Goal: Information Seeking & Learning: Learn about a topic

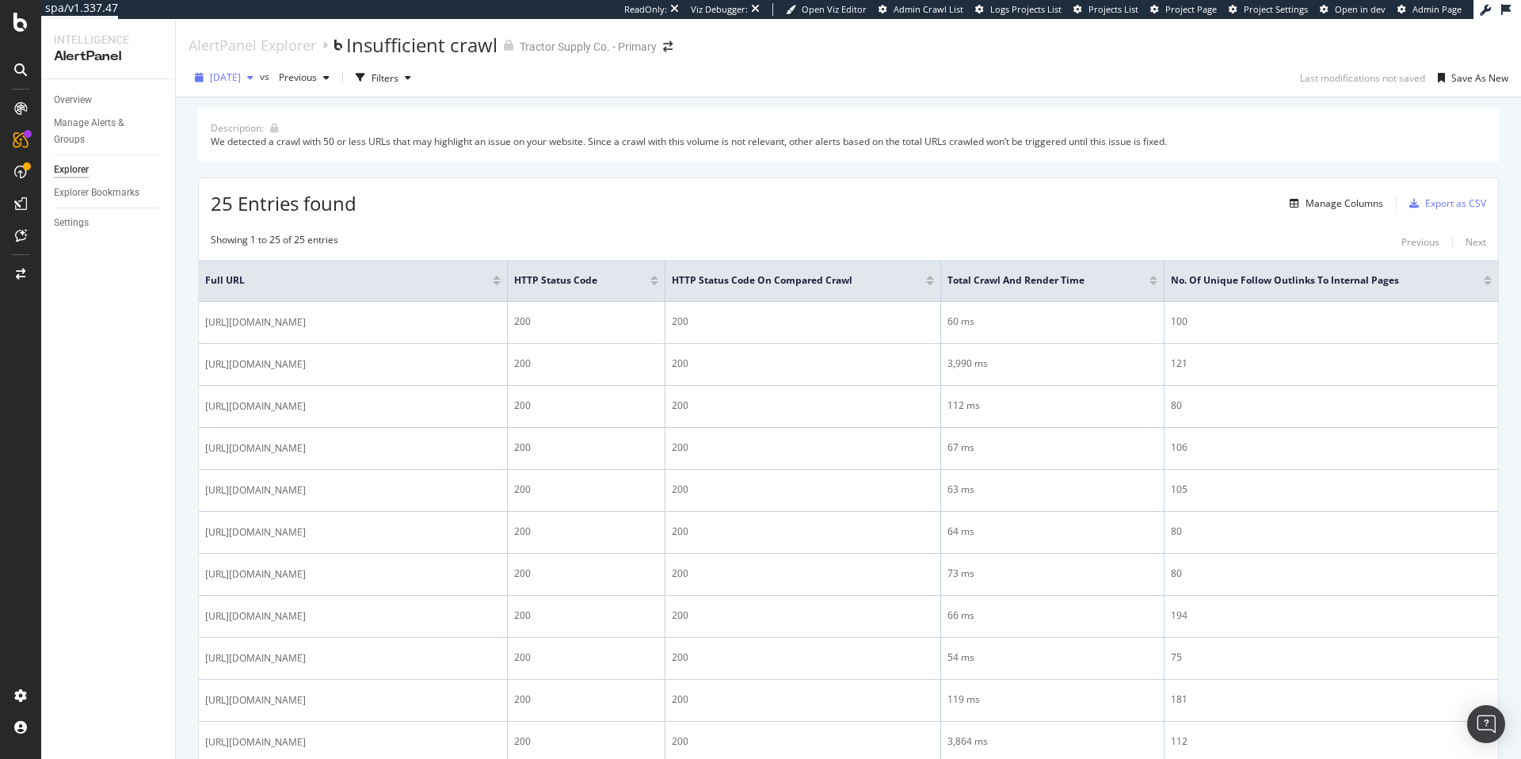
click at [241, 79] on span "[DATE]" at bounding box center [225, 77] width 31 height 13
click at [250, 226] on div "[DATE]" at bounding box center [256, 227] width 88 height 14
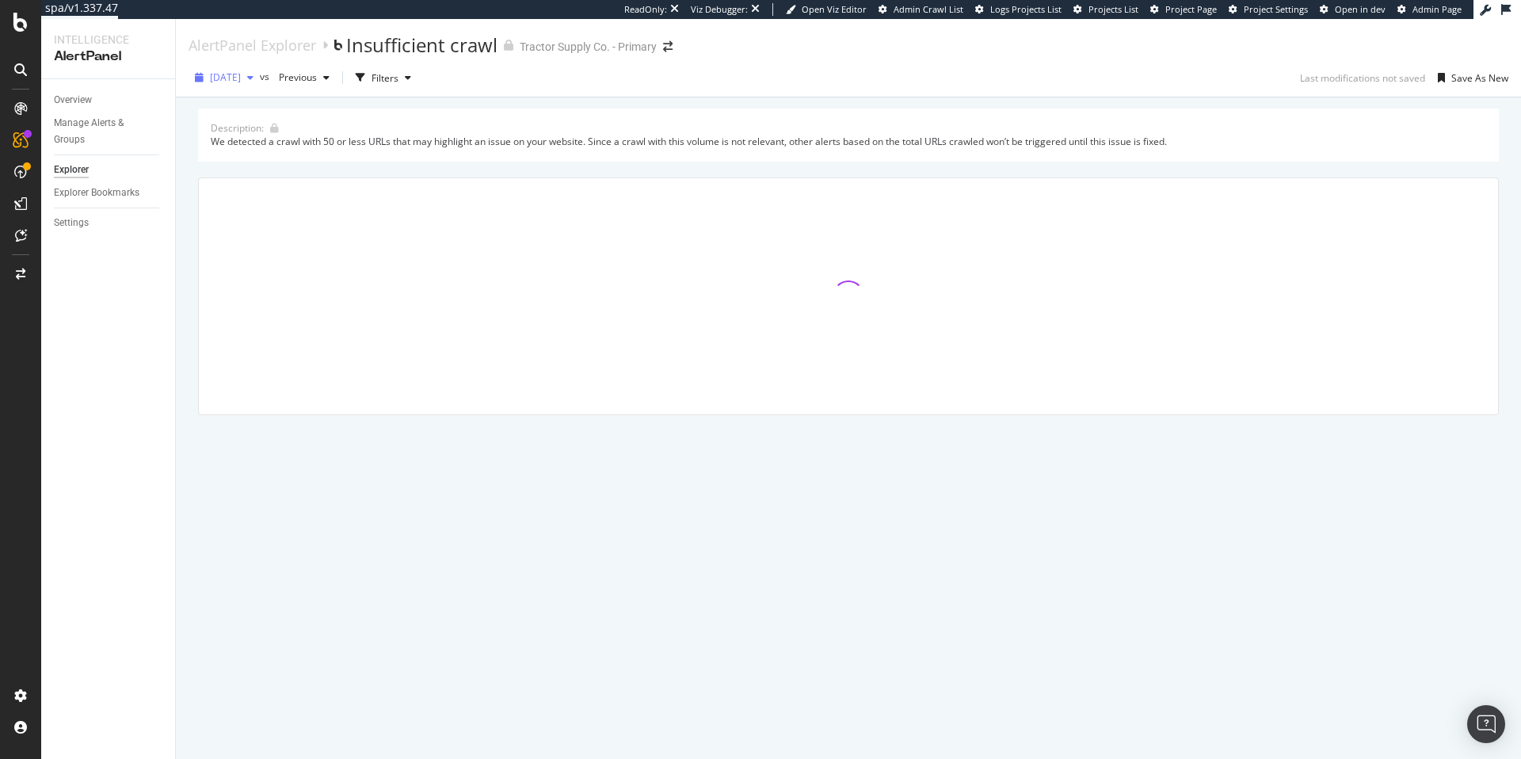
click at [260, 79] on div "button" at bounding box center [250, 78] width 19 height 10
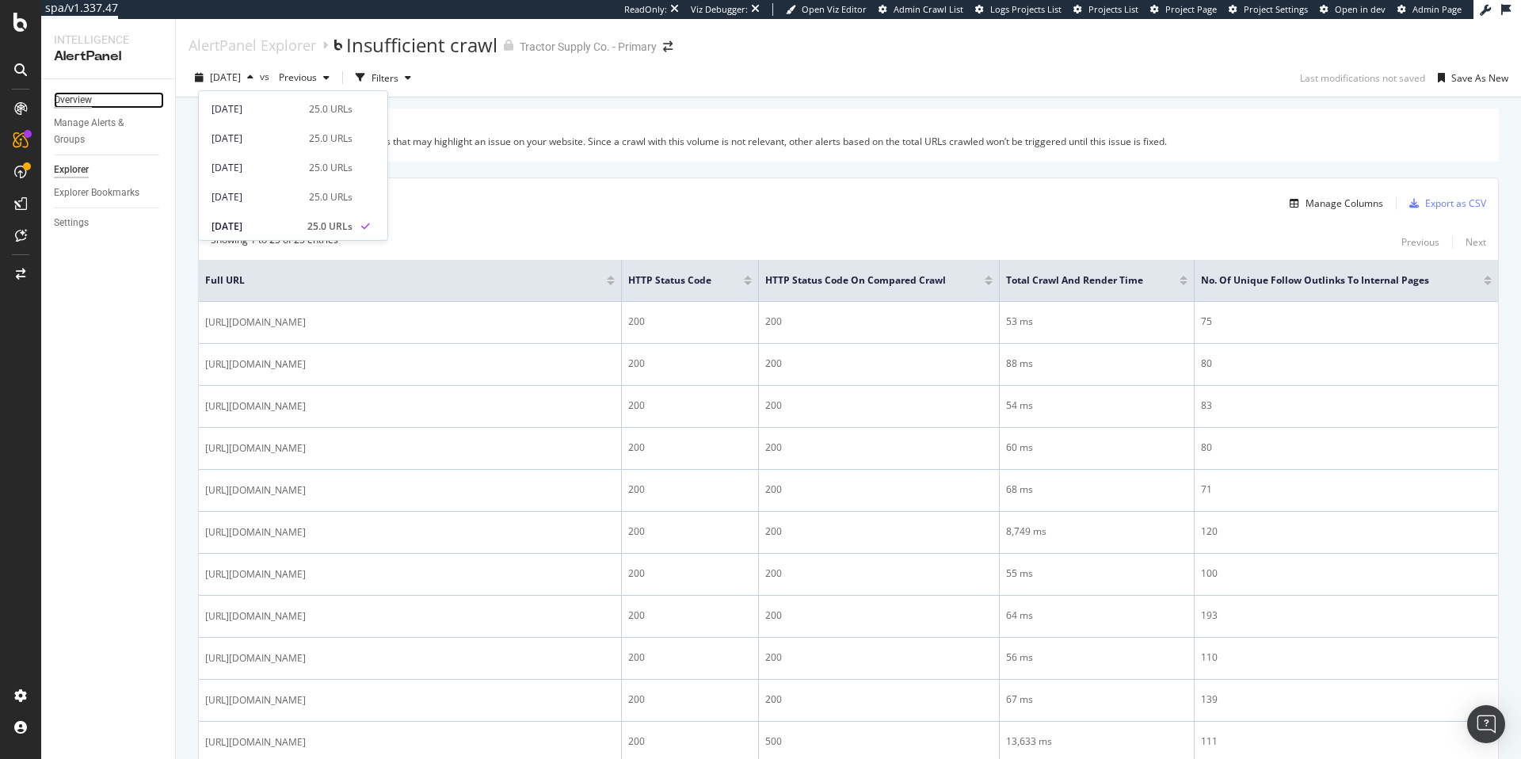
click at [85, 101] on div "Overview" at bounding box center [73, 100] width 38 height 17
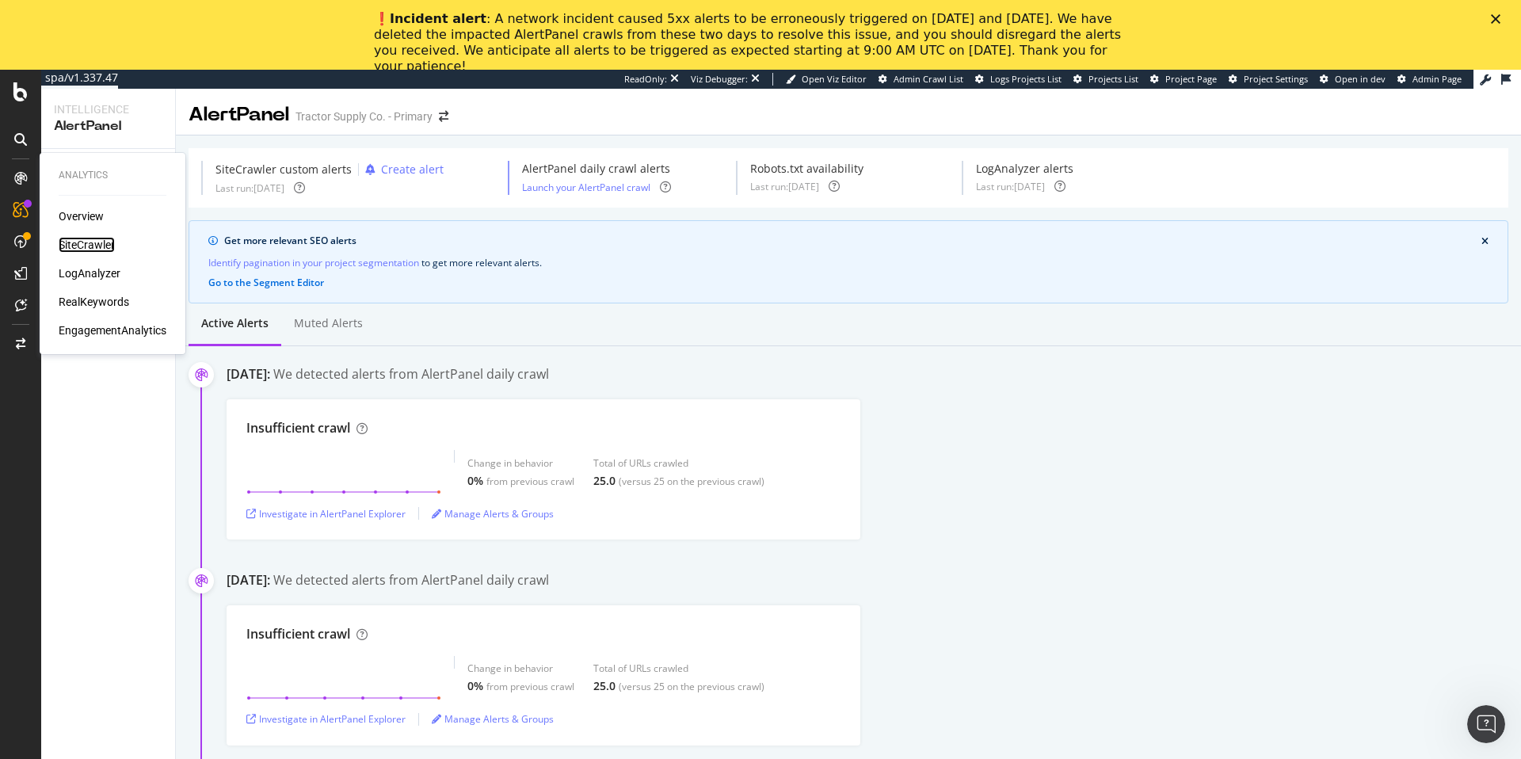
click at [90, 247] on div "SiteCrawler" at bounding box center [87, 245] width 56 height 16
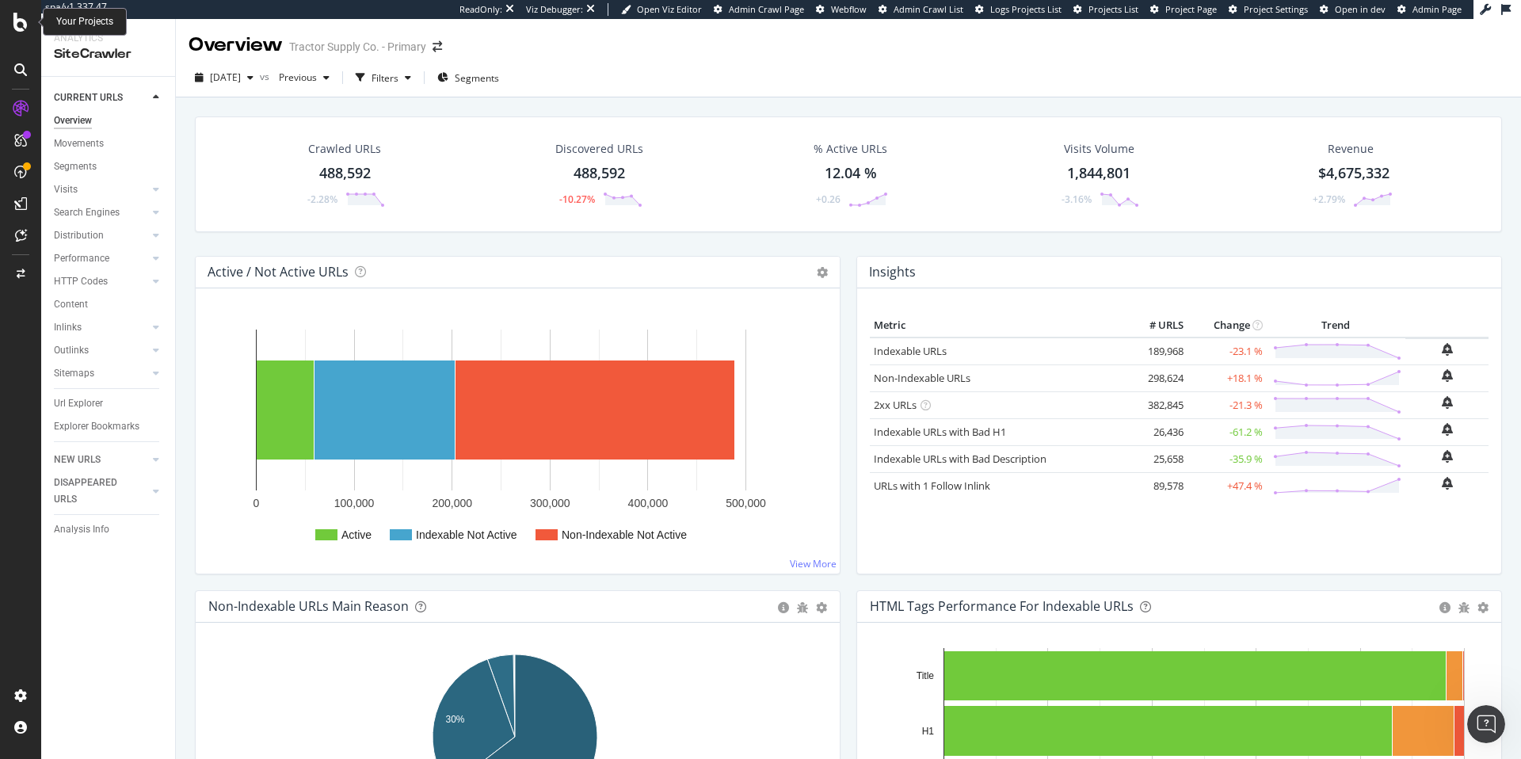
click at [18, 29] on icon at bounding box center [20, 22] width 14 height 19
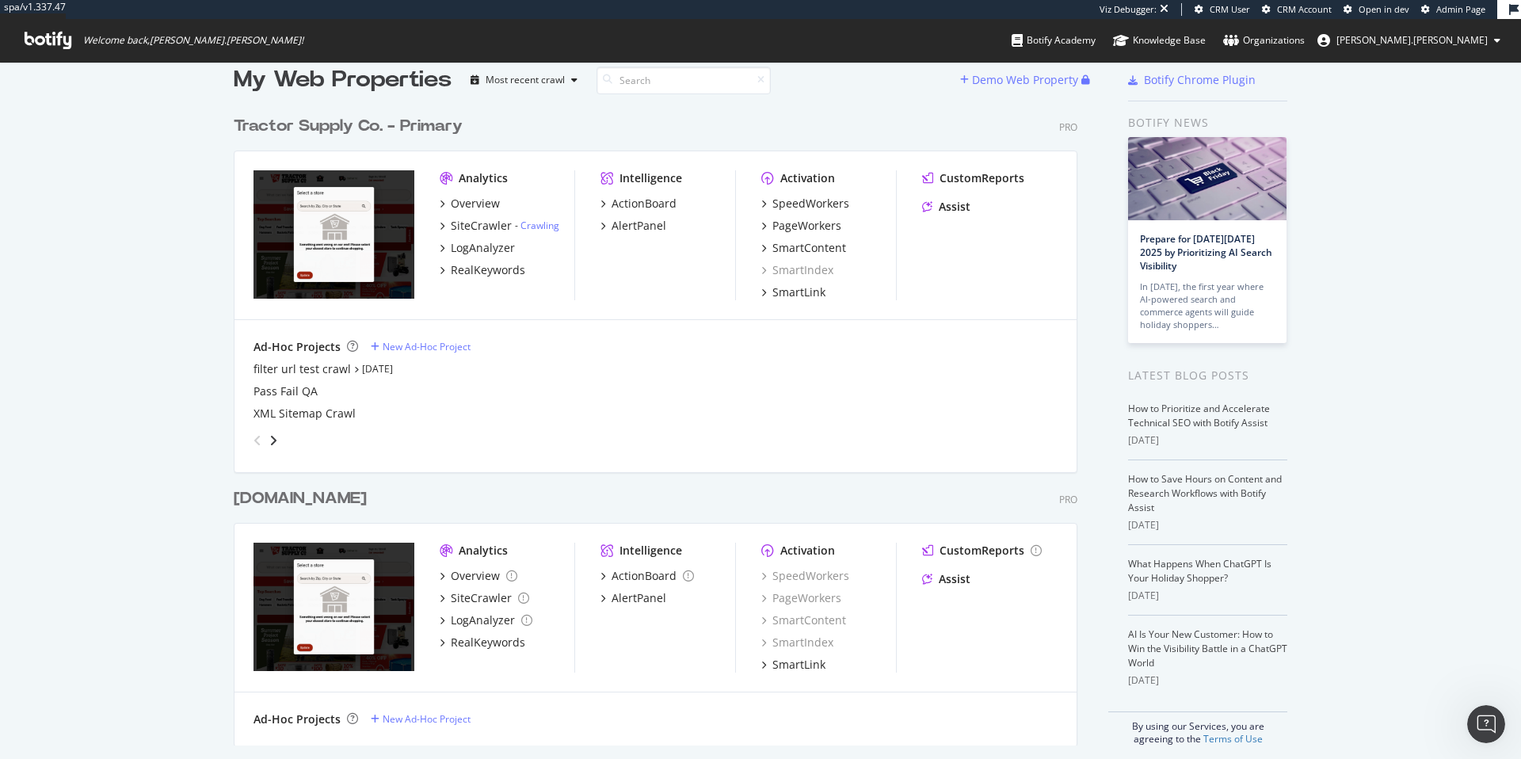
scroll to position [35, 0]
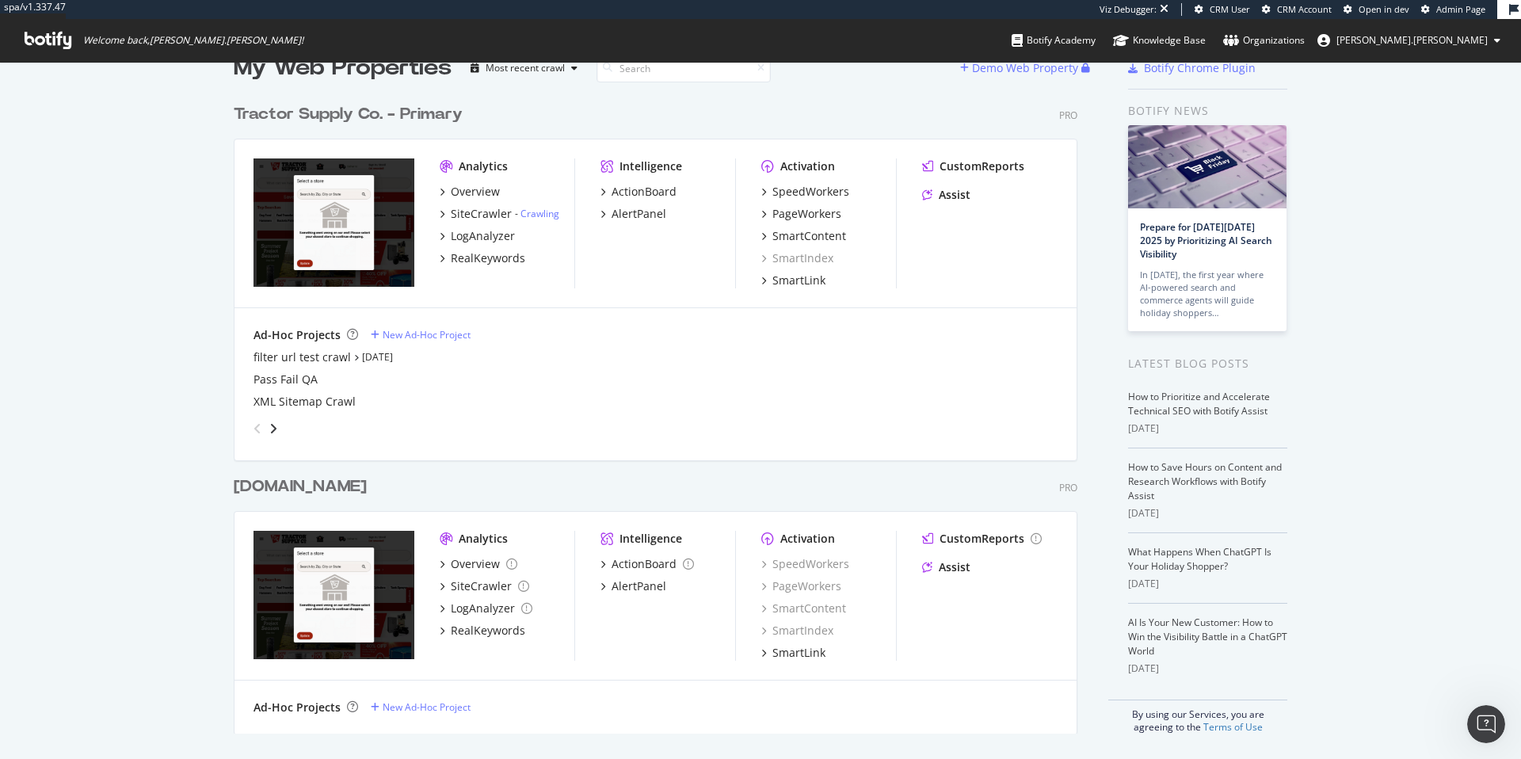
click at [353, 488] on div "[DOMAIN_NAME]" at bounding box center [300, 486] width 133 height 23
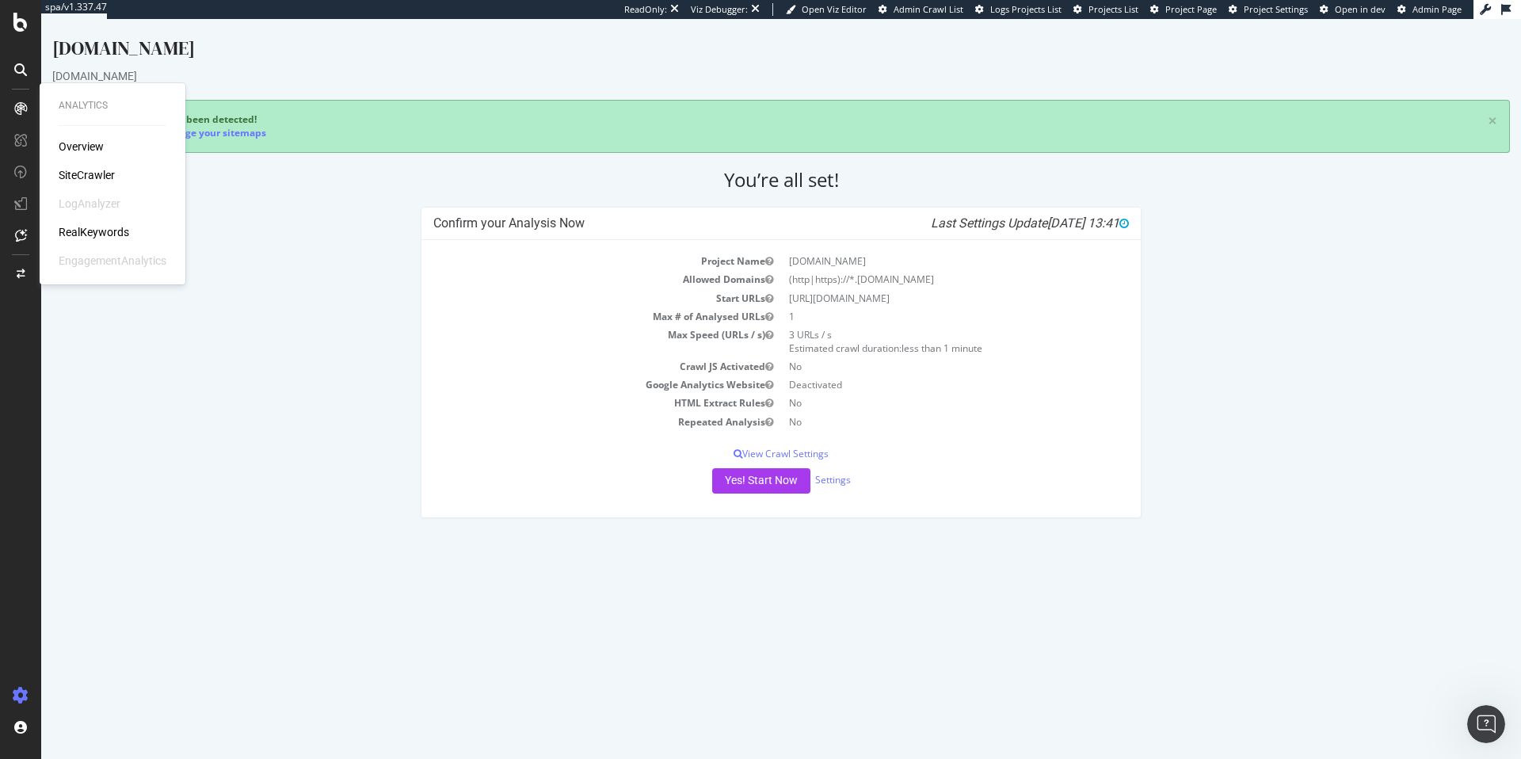
click at [86, 147] on div "Overview" at bounding box center [81, 147] width 45 height 16
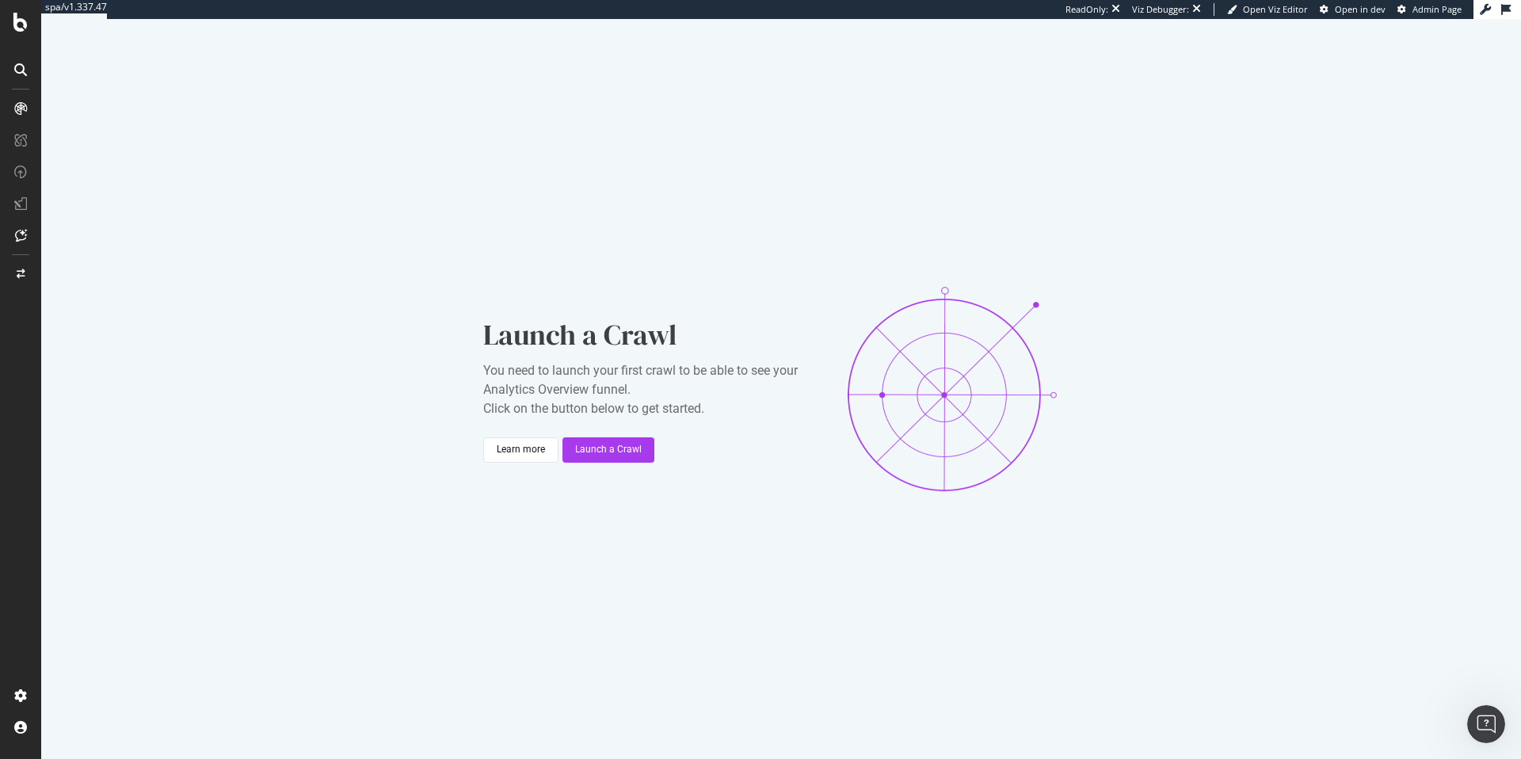
click at [21, 30] on icon at bounding box center [20, 22] width 14 height 19
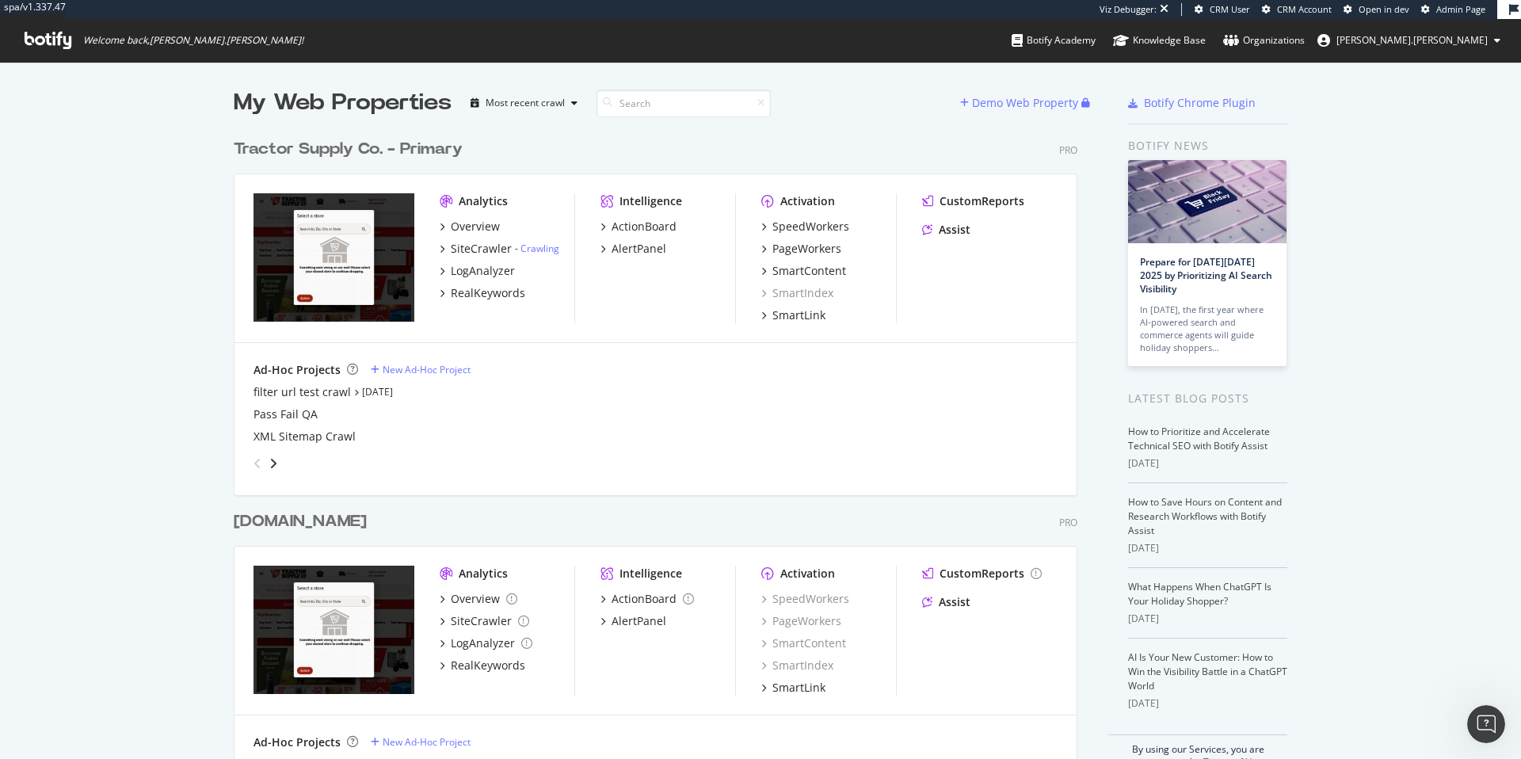
scroll to position [638, 845]
click at [316, 148] on div "Tractor Supply Co. - Primary" at bounding box center [348, 149] width 229 height 23
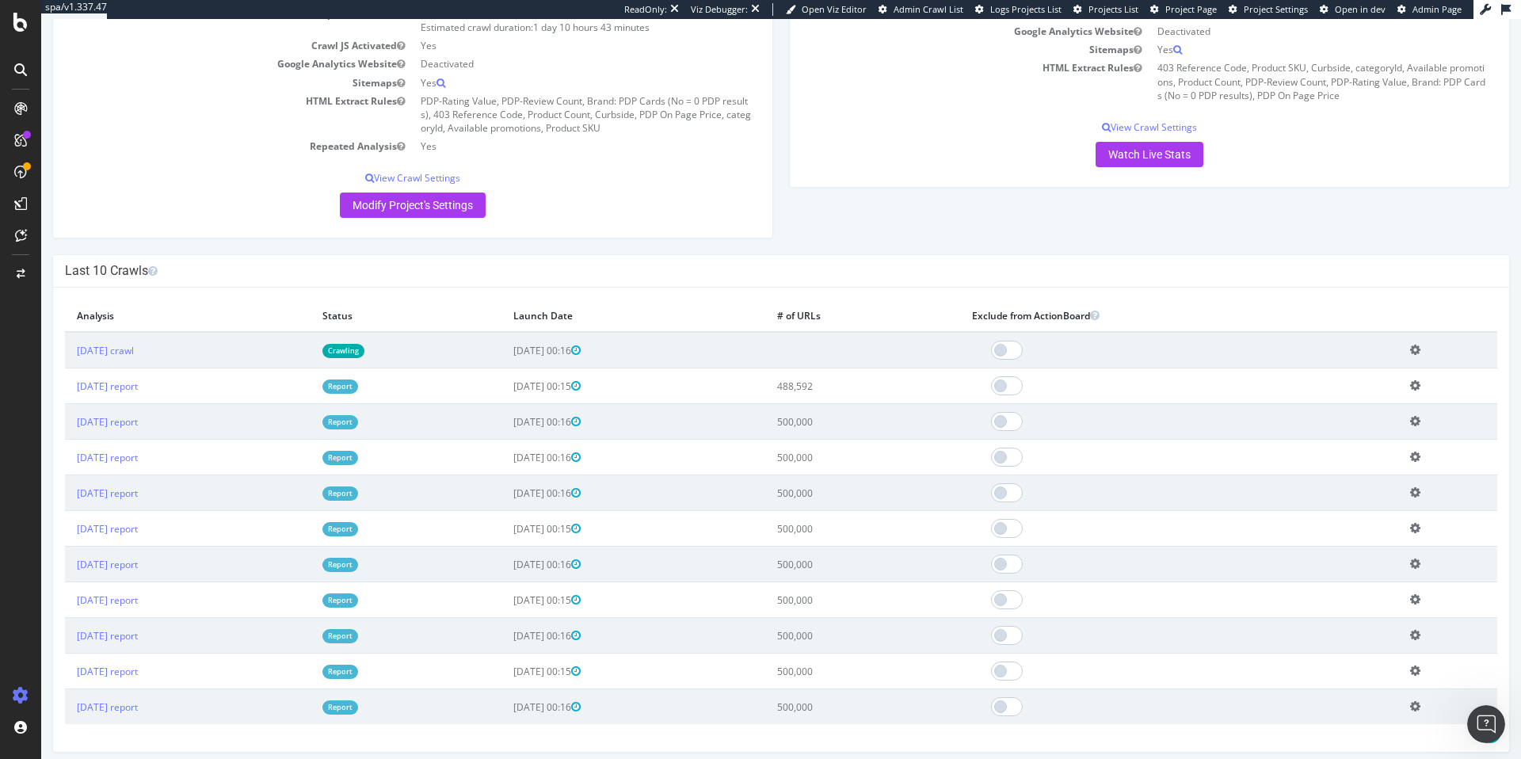
scroll to position [296, 0]
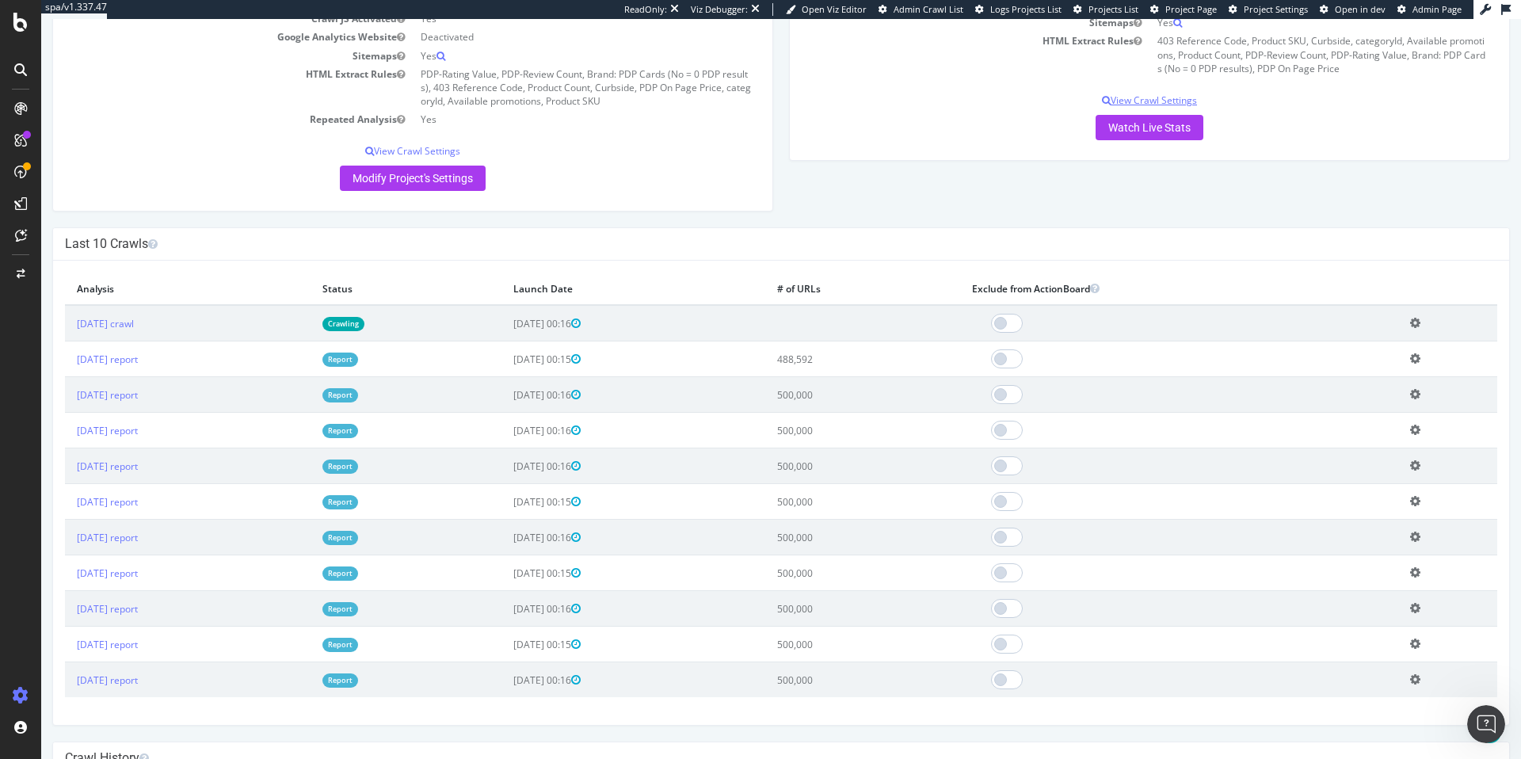
click at [1151, 101] on p "View Crawl Settings" at bounding box center [1150, 100] width 696 height 13
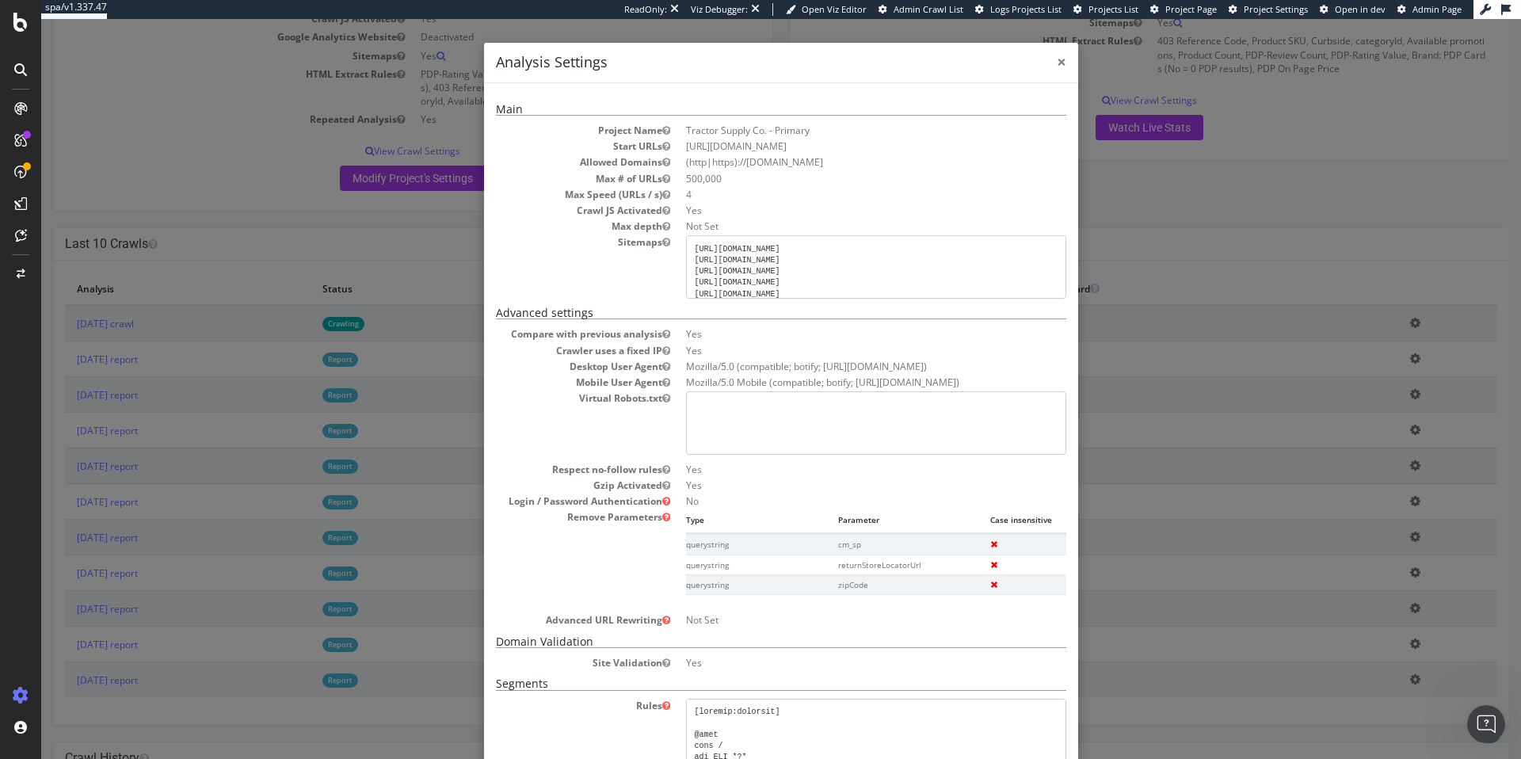
click at [1057, 64] on span "×" at bounding box center [1062, 62] width 10 height 22
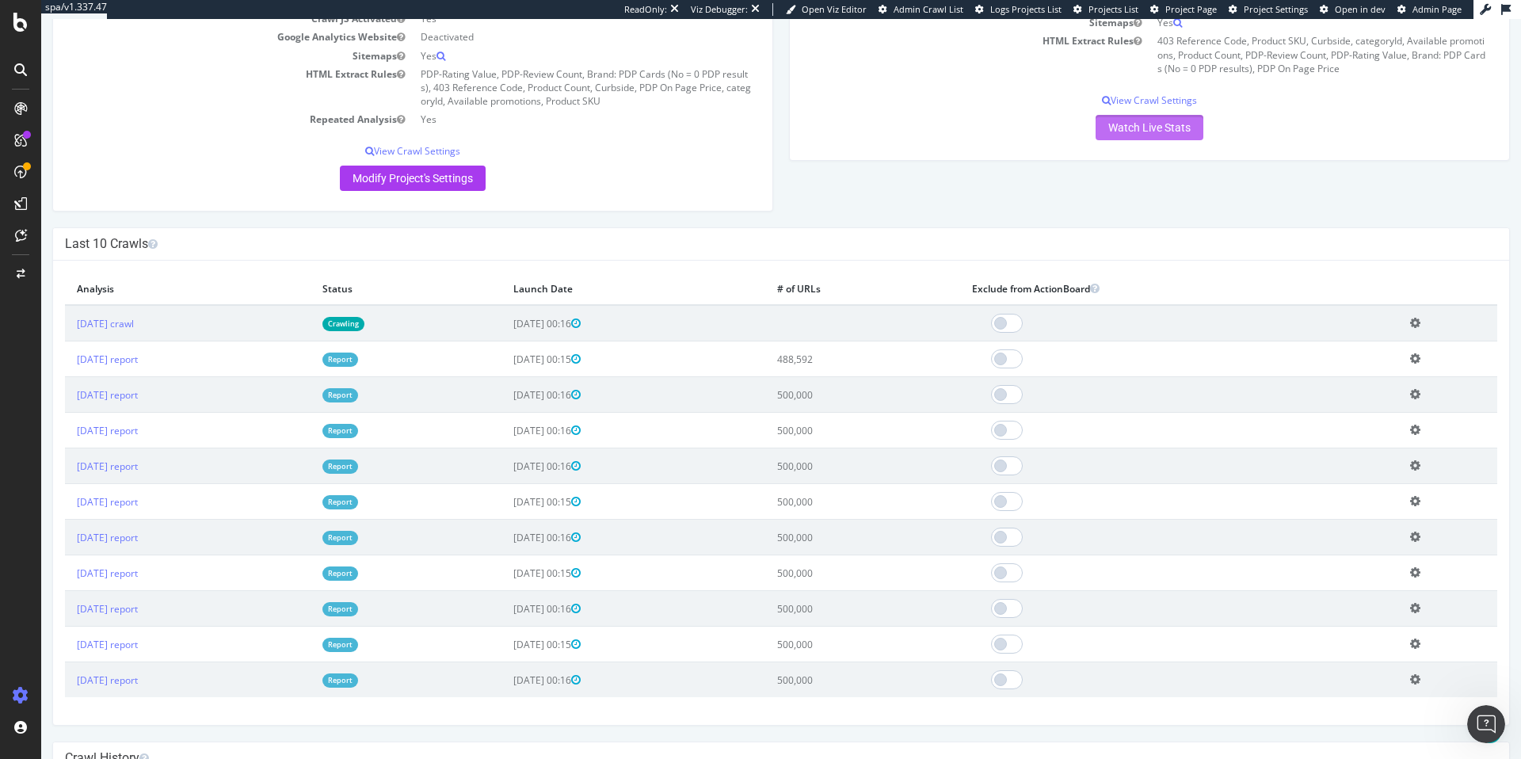
click at [1131, 125] on link "Watch Live Stats" at bounding box center [1150, 127] width 108 height 25
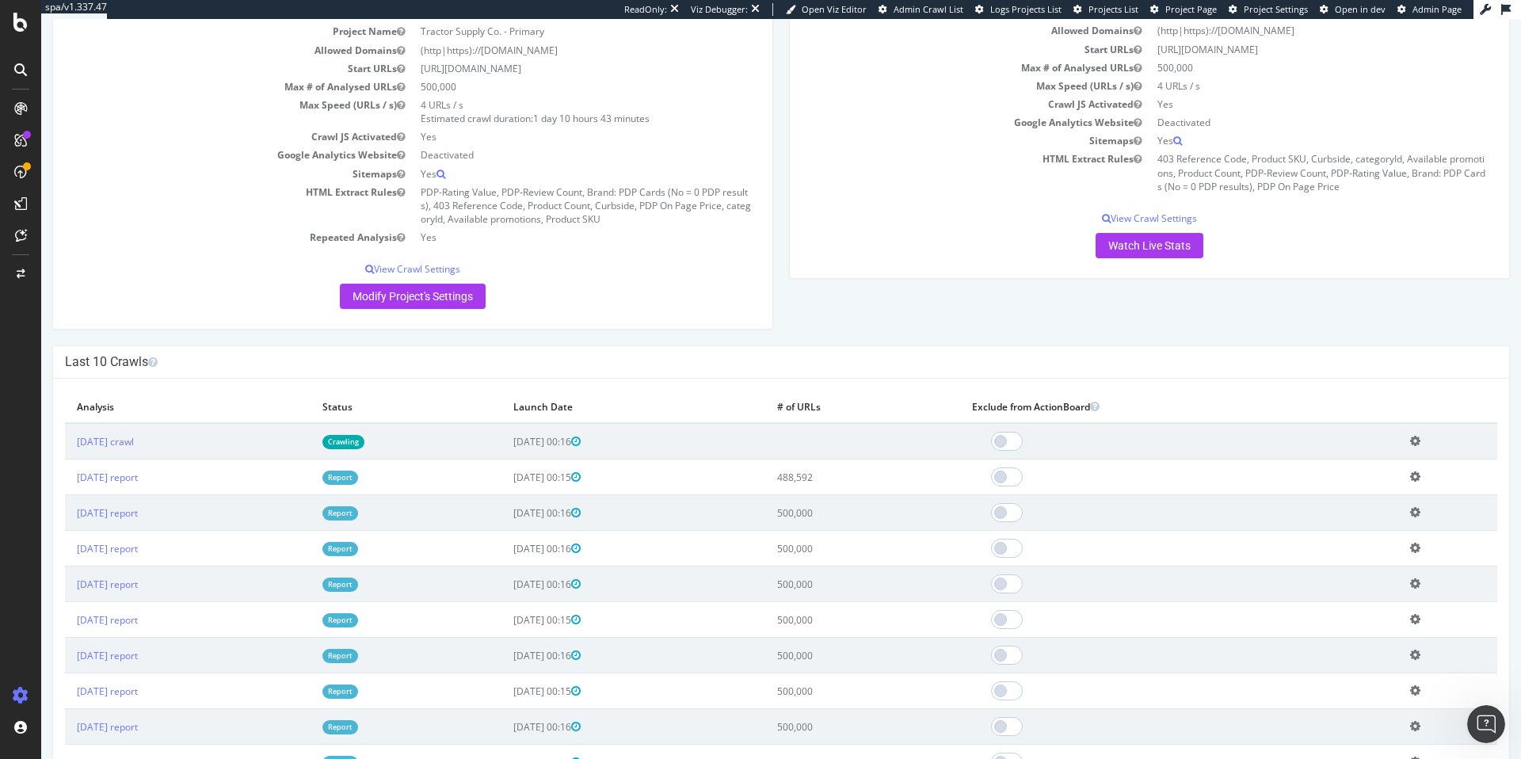
scroll to position [200, 0]
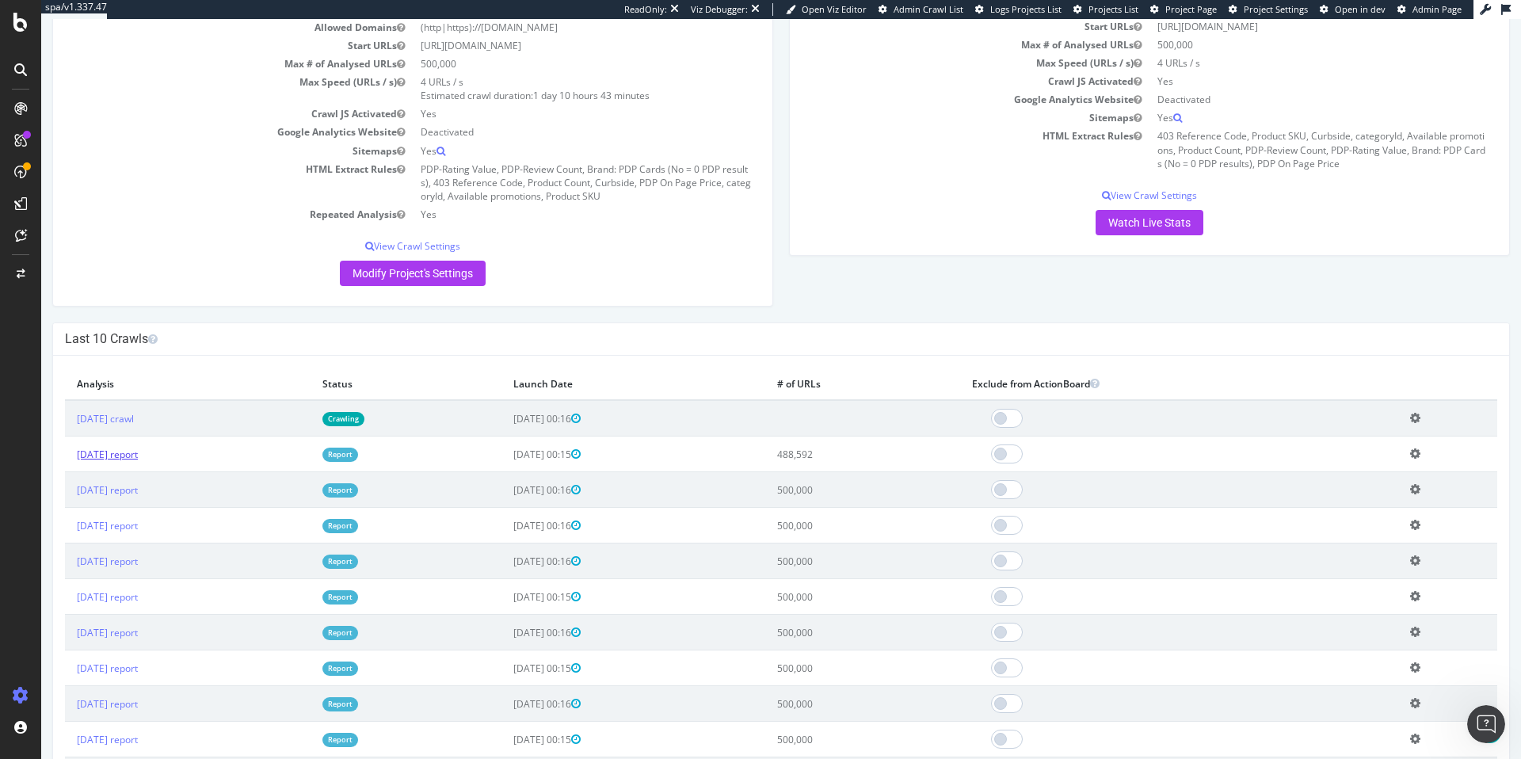
click at [138, 455] on link "[DATE] report" at bounding box center [107, 454] width 61 height 13
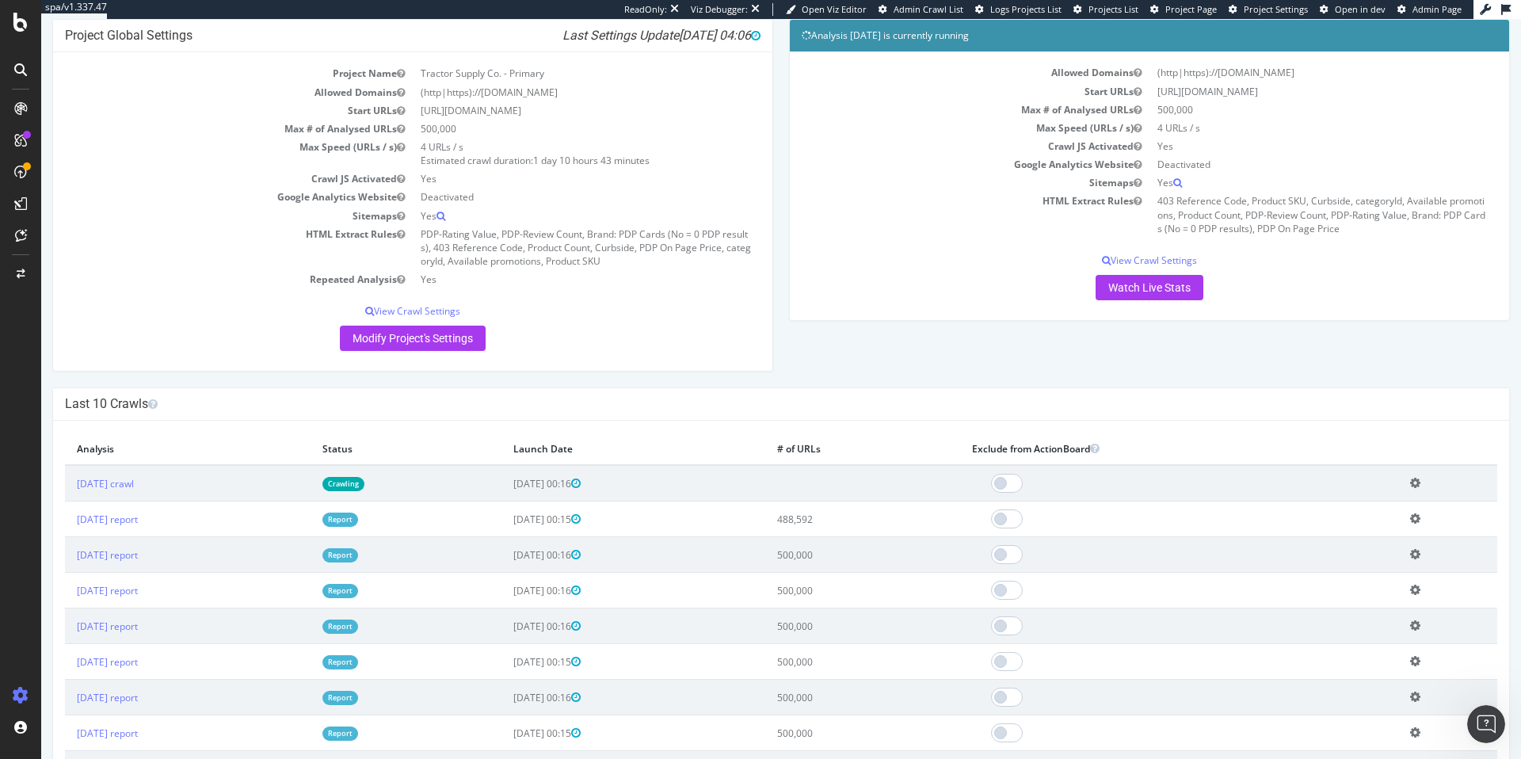
scroll to position [215, 0]
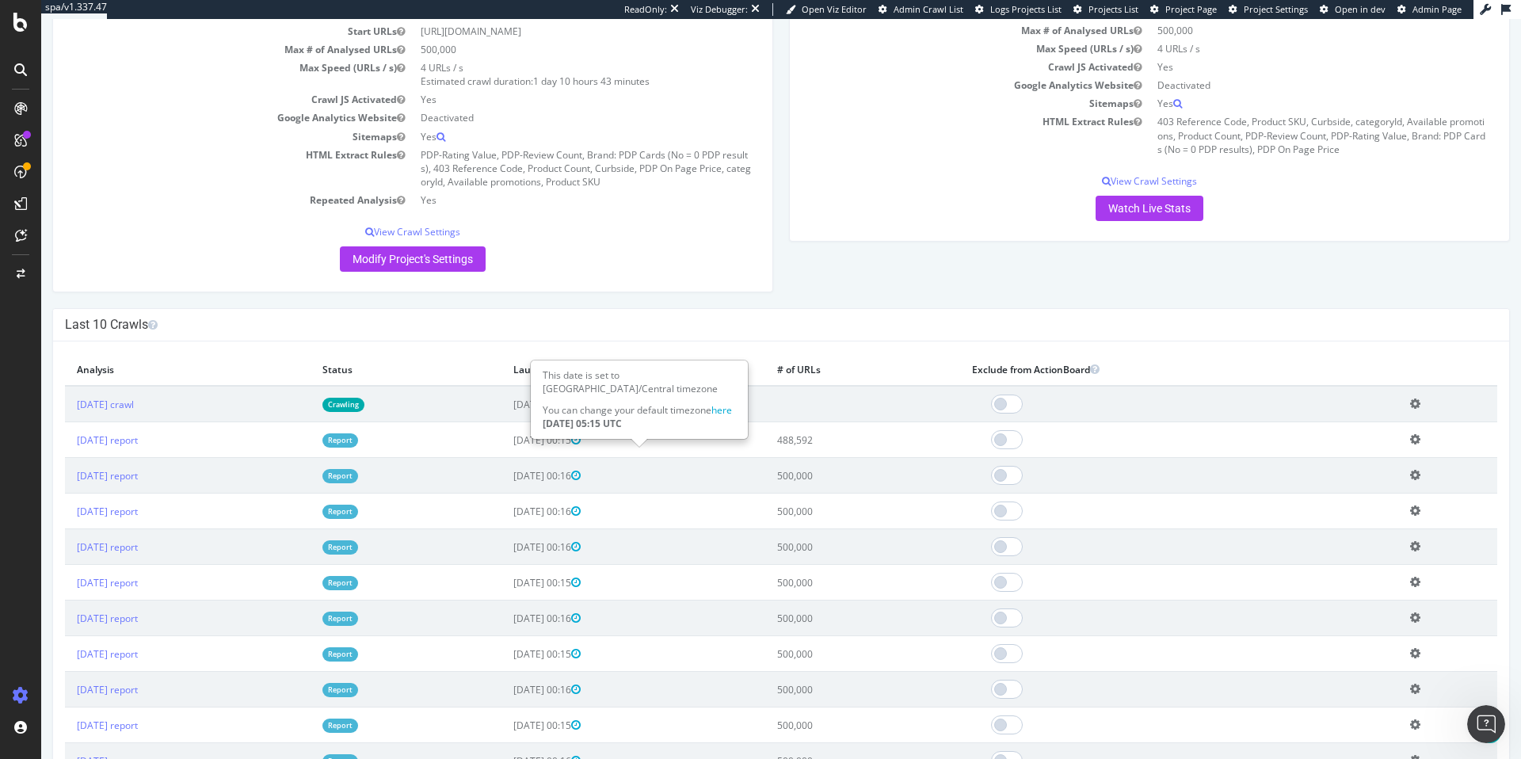
click at [581, 439] on icon at bounding box center [576, 439] width 10 height 11
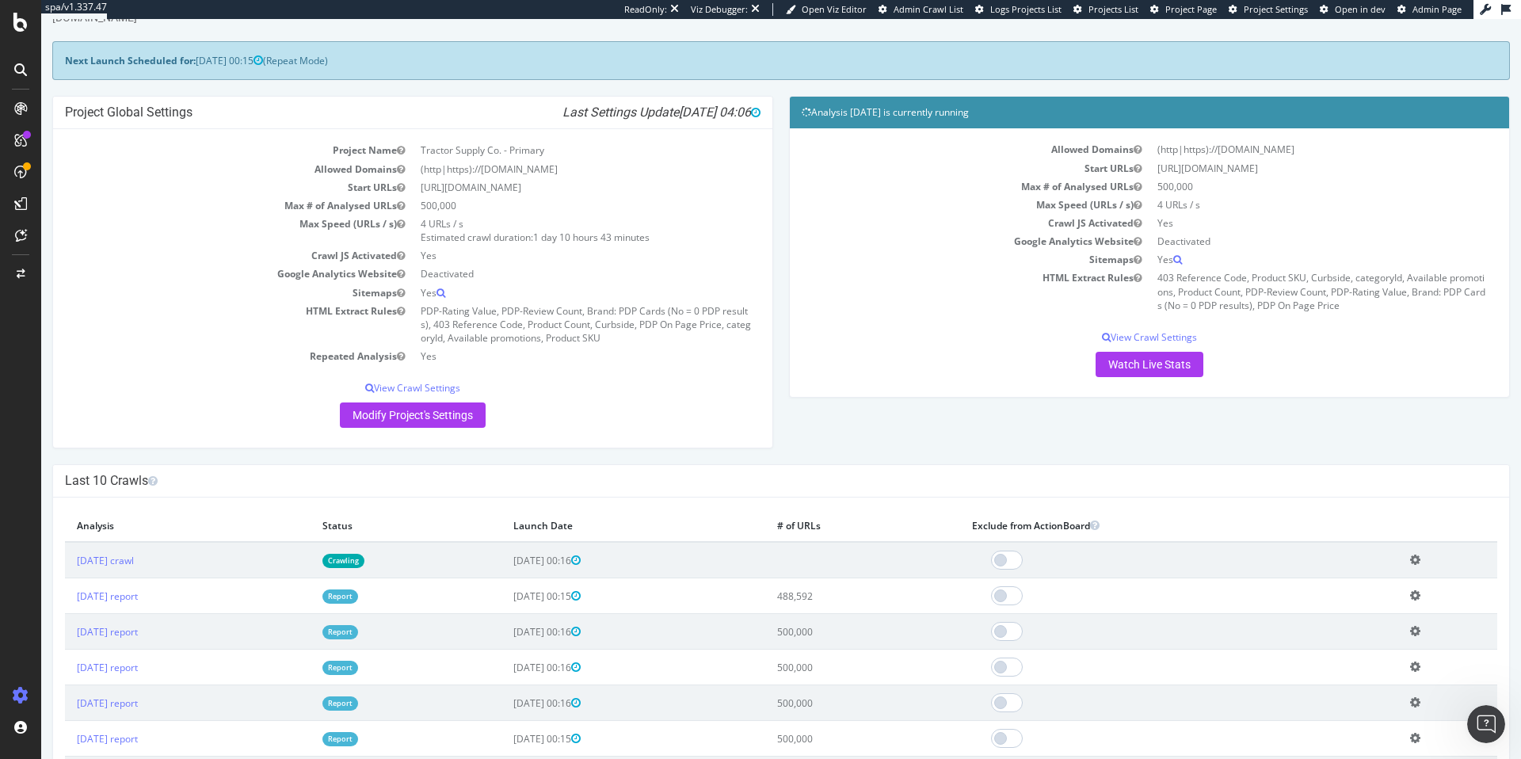
scroll to position [161, 0]
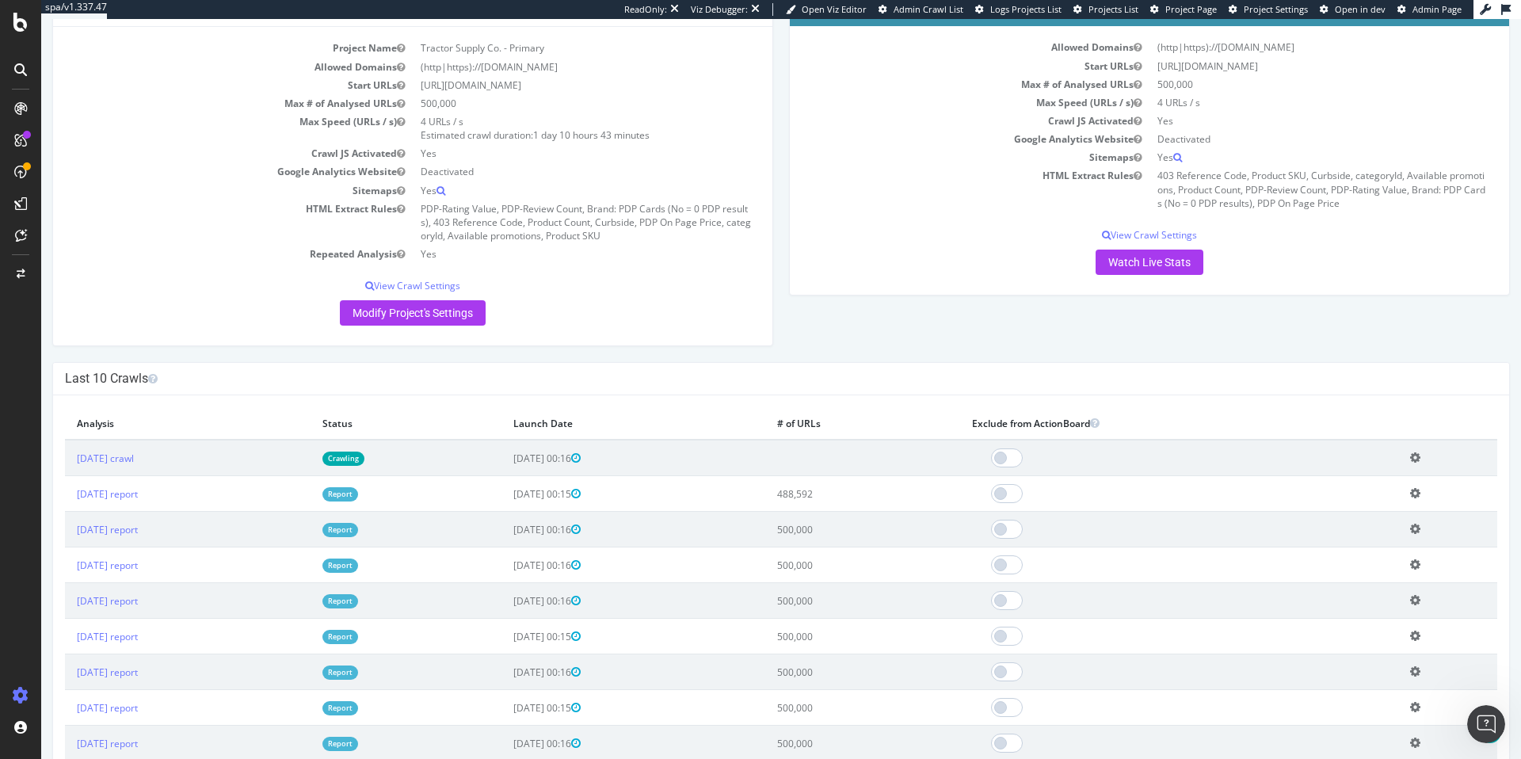
click at [358, 497] on link "Report" at bounding box center [341, 493] width 36 height 13
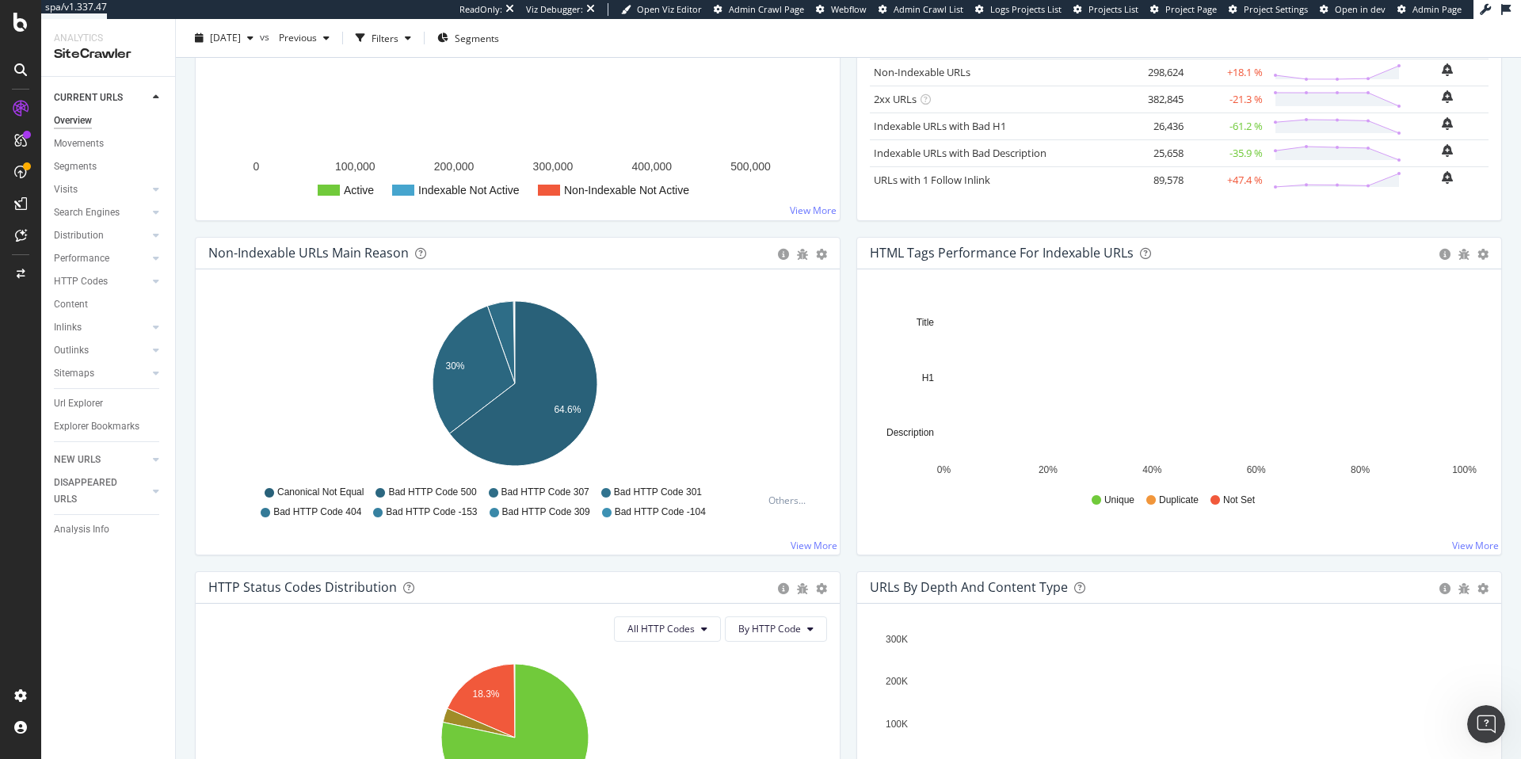
scroll to position [303, 0]
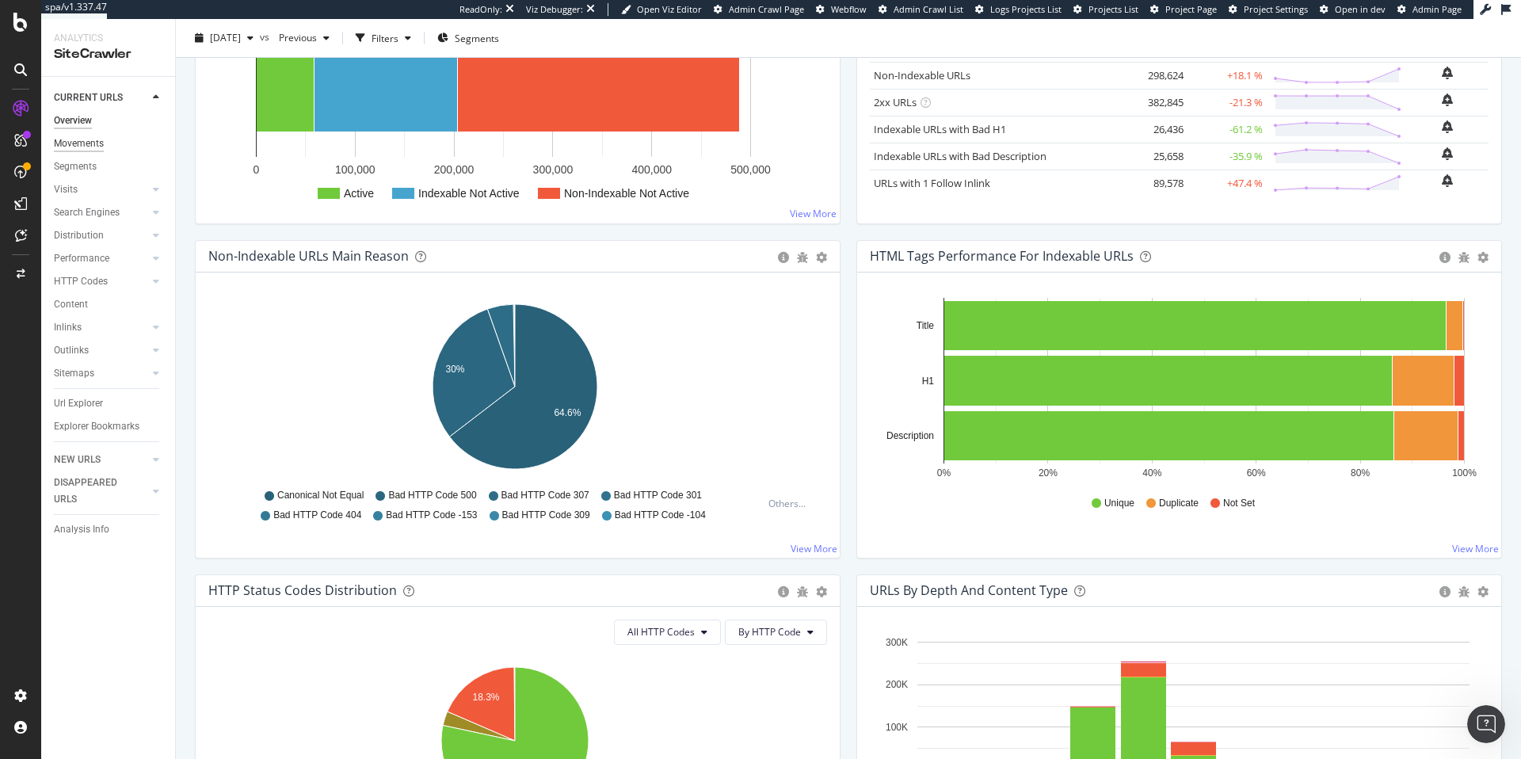
click at [94, 145] on div "Movements" at bounding box center [79, 144] width 50 height 17
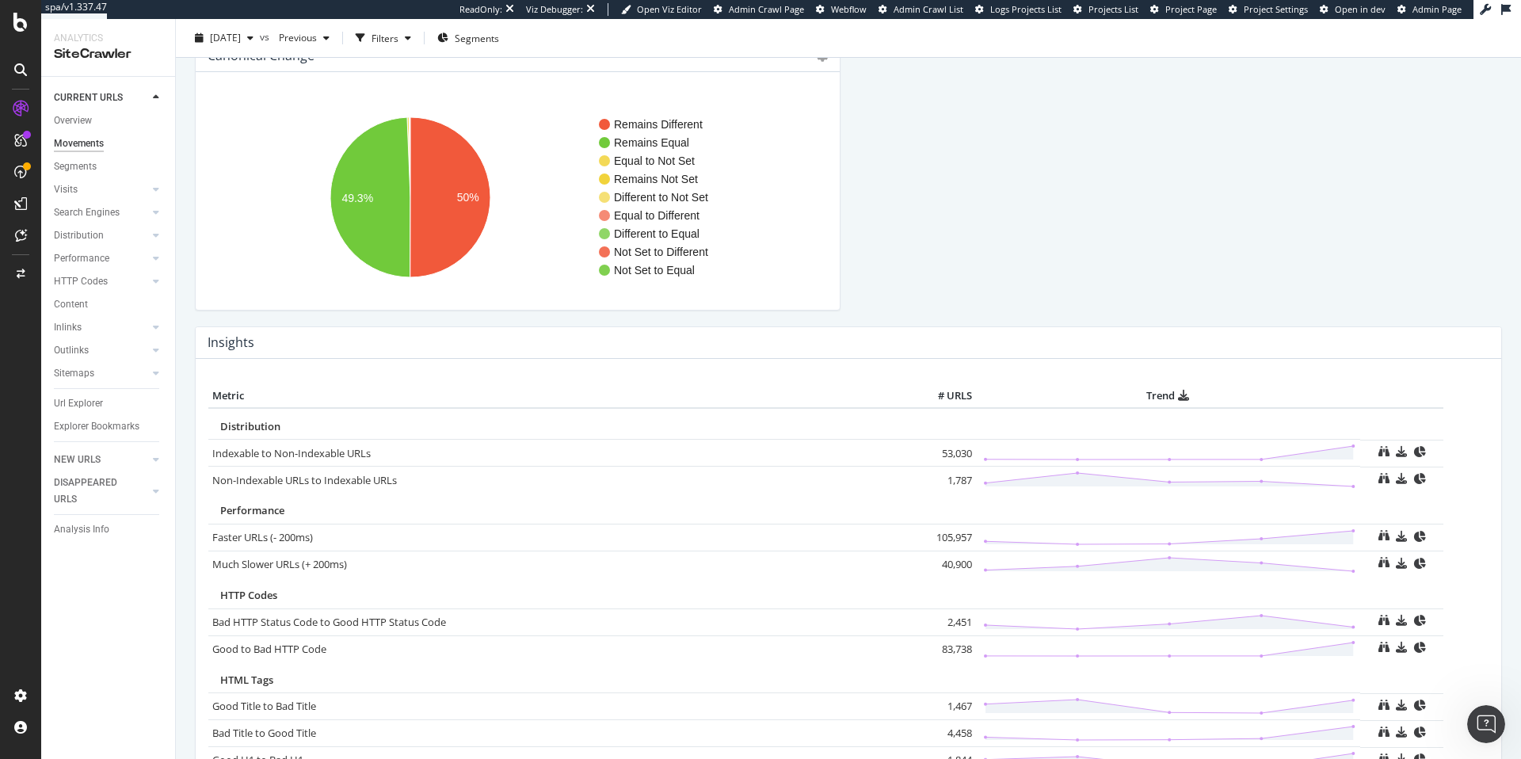
scroll to position [709, 0]
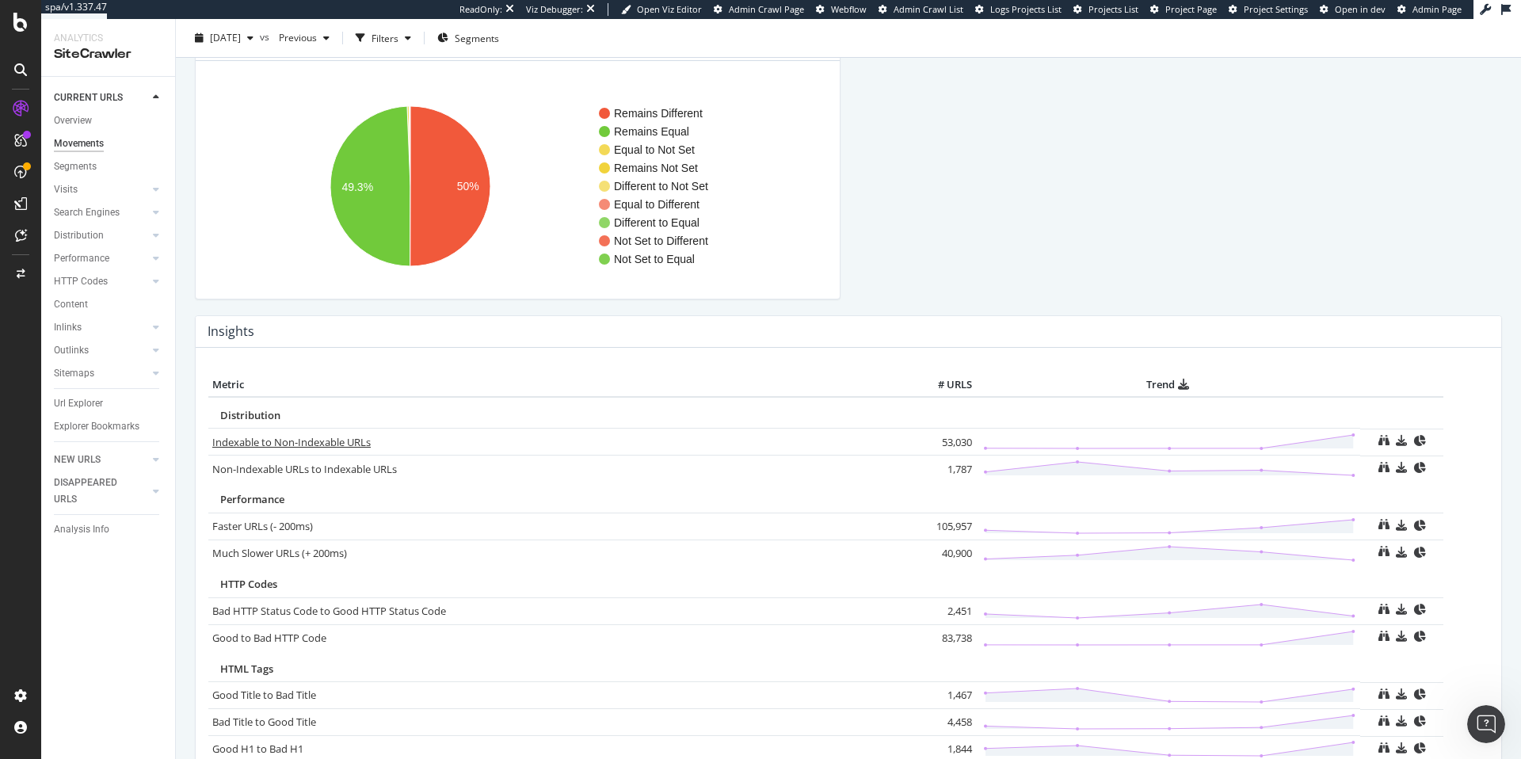
click at [326, 445] on link "Indexable to Non-Indexable URLs" at bounding box center [291, 442] width 158 height 14
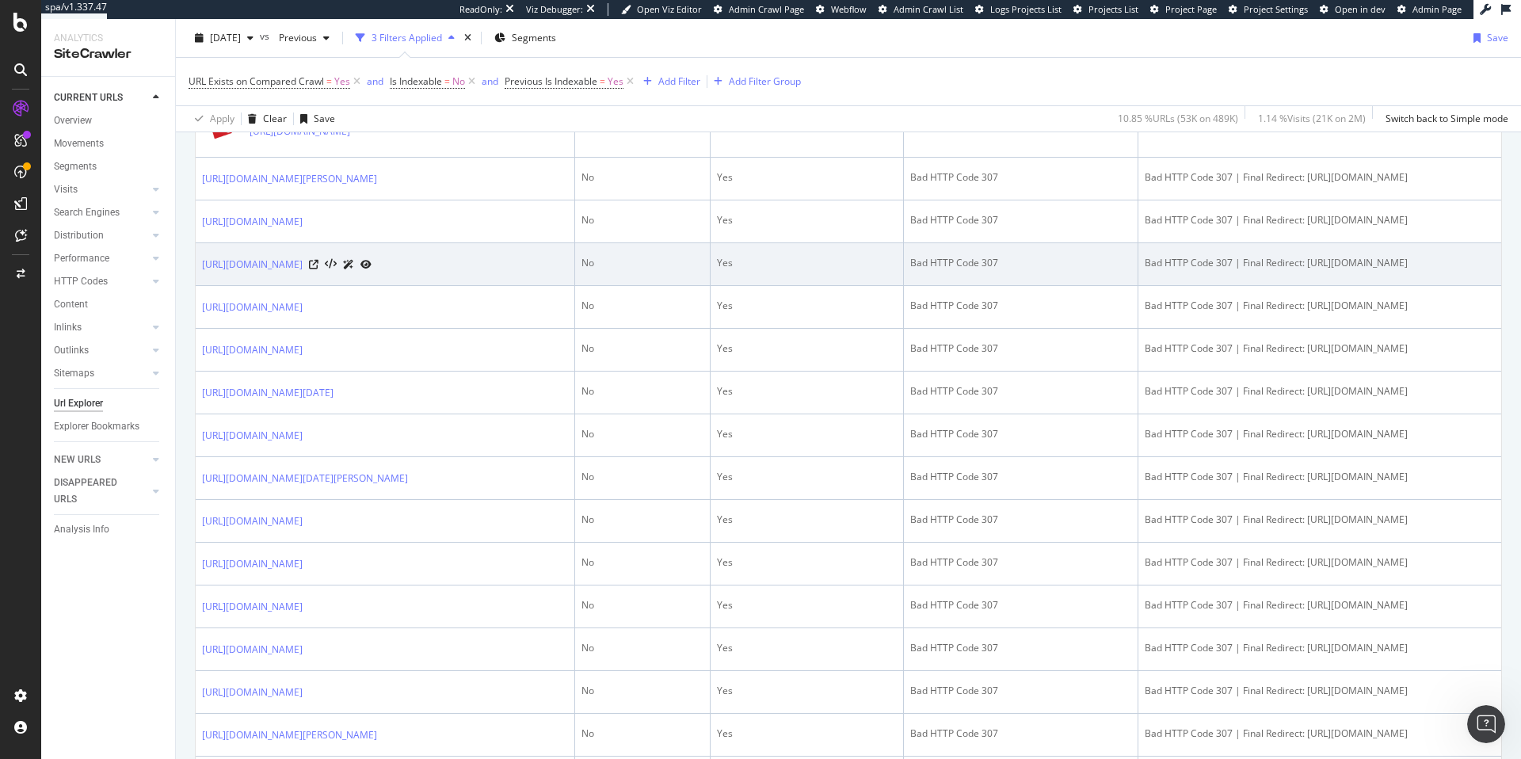
scroll to position [712, 0]
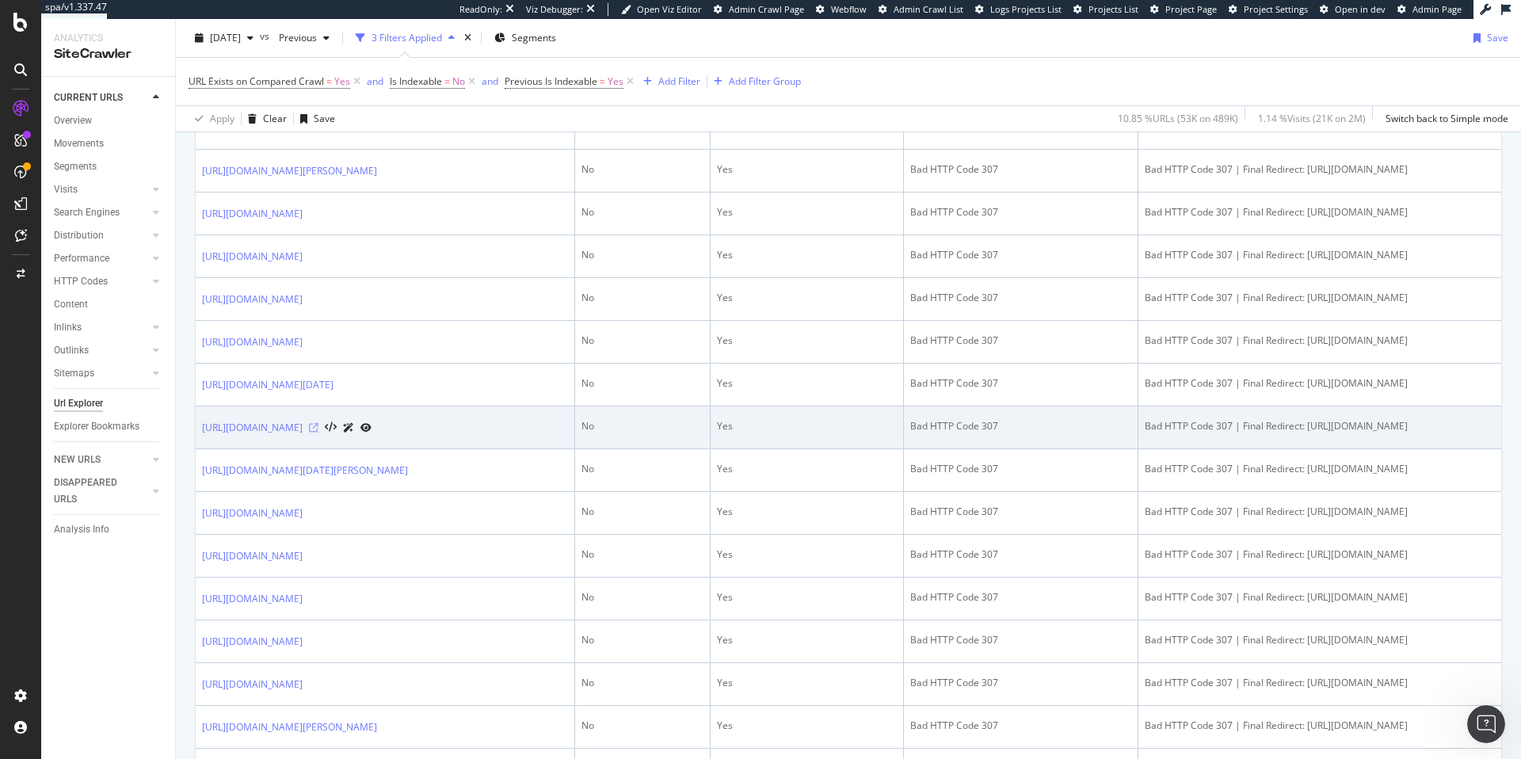
click at [319, 433] on icon at bounding box center [314, 428] width 10 height 10
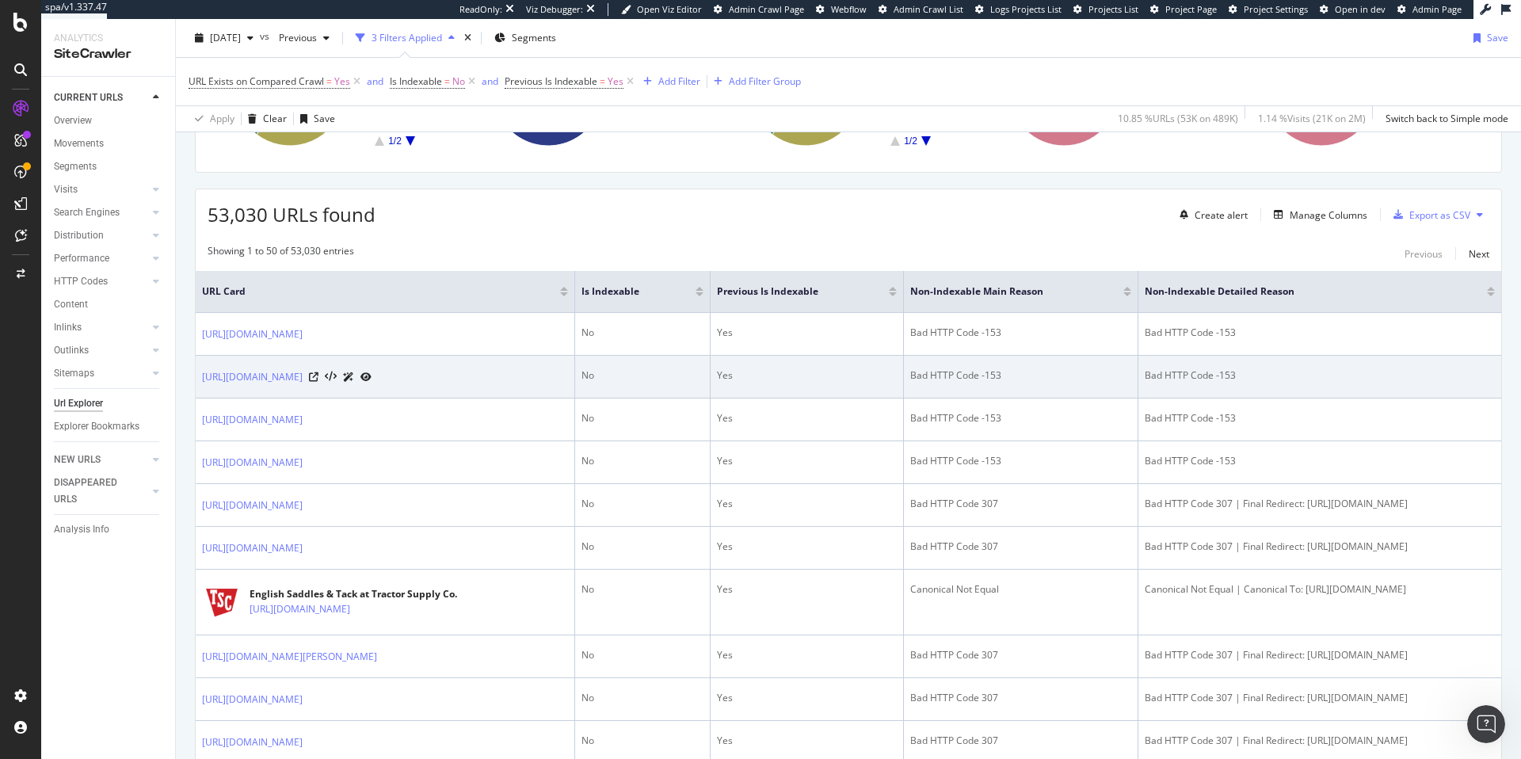
scroll to position [330, 0]
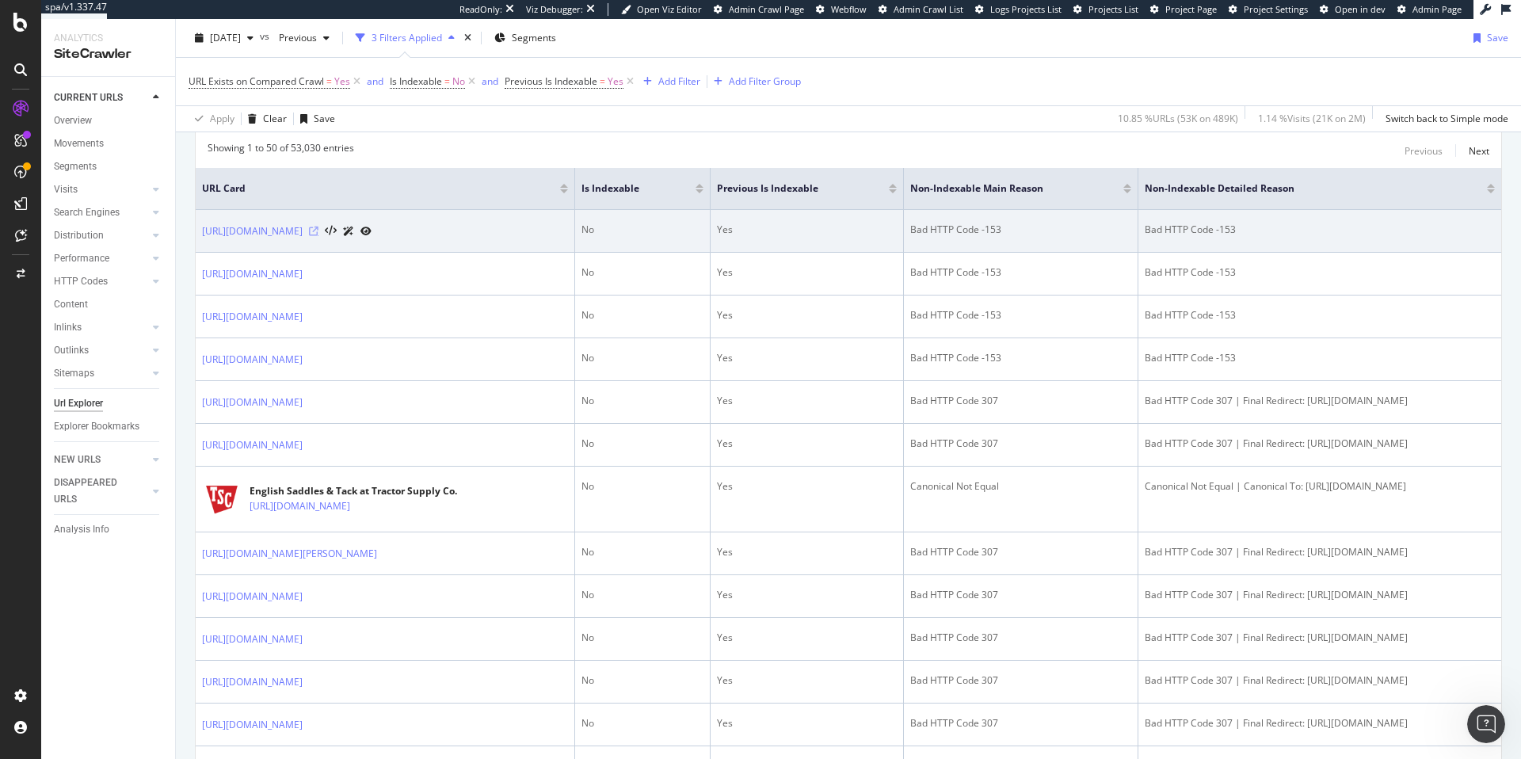
click at [319, 232] on icon at bounding box center [314, 232] width 10 height 10
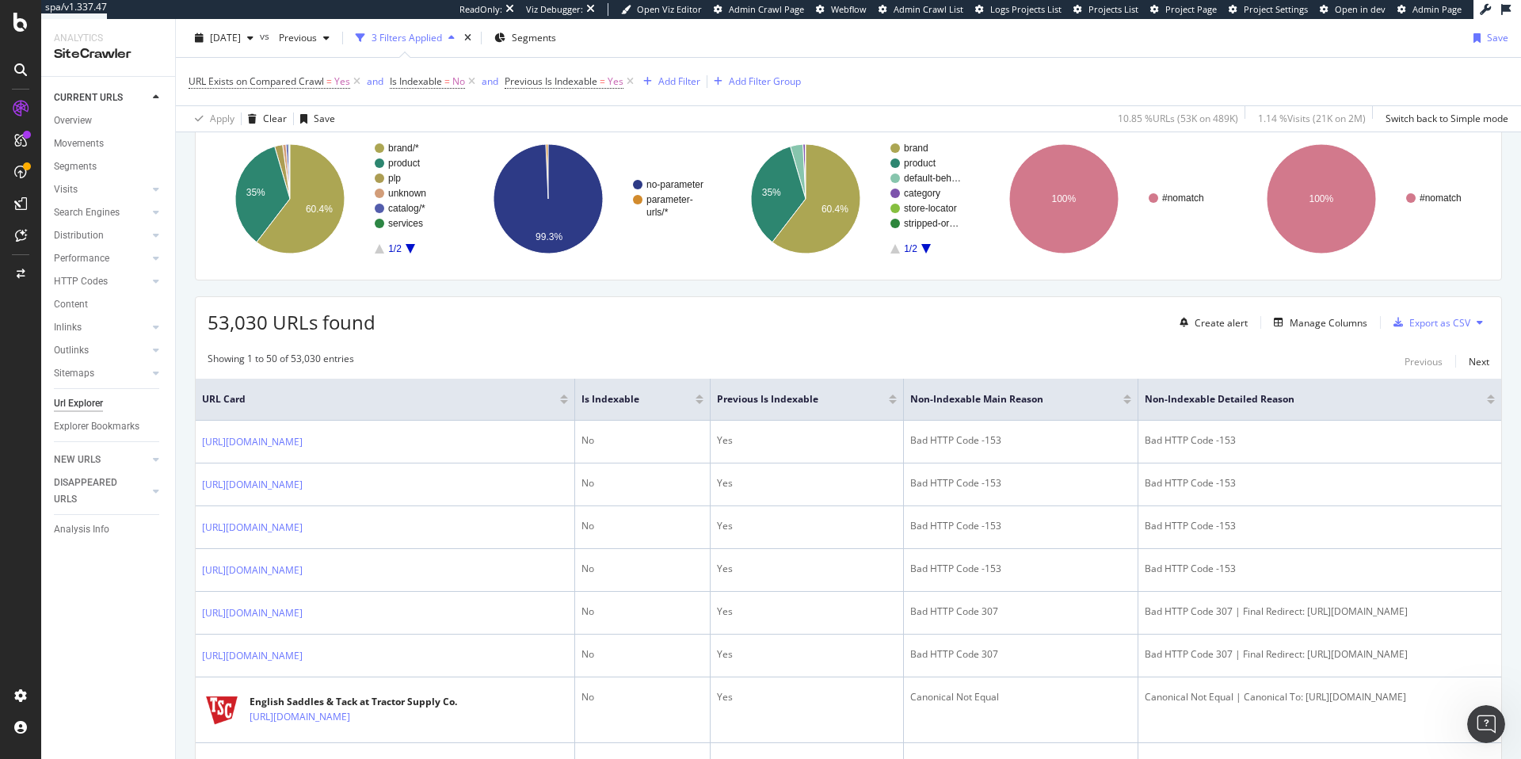
scroll to position [122, 0]
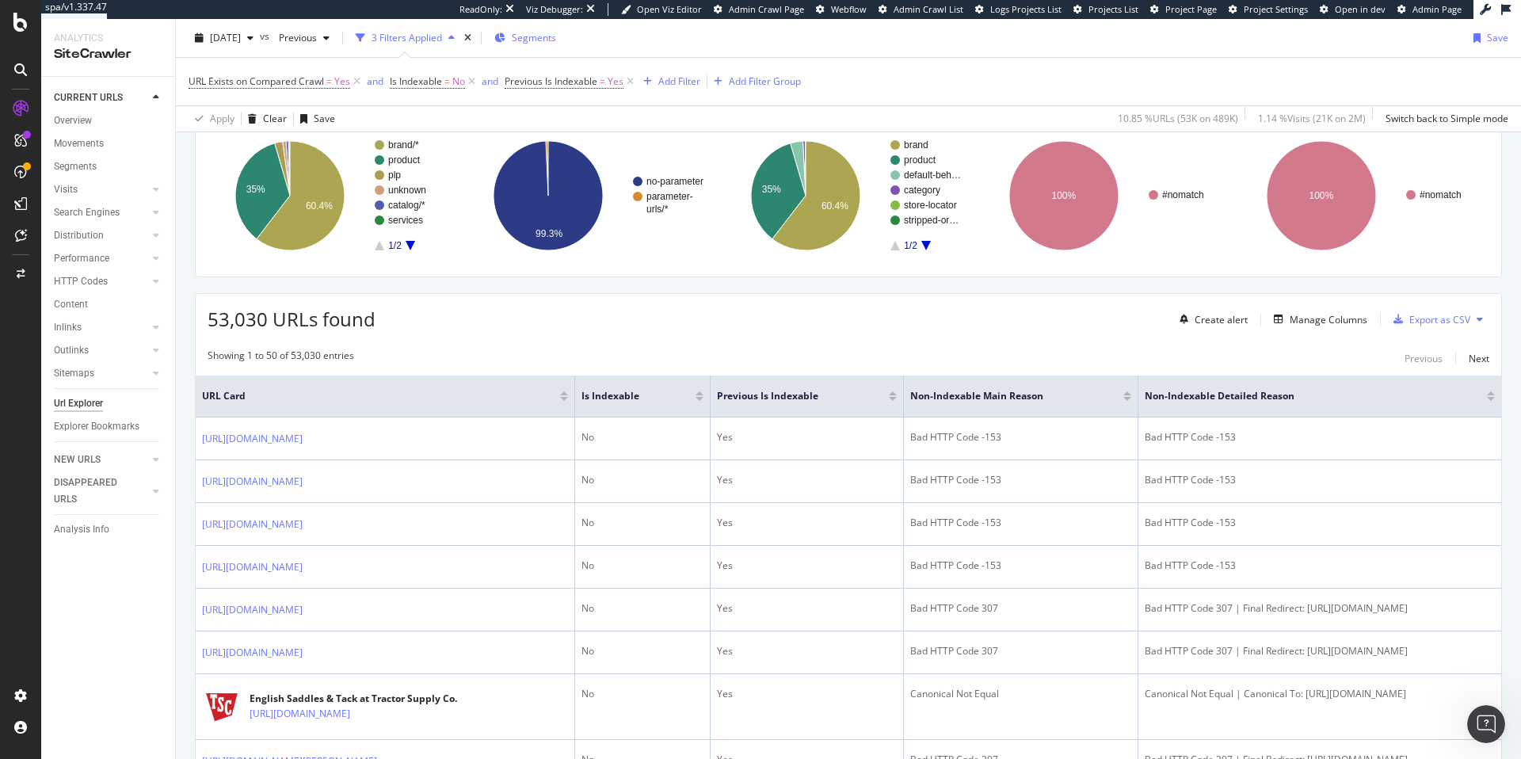
click at [556, 40] on span "Segments" at bounding box center [534, 37] width 44 height 13
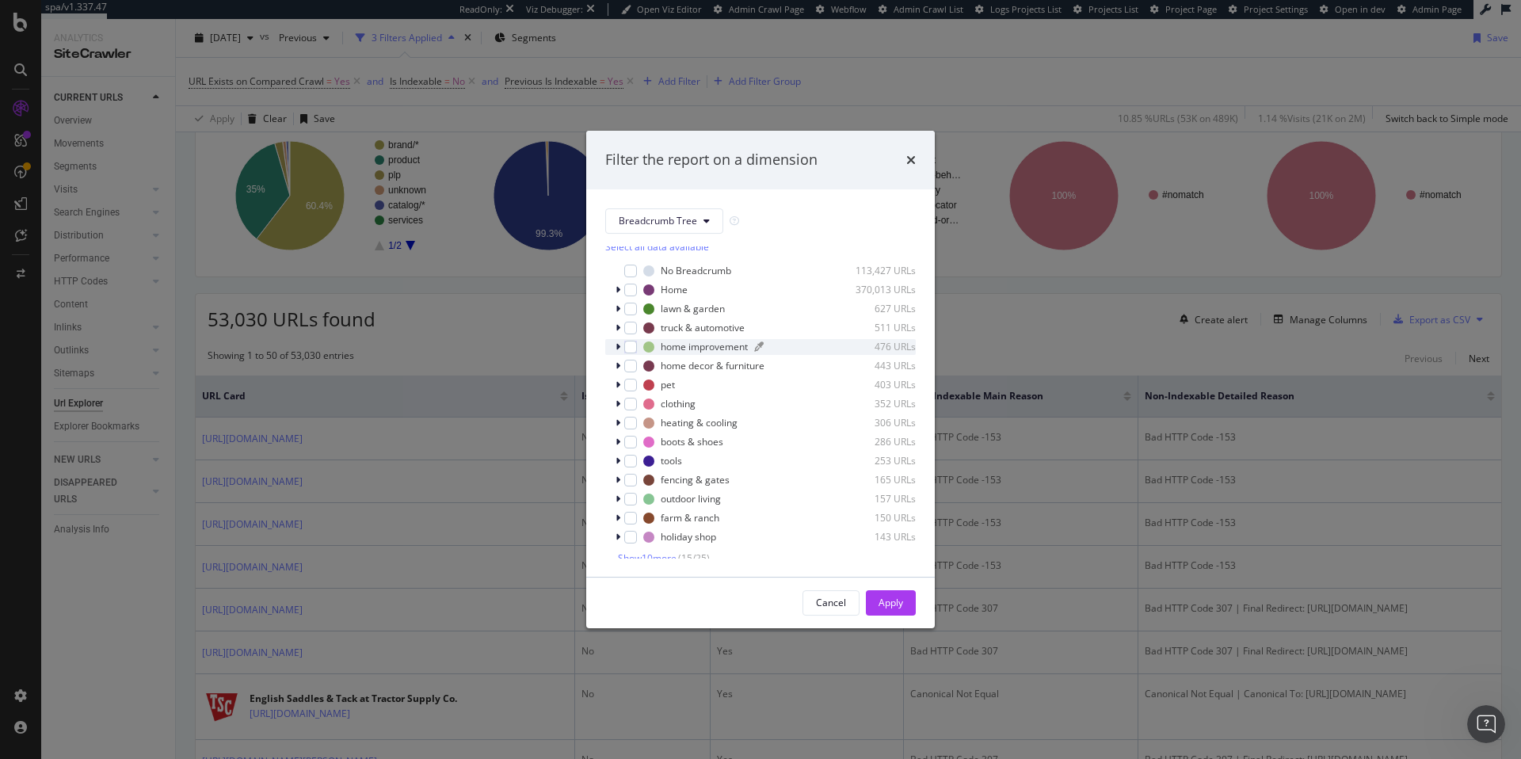
scroll to position [0, 0]
click at [708, 222] on icon "modal" at bounding box center [707, 221] width 6 height 10
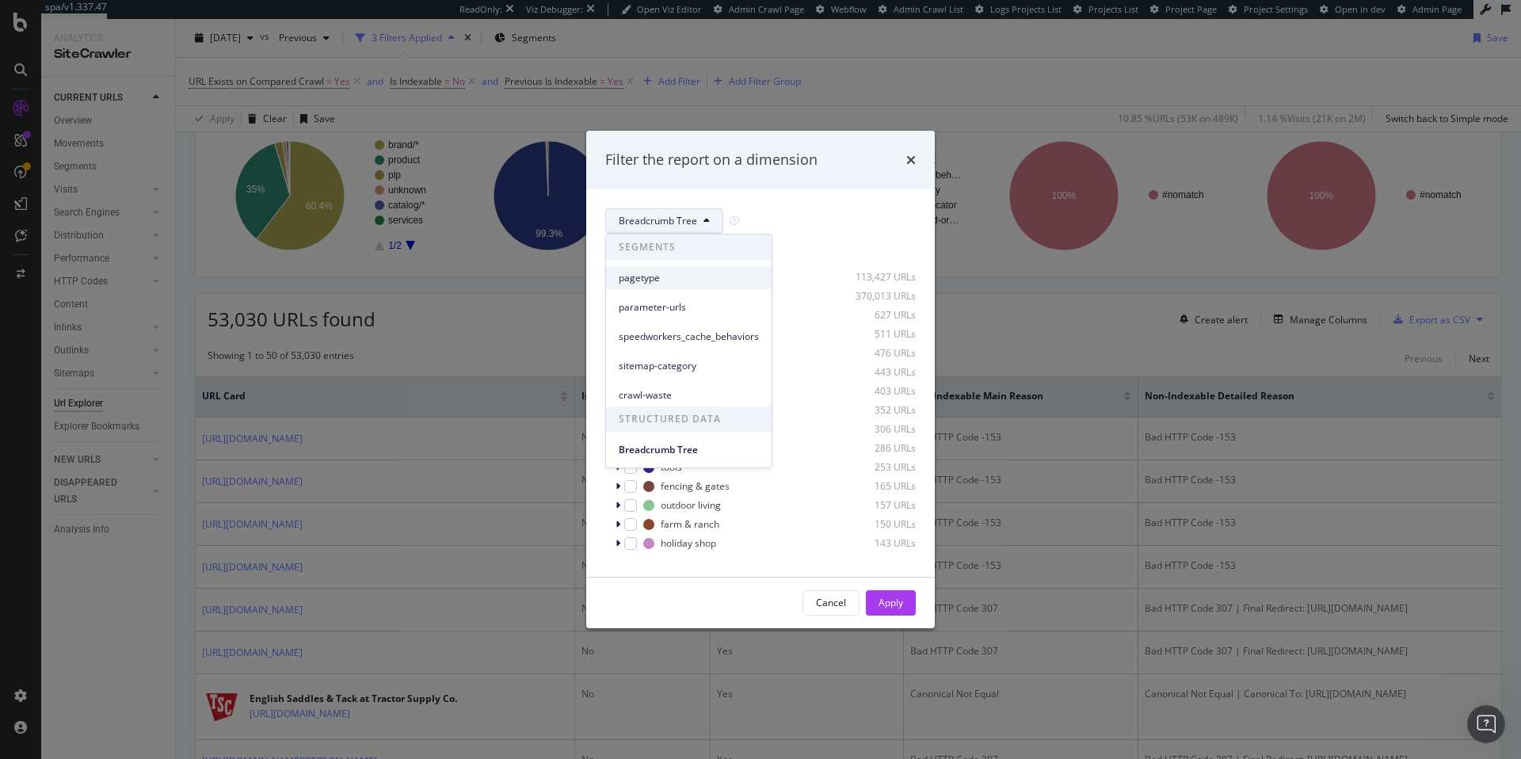
click at [656, 280] on span "pagetype" at bounding box center [689, 278] width 140 height 14
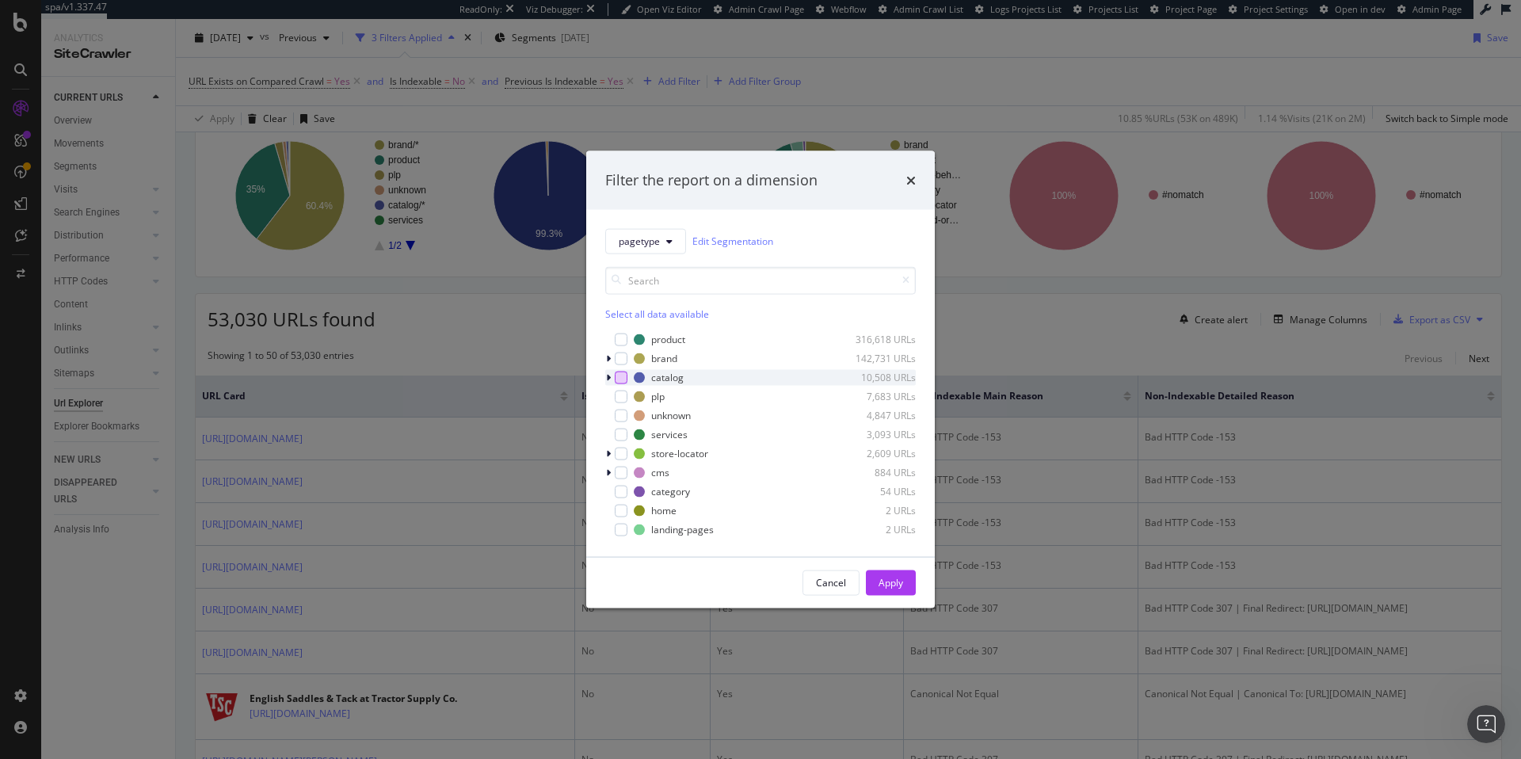
click at [621, 380] on div "modal" at bounding box center [621, 377] width 13 height 13
click at [880, 582] on div "Apply" at bounding box center [891, 582] width 25 height 13
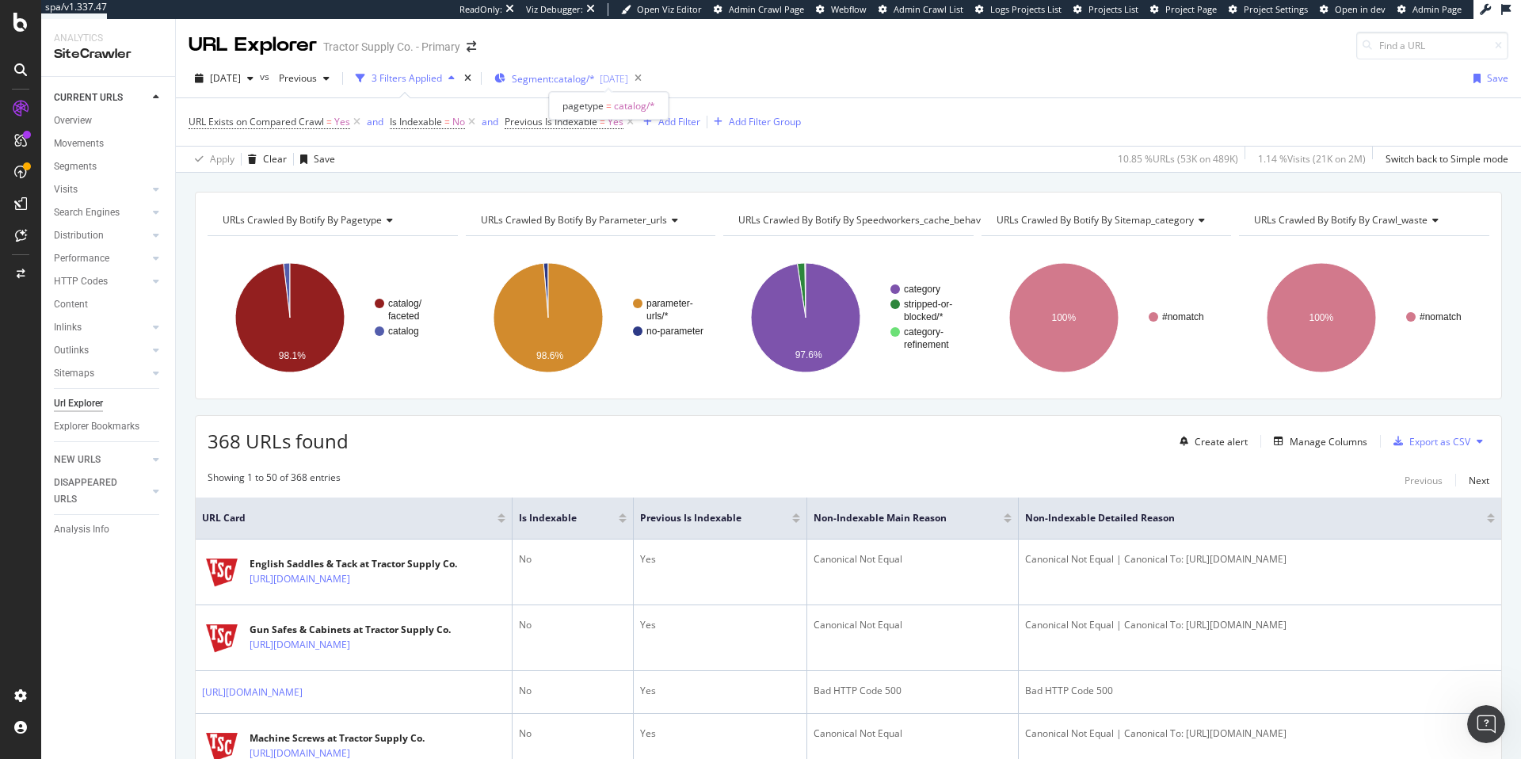
click at [559, 78] on span "Segment: catalog/*" at bounding box center [553, 78] width 83 height 13
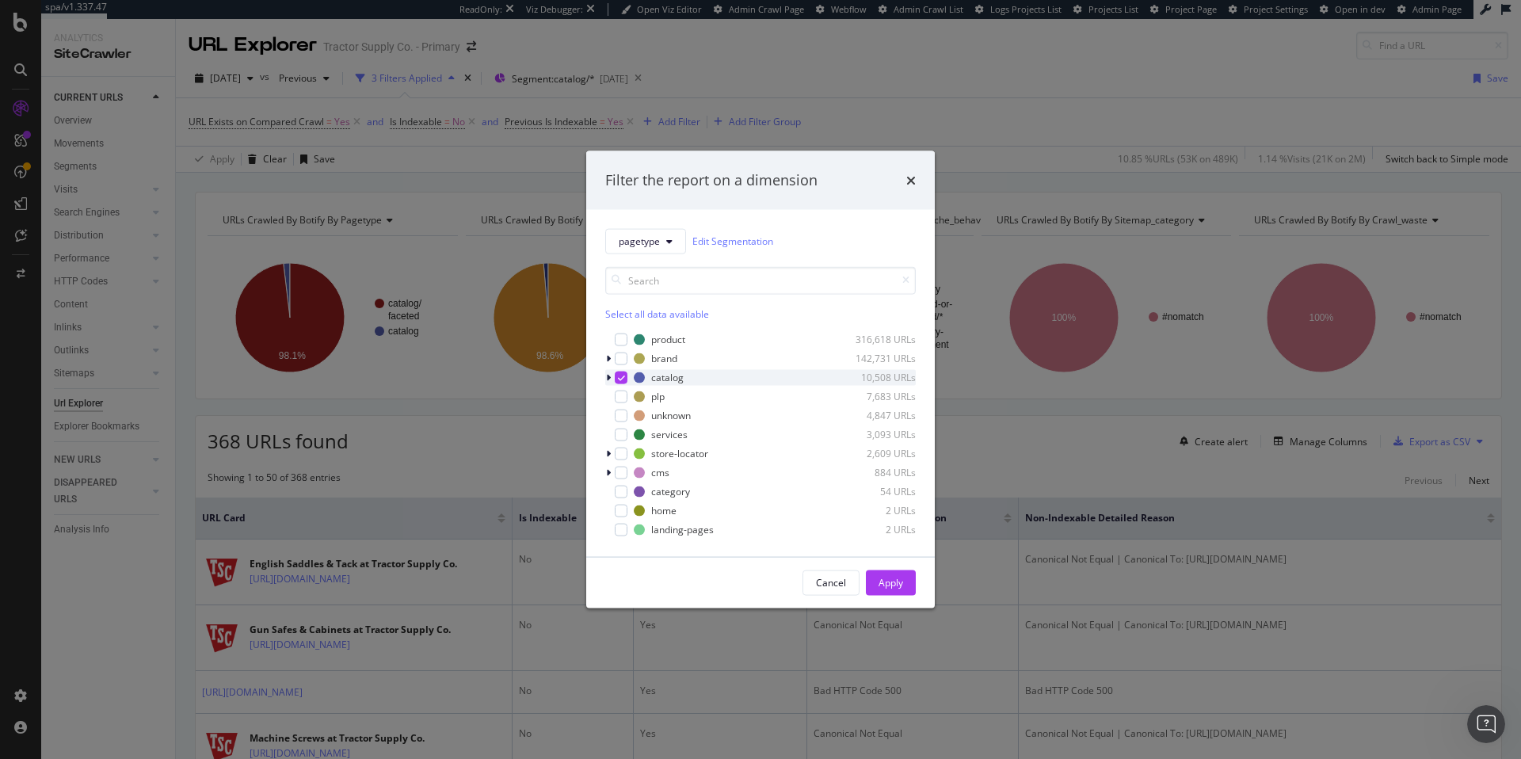
click at [622, 376] on icon "modal" at bounding box center [621, 377] width 7 height 8
click at [623, 397] on div "modal" at bounding box center [621, 396] width 13 height 13
click at [888, 587] on div "Apply" at bounding box center [891, 582] width 25 height 13
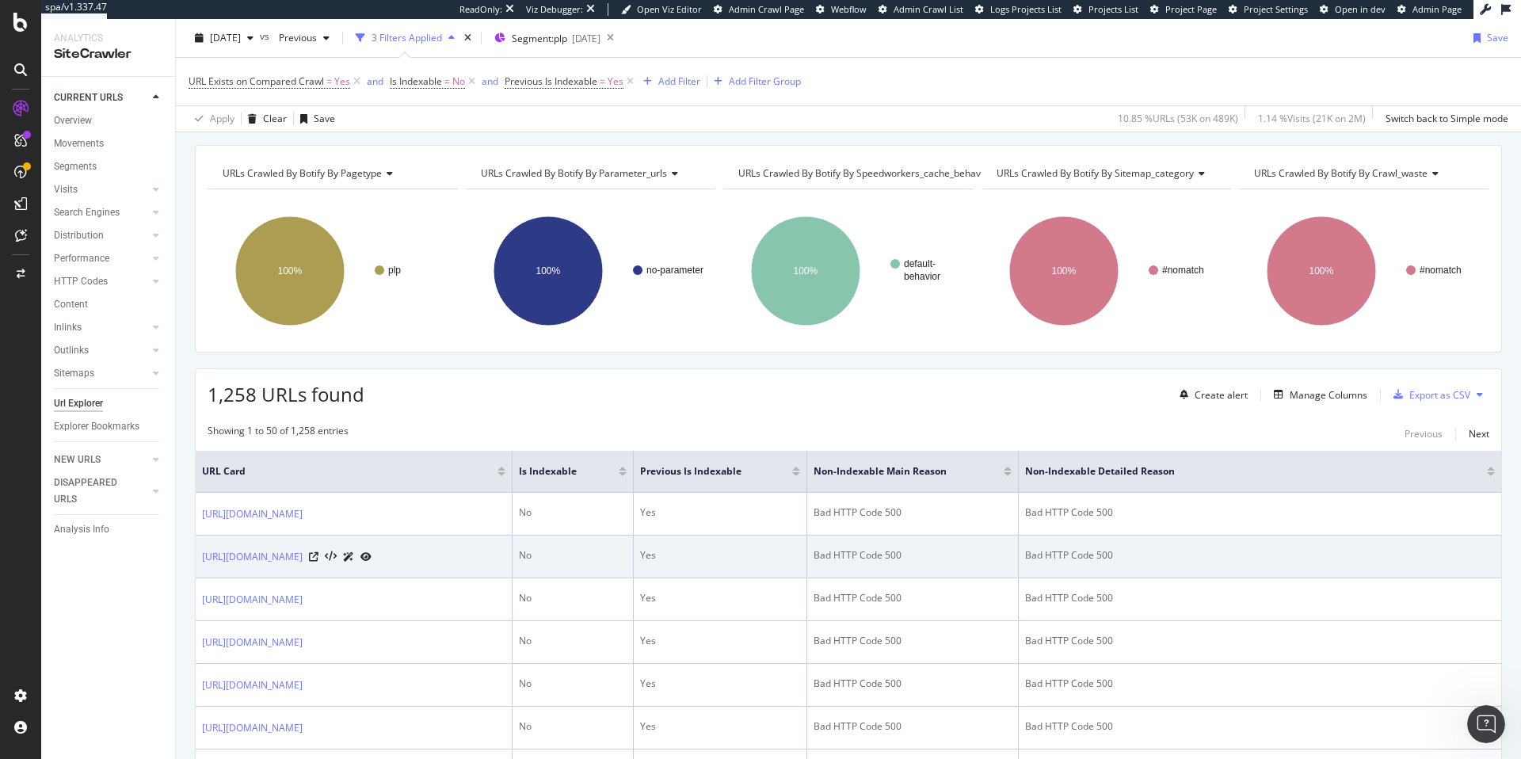
scroll to position [78, 0]
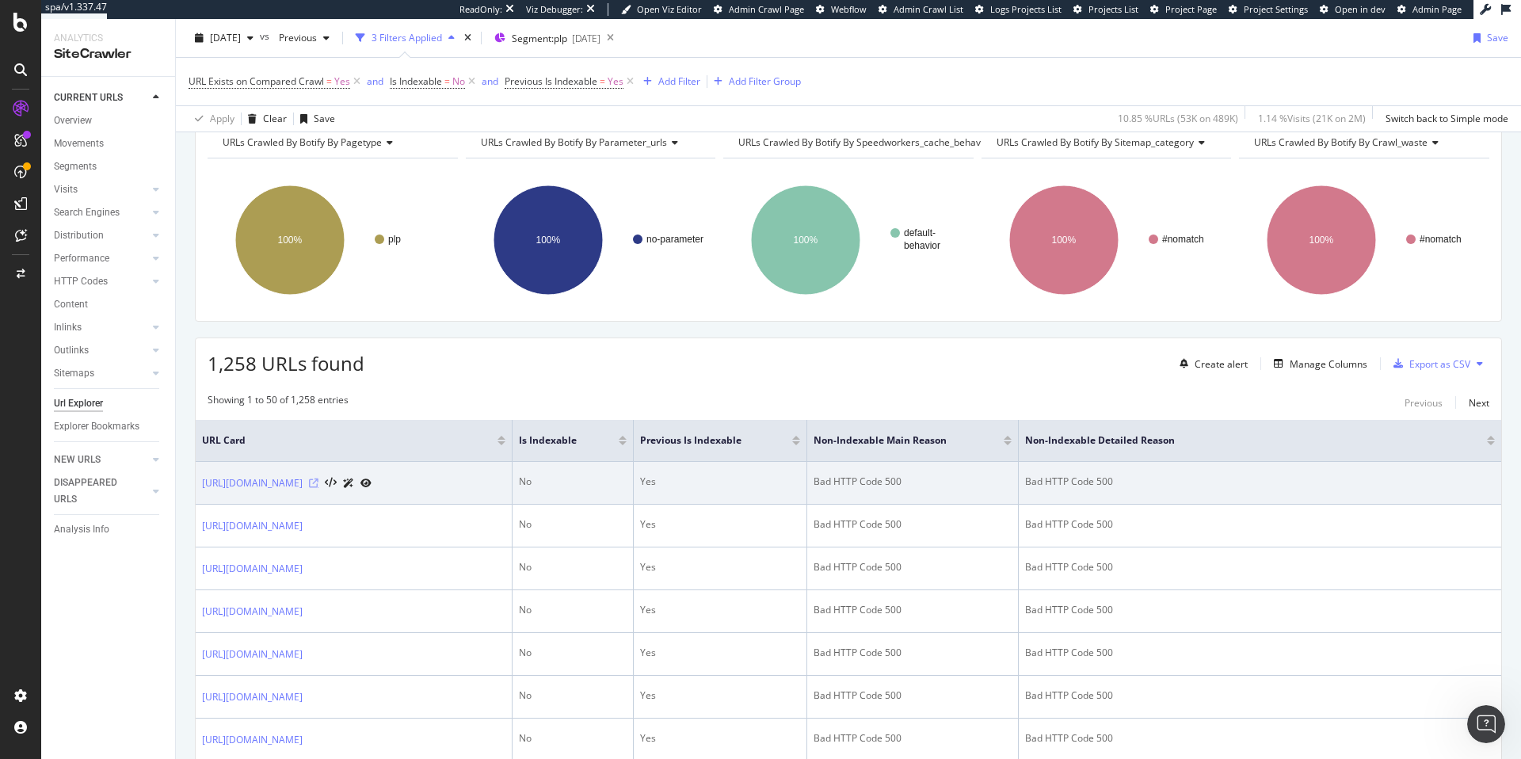
click at [319, 488] on icon at bounding box center [314, 484] width 10 height 10
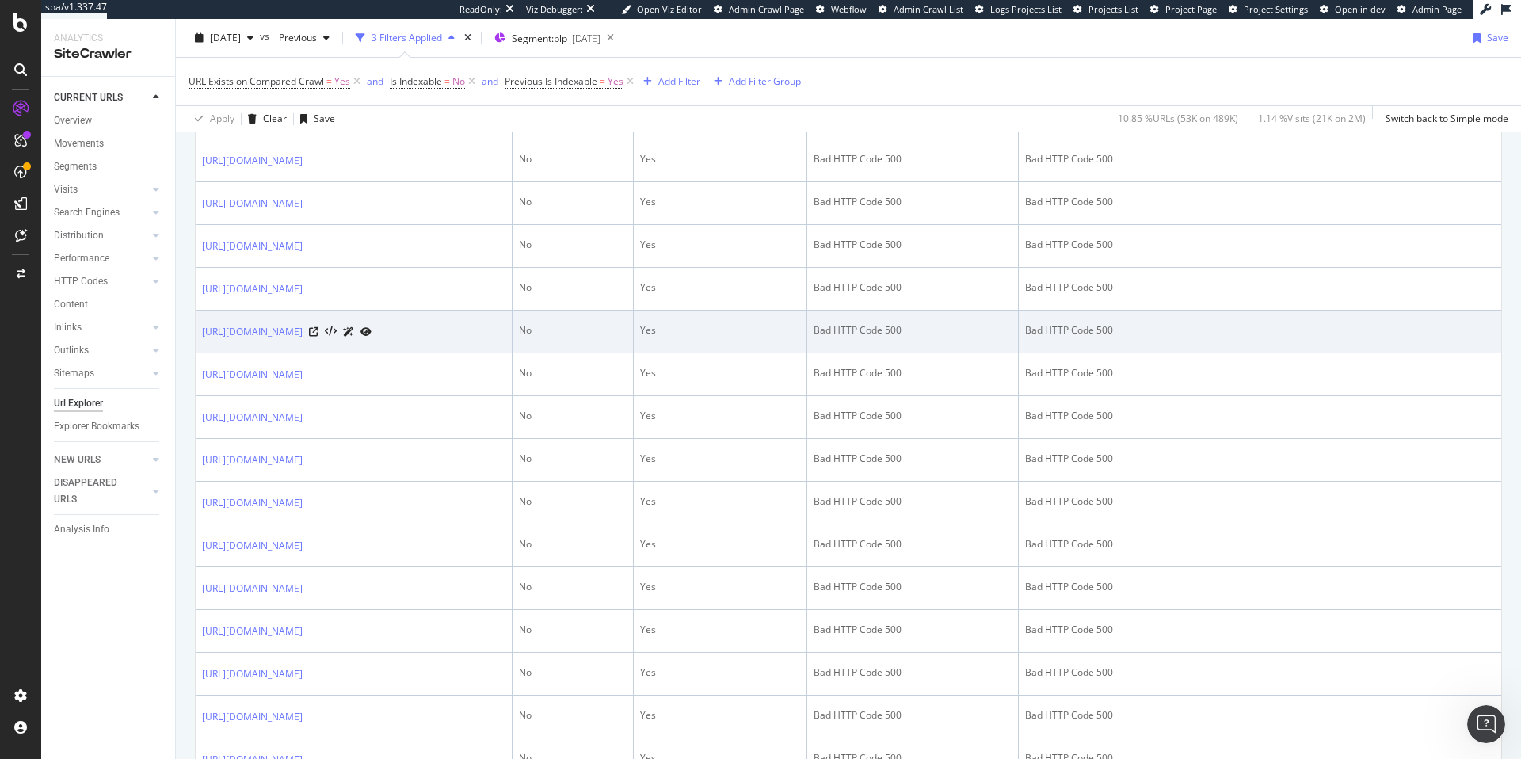
scroll to position [916, 0]
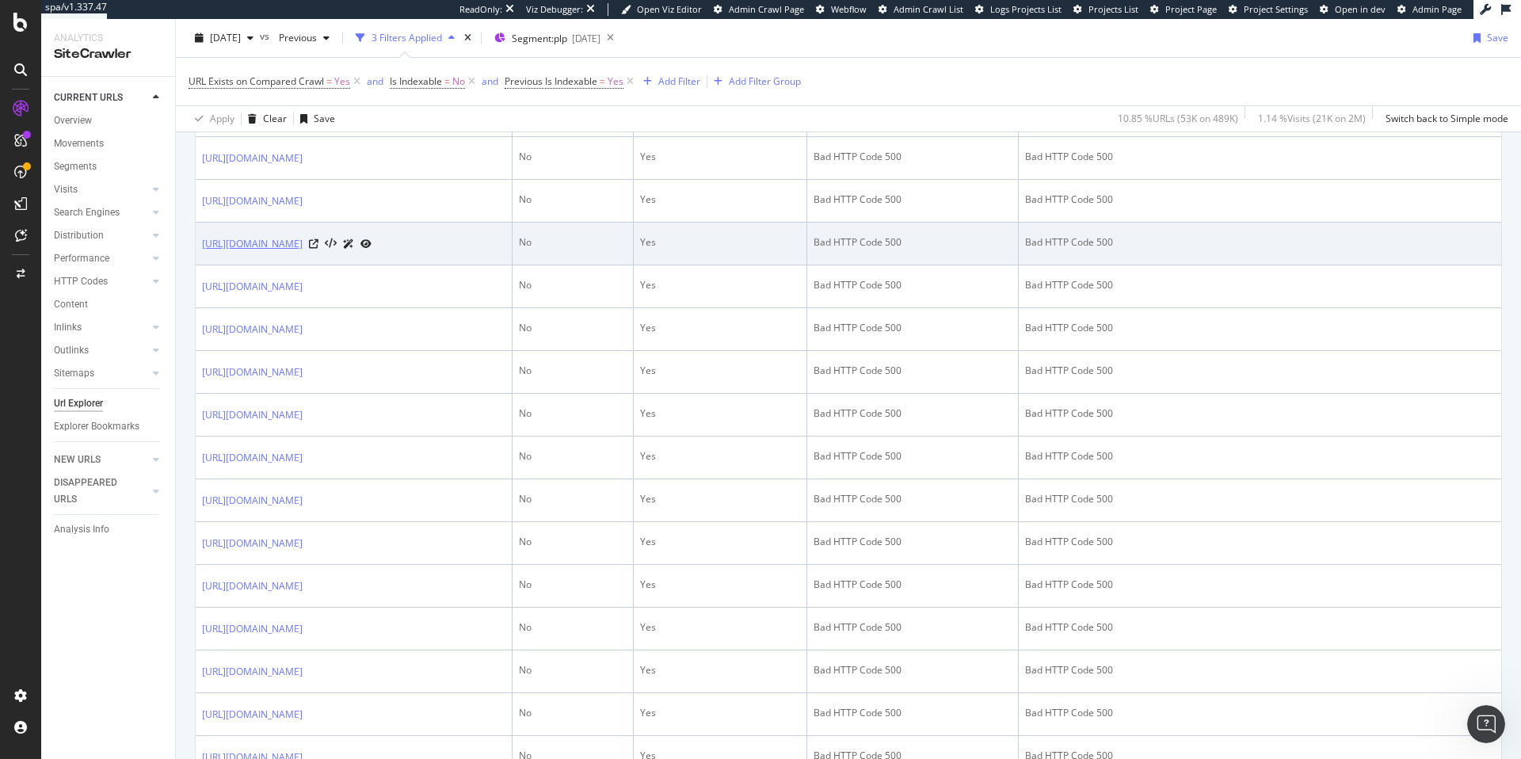
click at [303, 252] on link "[URL][DOMAIN_NAME]" at bounding box center [252, 244] width 101 height 16
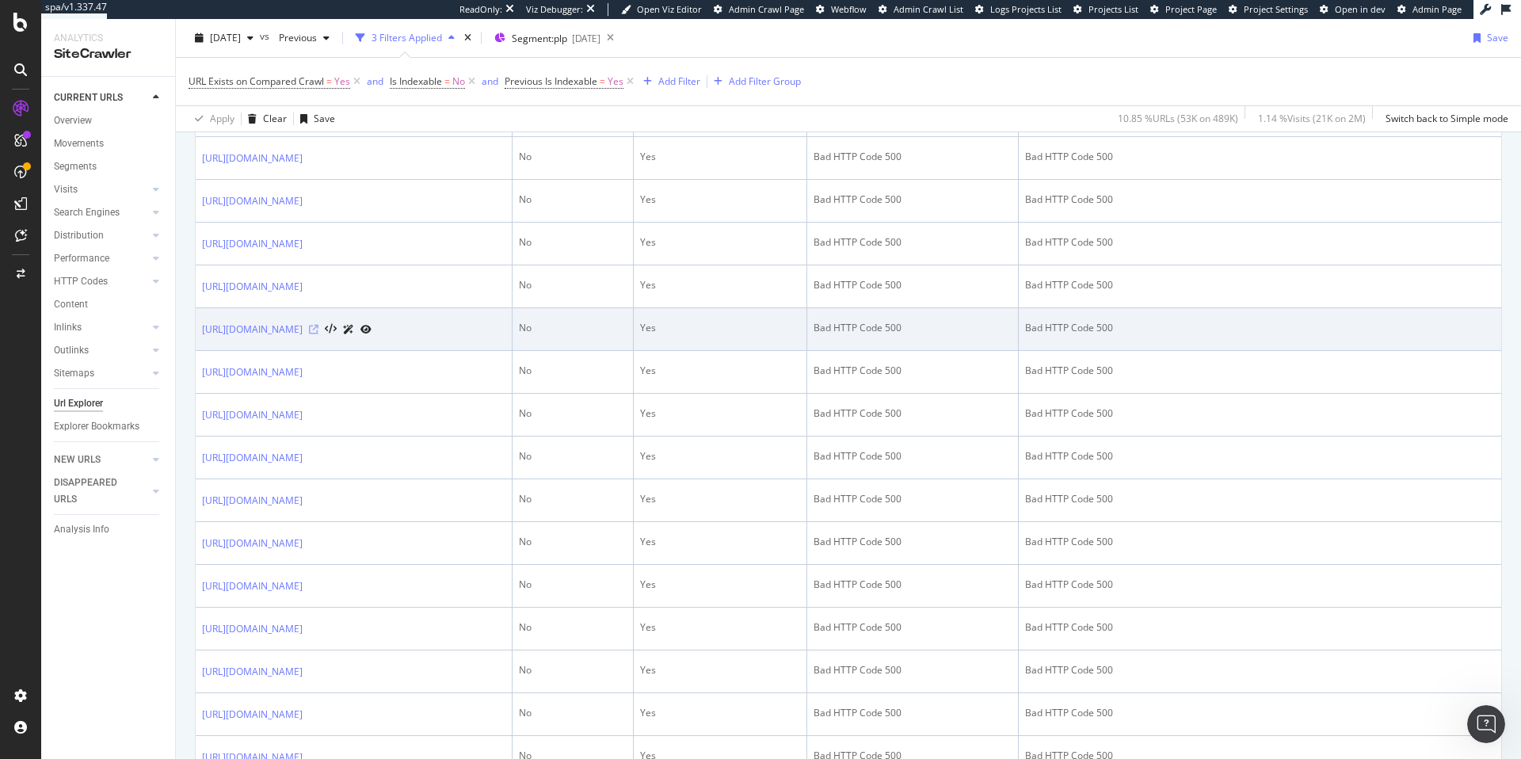
click at [319, 334] on icon at bounding box center [314, 330] width 10 height 10
click at [303, 338] on link "https://www.tractorsupply.com/a/mens-black-work-sneakers" at bounding box center [252, 330] width 101 height 16
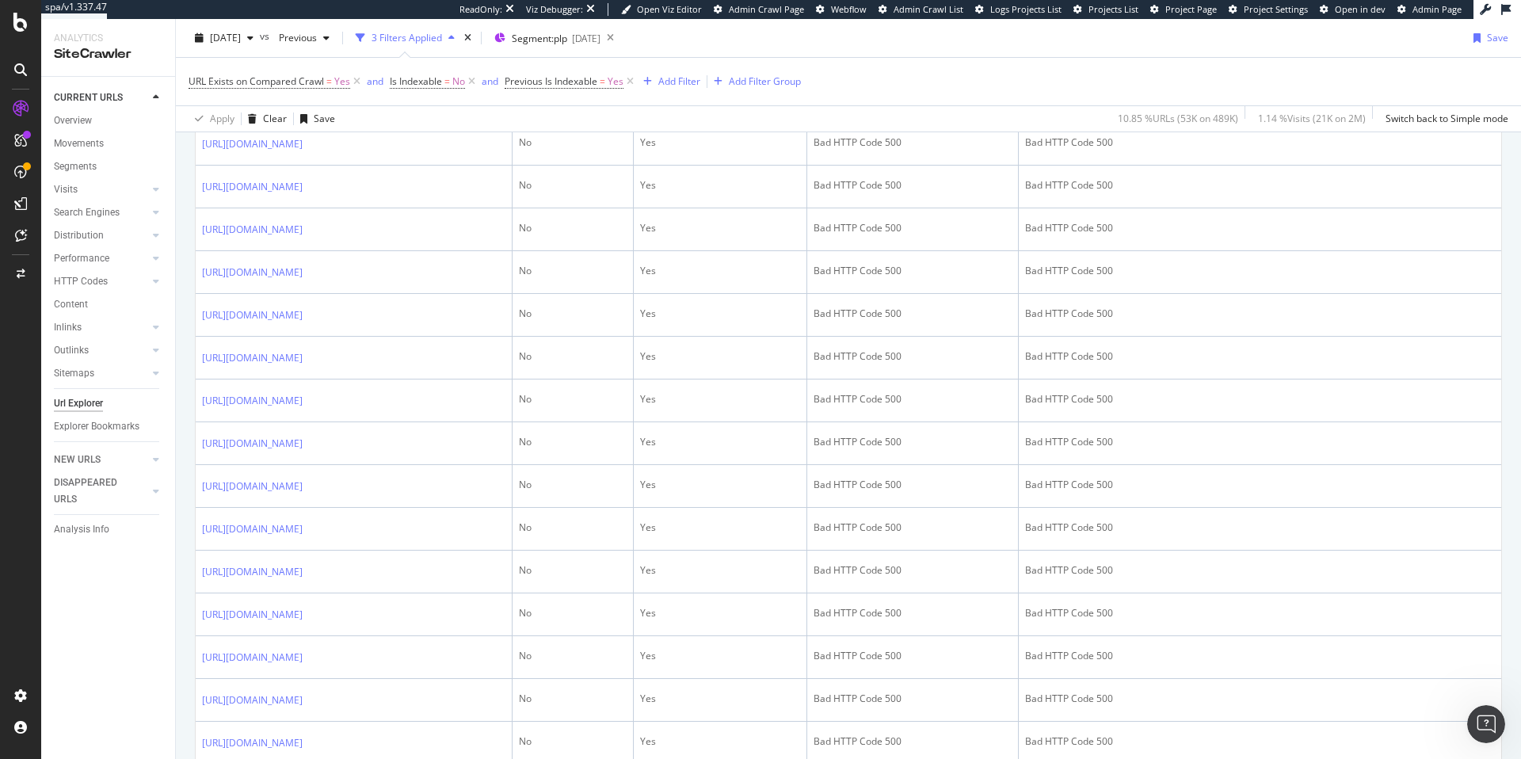
scroll to position [1427, 0]
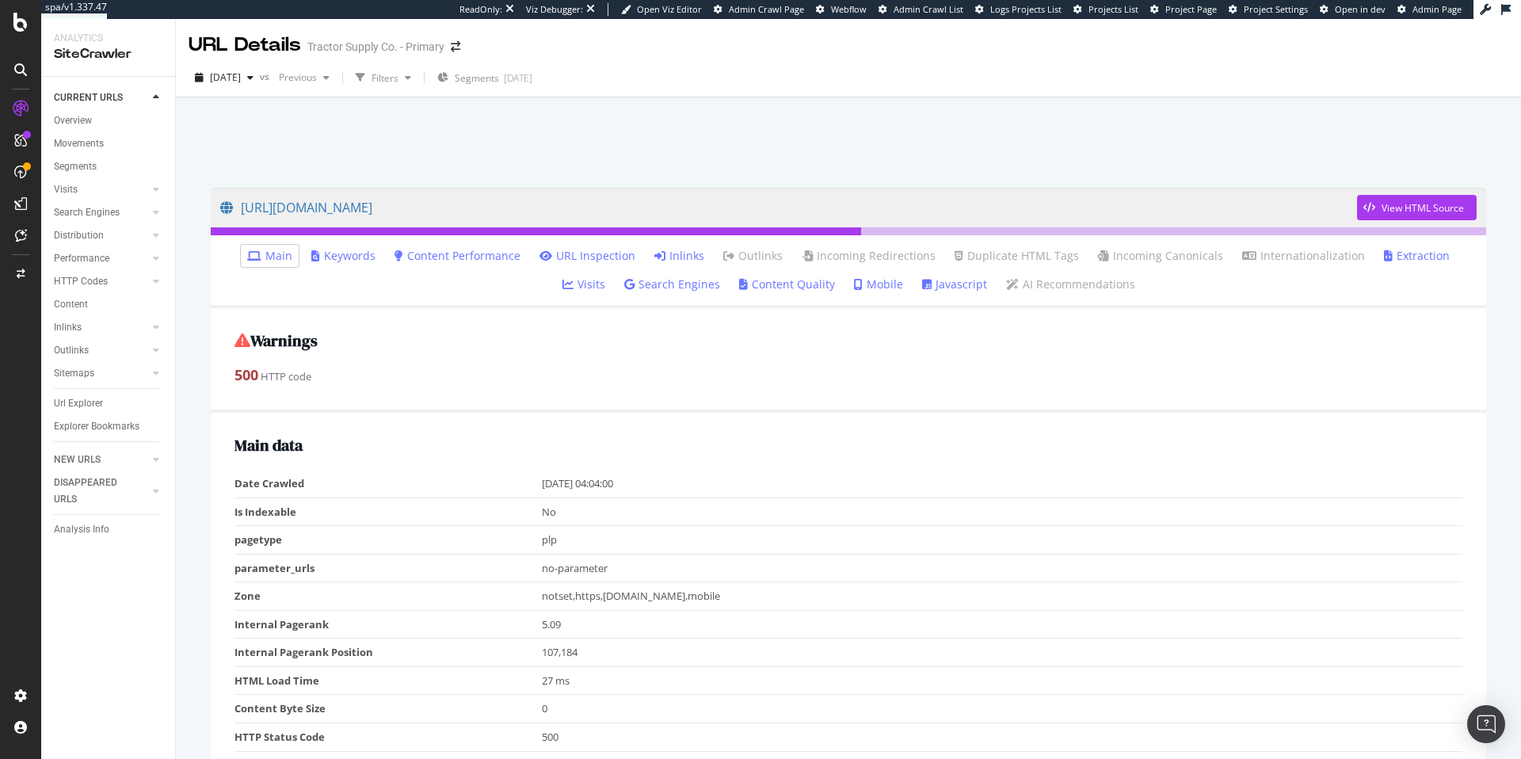
drag, startPoint x: 637, startPoint y: 485, endPoint x: 540, endPoint y: 485, distance: 97.5
click at [542, 485] on td "[DATE] 04:04:00" at bounding box center [1003, 484] width 922 height 28
click at [79, 121] on div "Overview" at bounding box center [73, 121] width 38 height 17
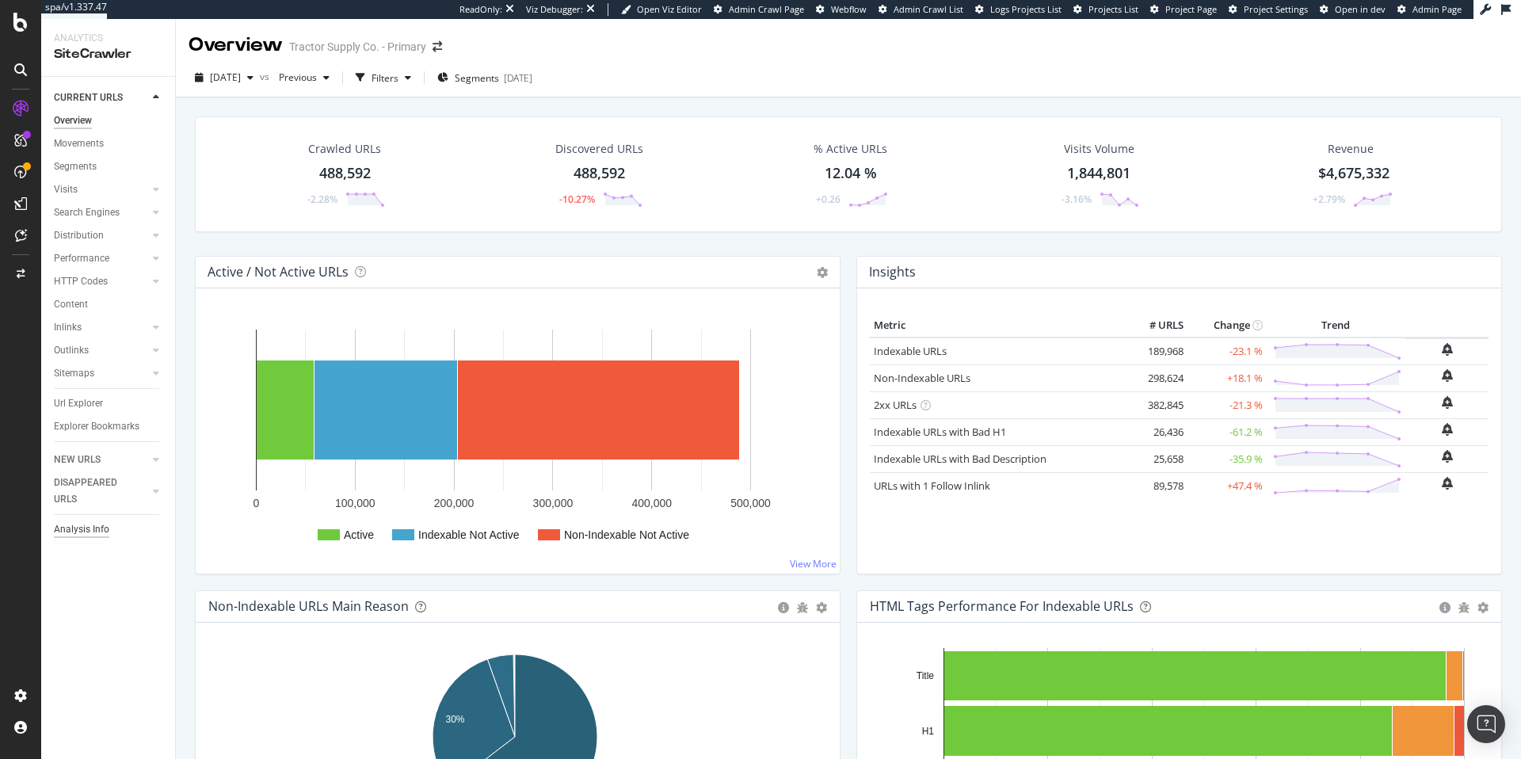
click at [76, 533] on div "Analysis Info" at bounding box center [81, 529] width 55 height 17
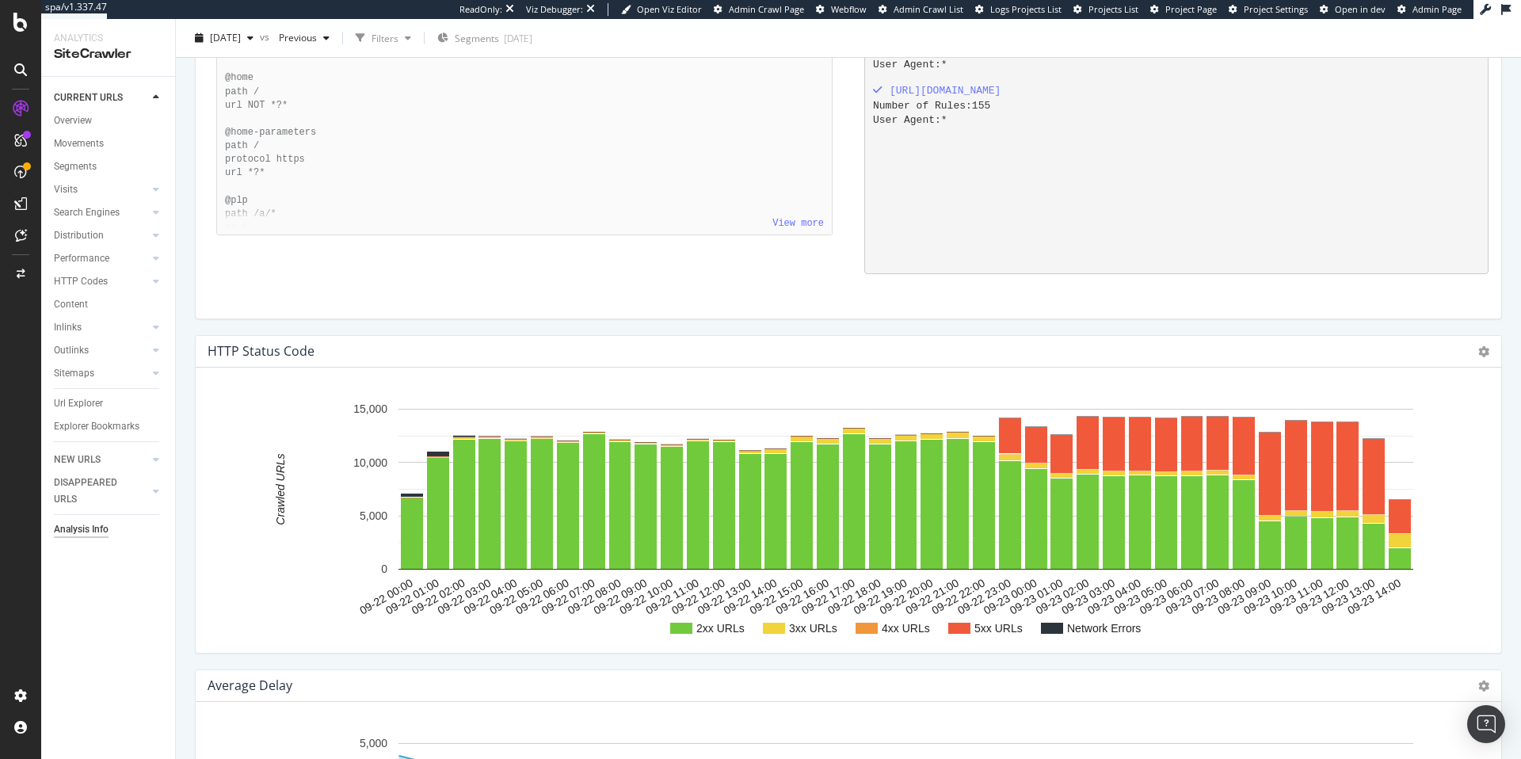
scroll to position [1732, 0]
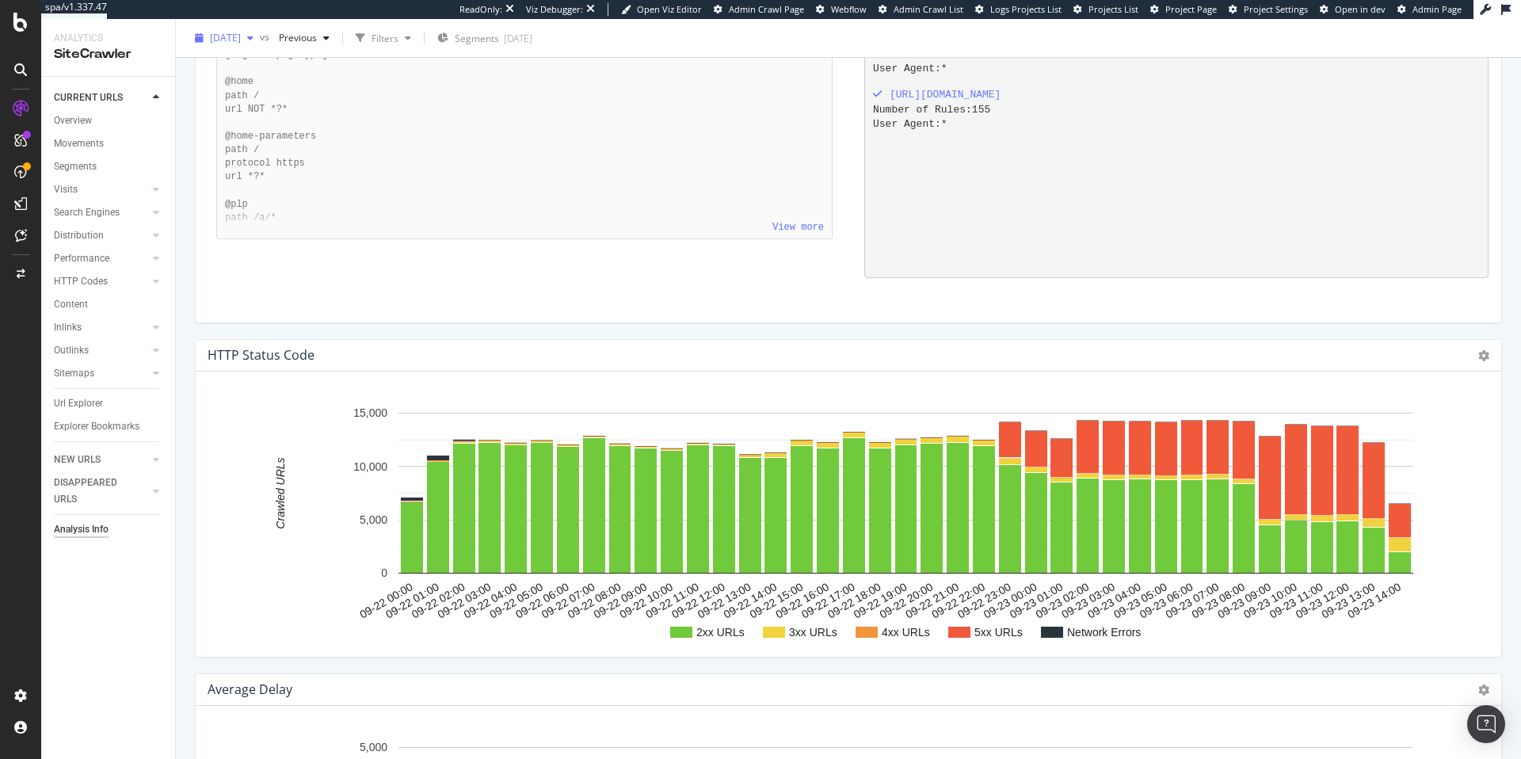
click at [241, 40] on span "[DATE]" at bounding box center [225, 37] width 31 height 13
click at [21, 21] on icon at bounding box center [20, 22] width 14 height 19
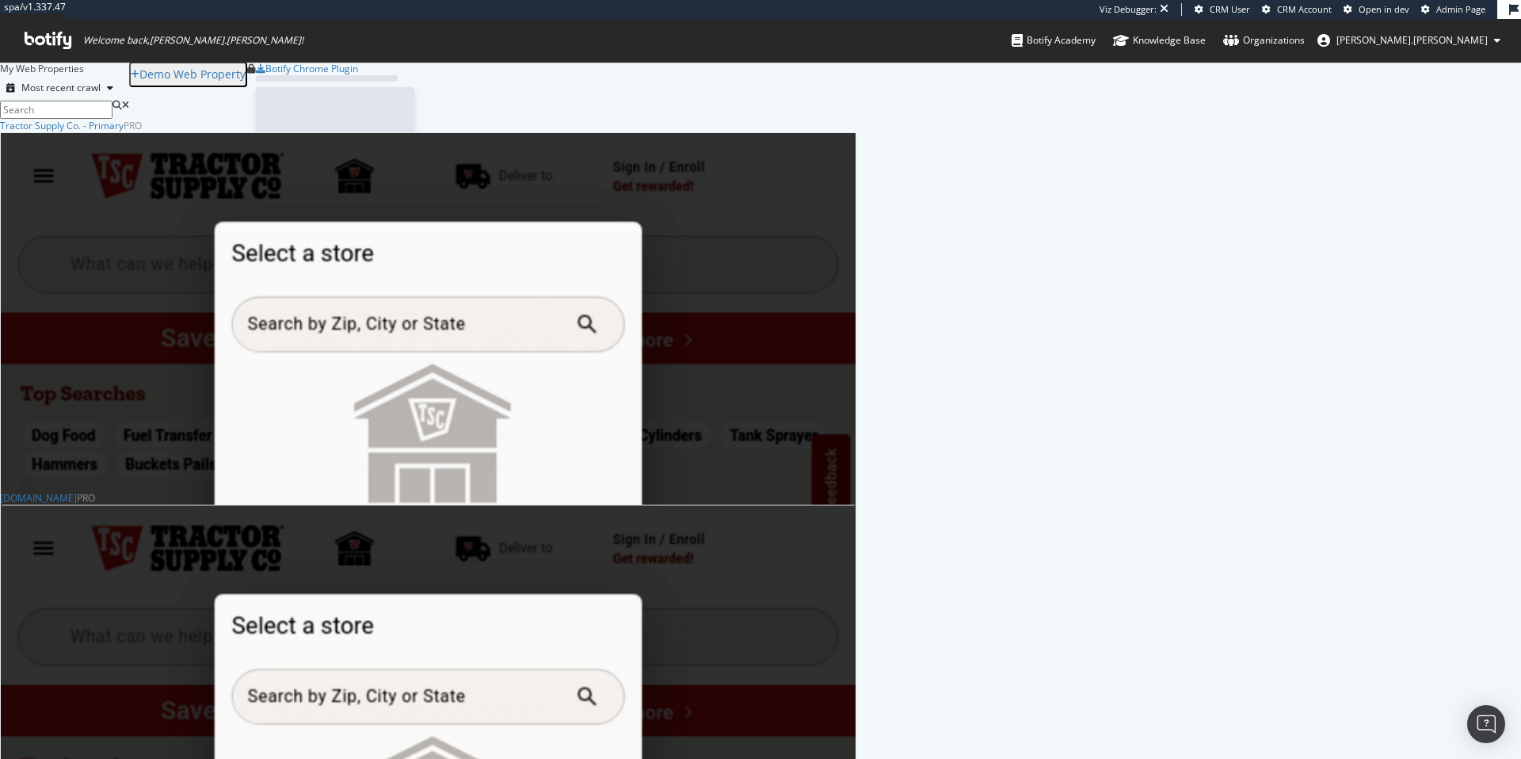
scroll to position [638, 845]
click at [124, 132] on div "Tractor Supply Co. - Primary" at bounding box center [62, 125] width 124 height 13
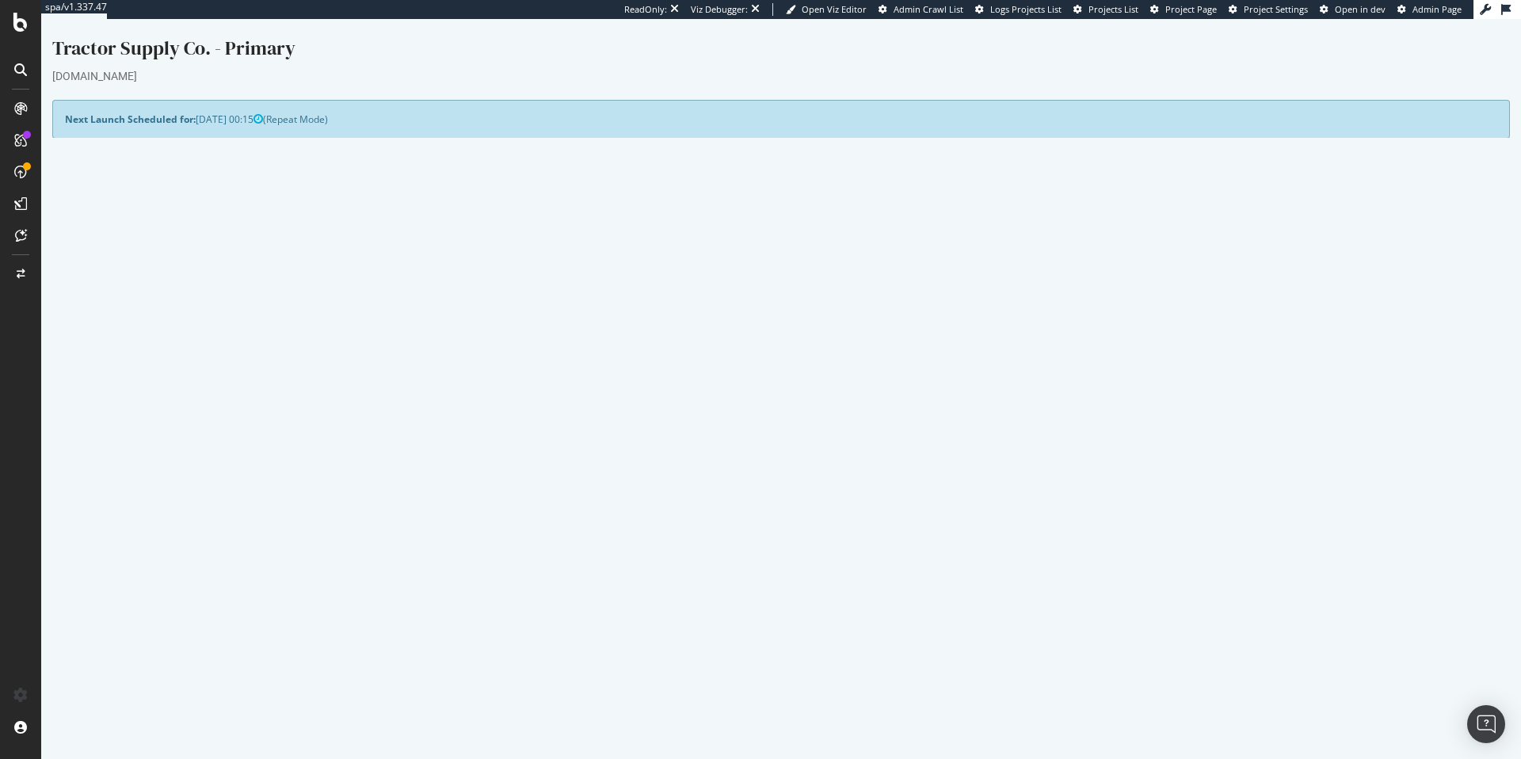
click at [1140, 430] on link "Watch Live Stats" at bounding box center [1150, 422] width 108 height 25
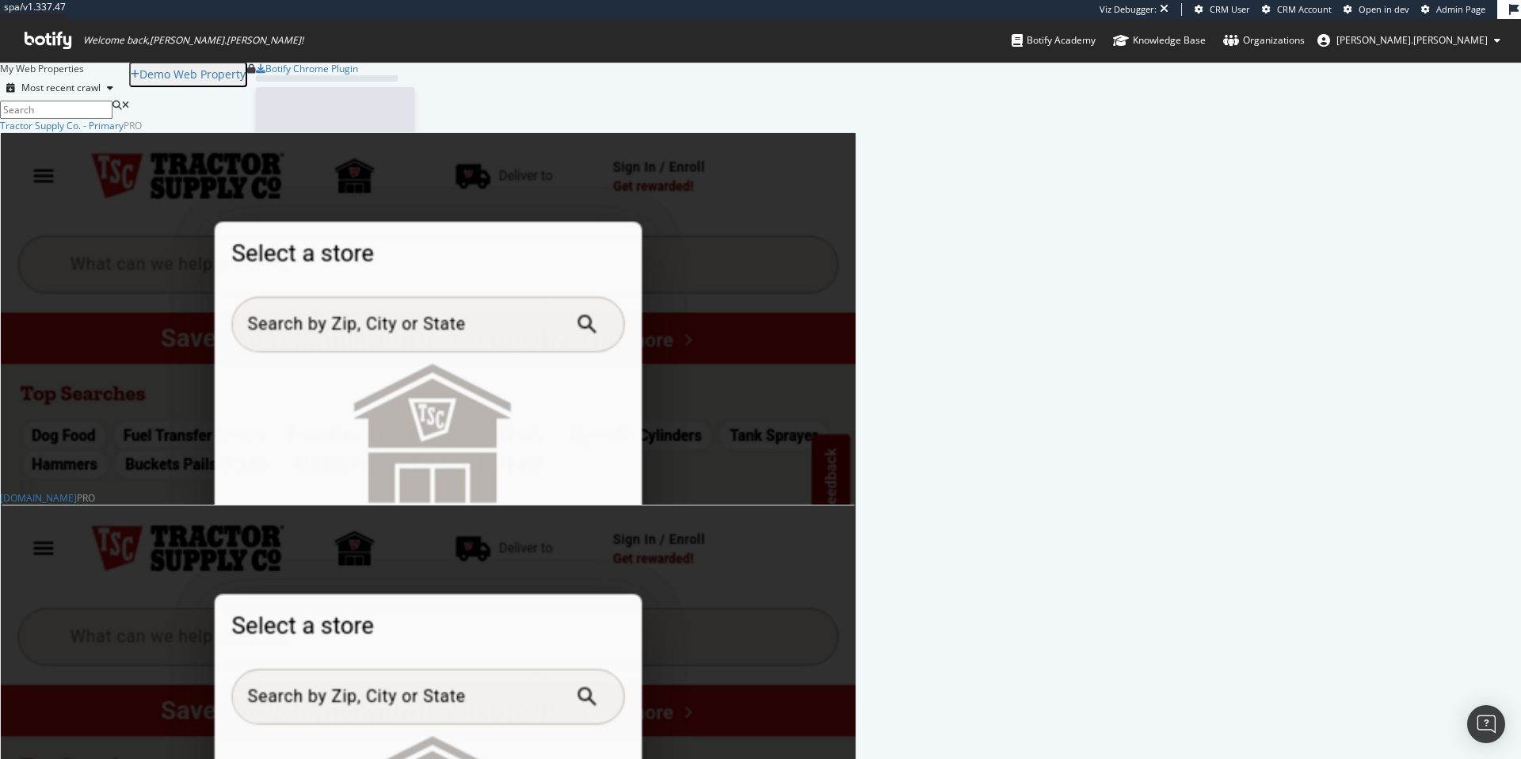
scroll to position [638, 845]
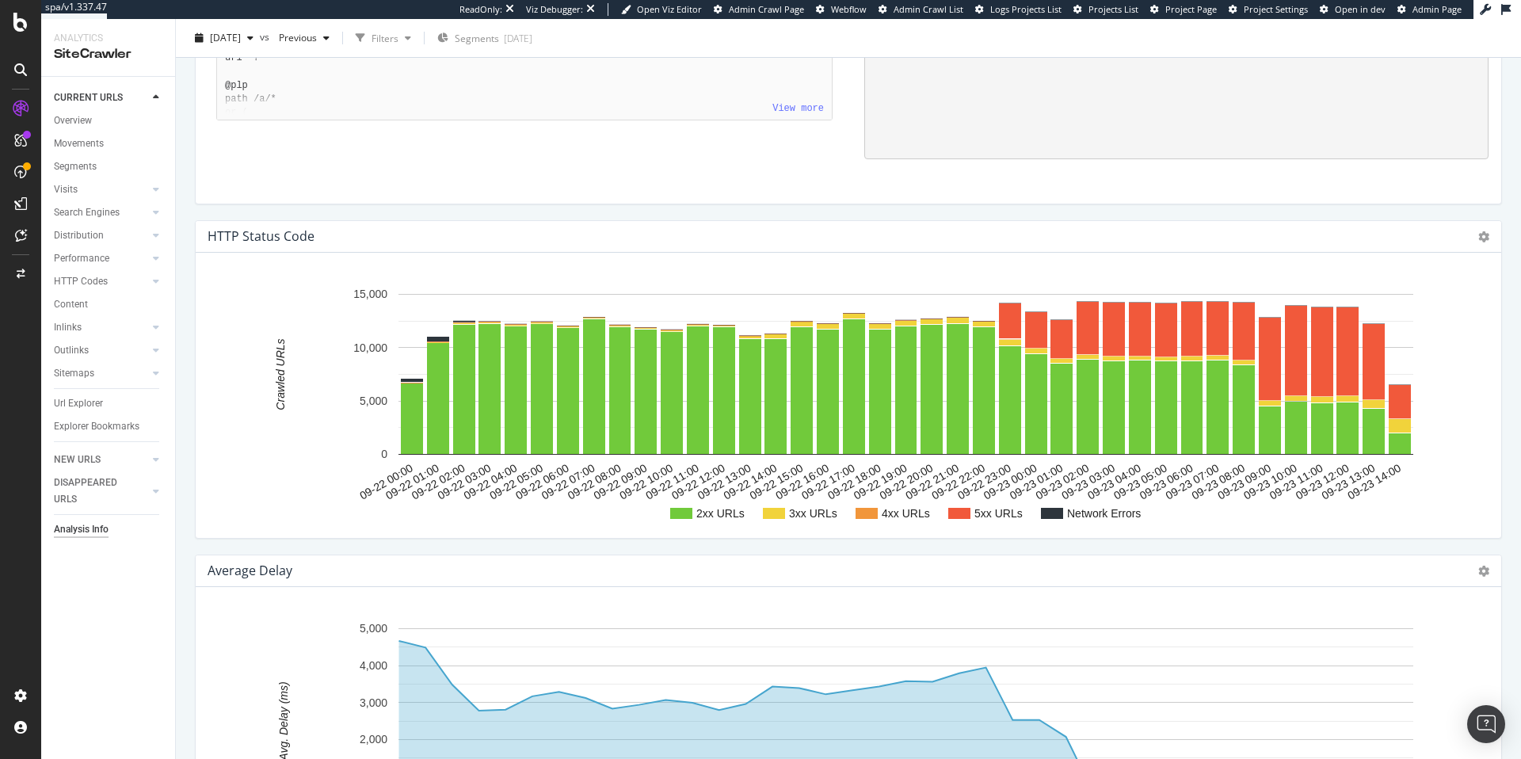
scroll to position [1852, 0]
click at [1273, 357] on rect "A chart." at bounding box center [1270, 358] width 22 height 82
click at [1273, 359] on rect "A chart." at bounding box center [1271, 358] width 18 height 78
click at [1273, 359] on rect "A chart." at bounding box center [1270, 358] width 22 height 82
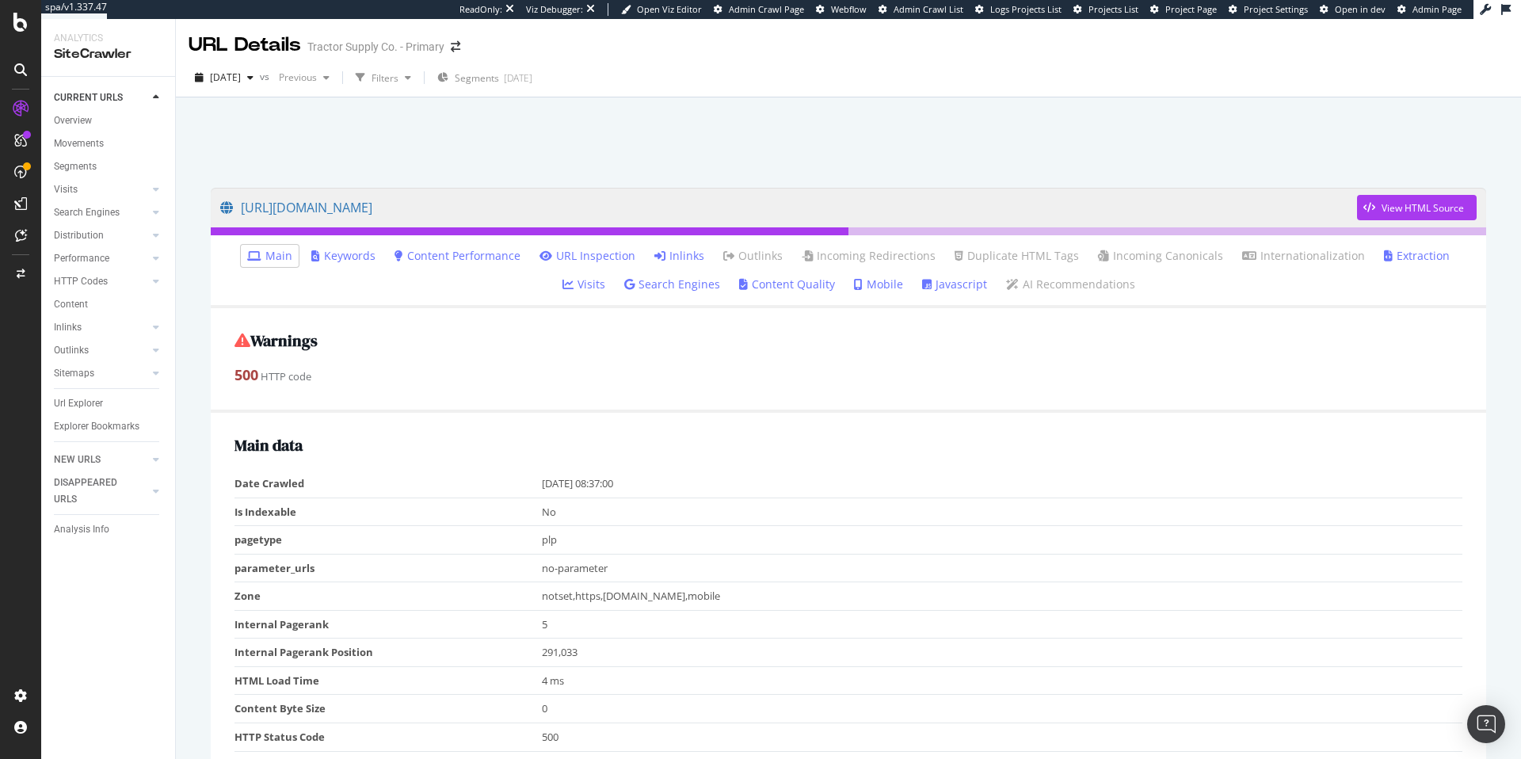
click at [659, 258] on link "Inlinks" at bounding box center [680, 256] width 50 height 16
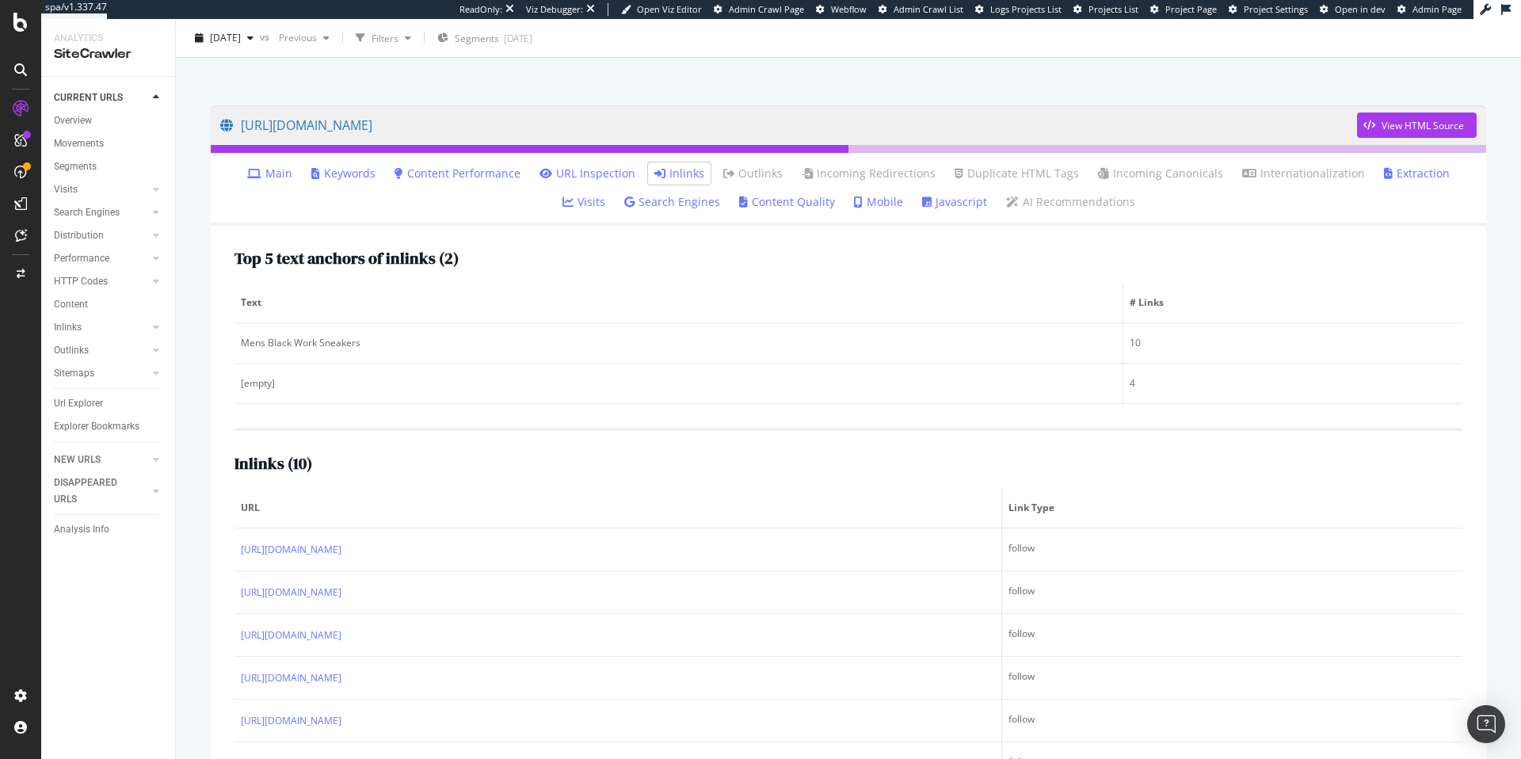
scroll to position [132, 0]
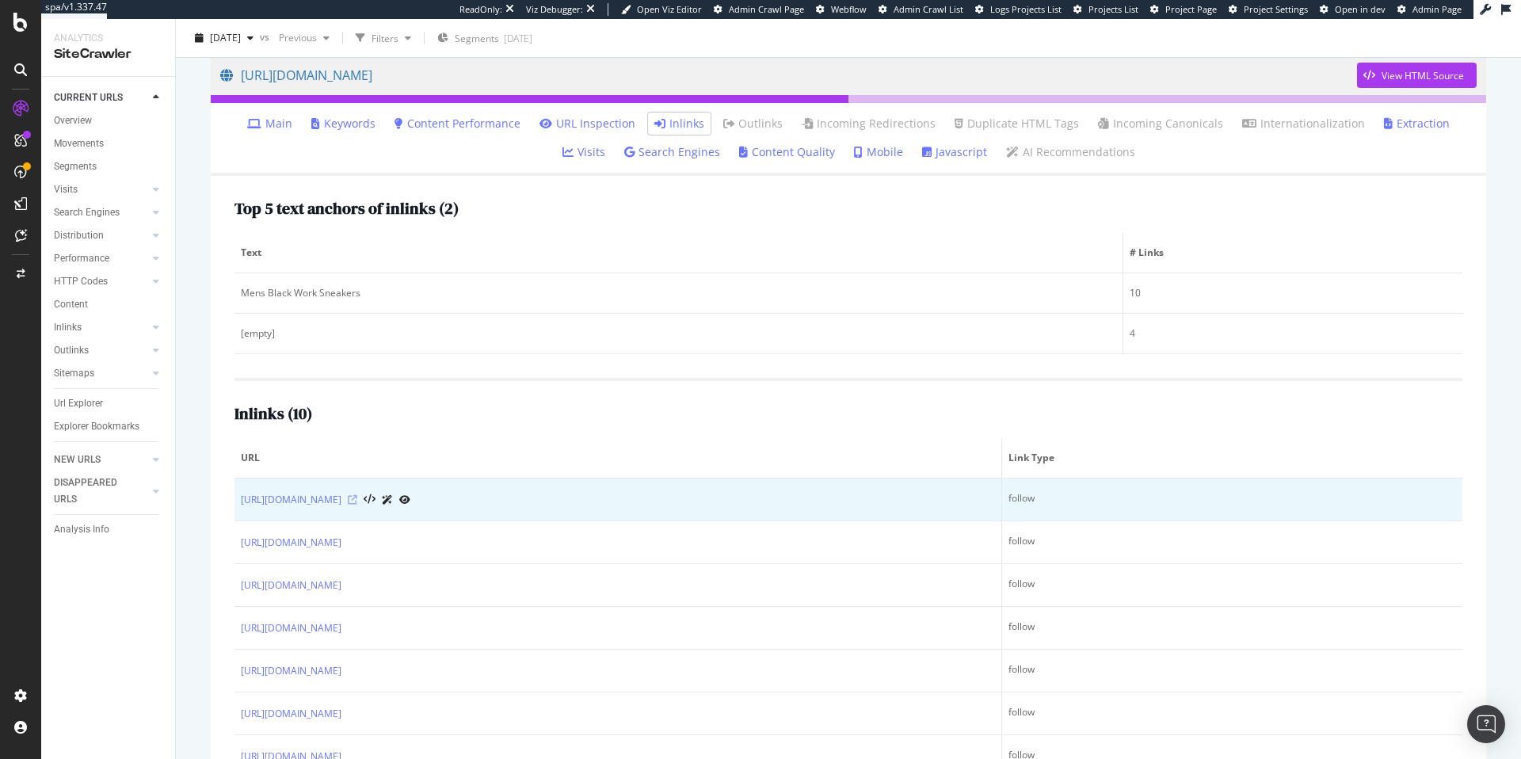
click at [357, 501] on icon at bounding box center [353, 500] width 10 height 10
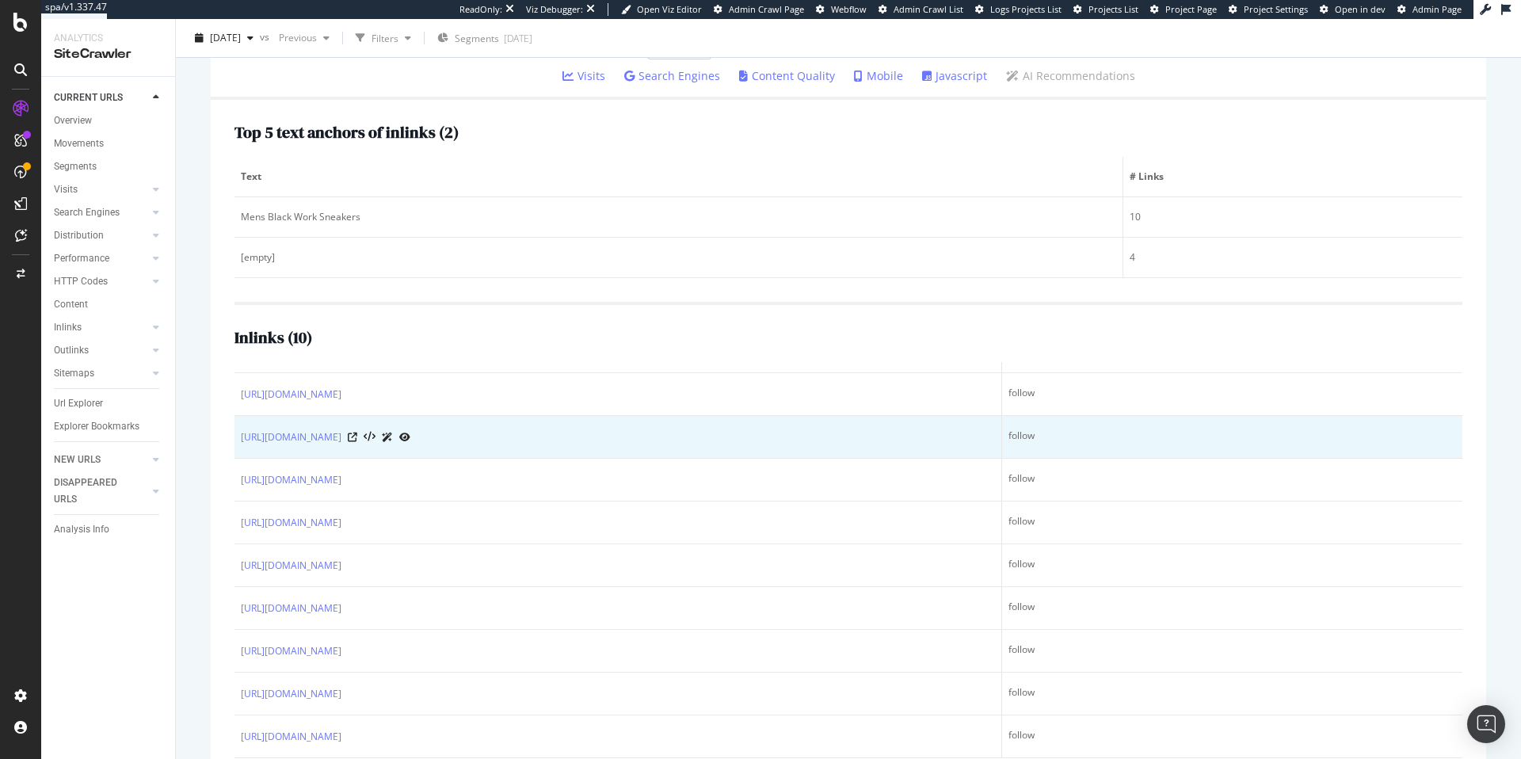
scroll to position [247, 0]
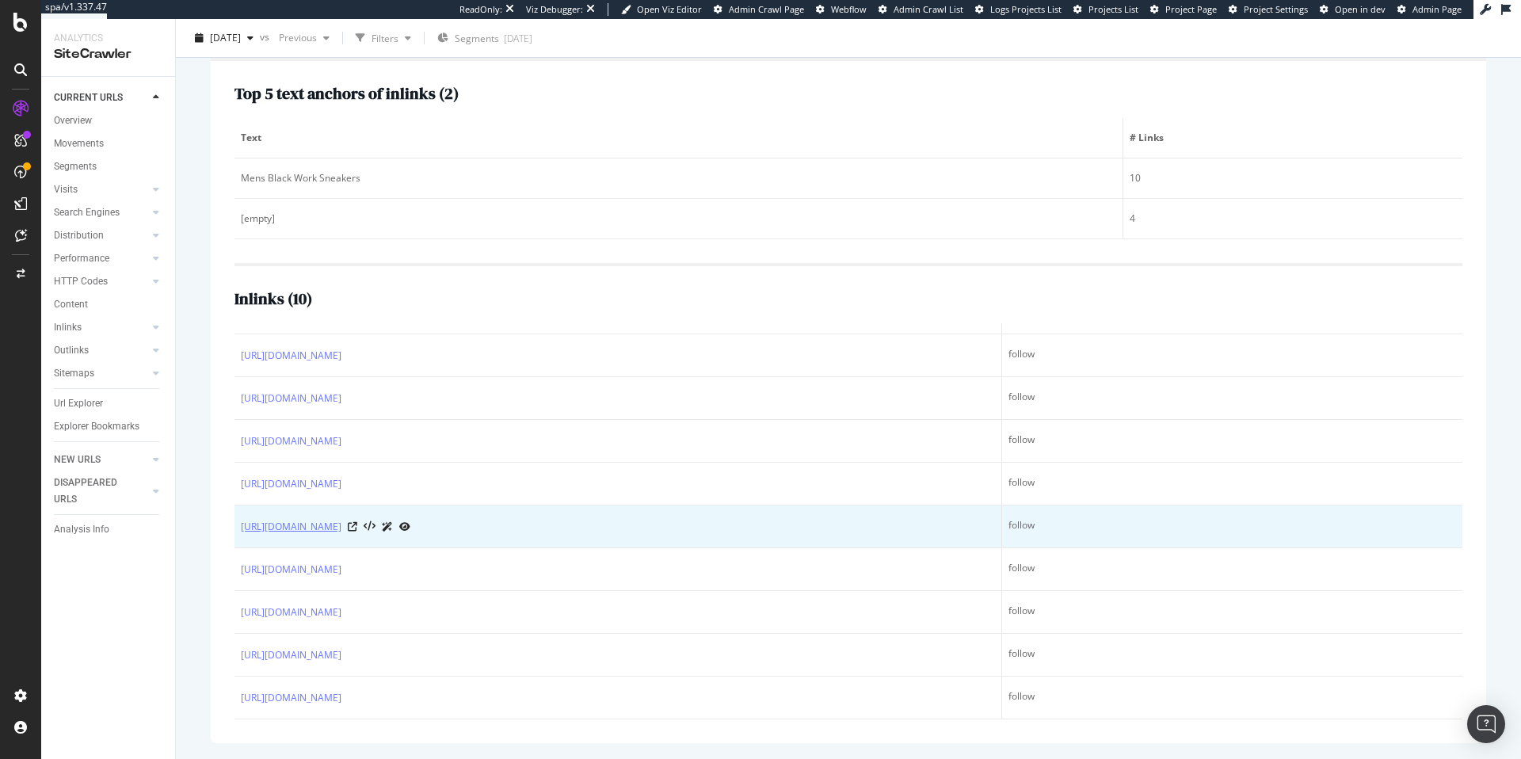
click at [342, 526] on link "https://www.tractorsupply.com/a/womens-black-work-sneakers" at bounding box center [291, 527] width 101 height 16
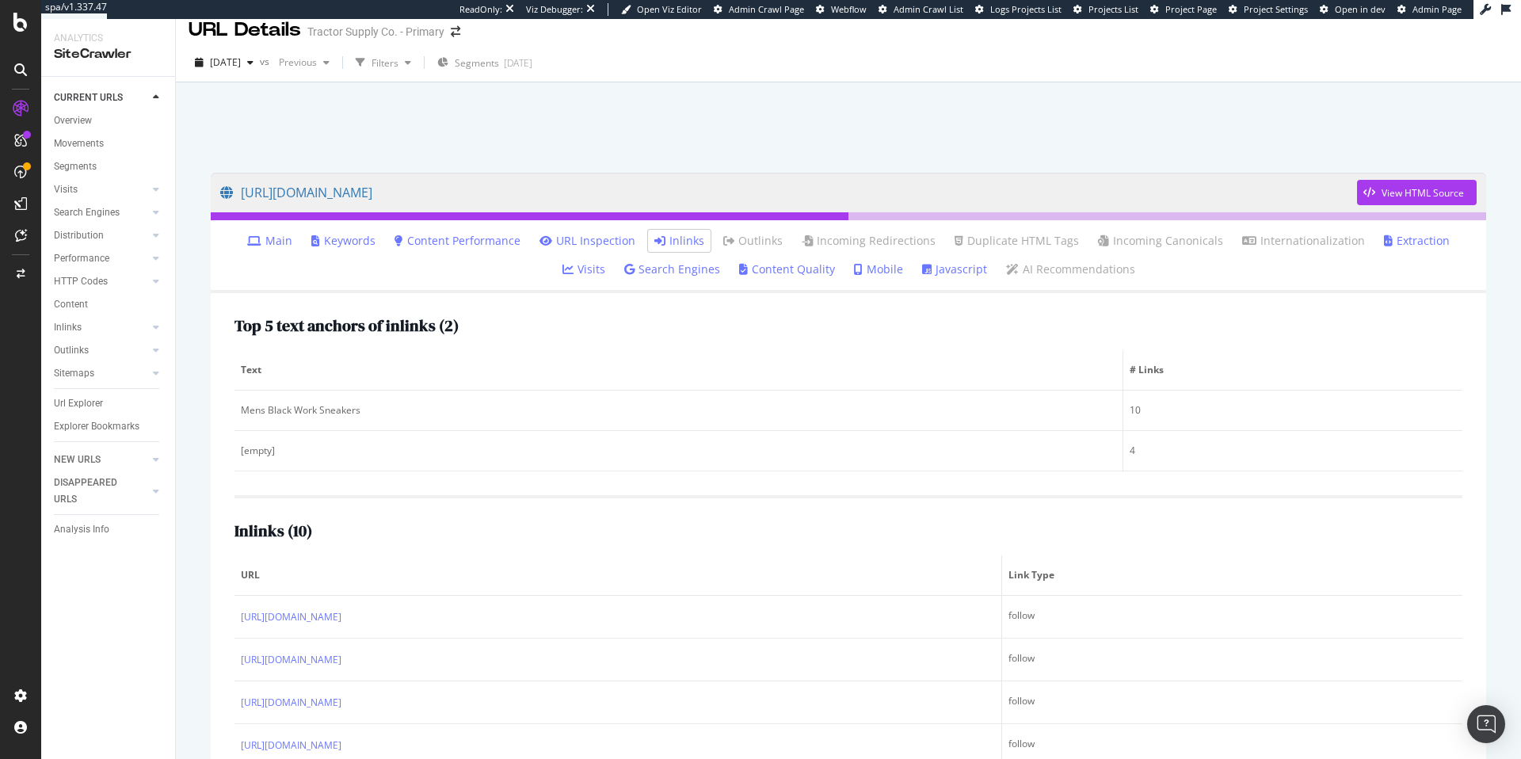
scroll to position [0, 0]
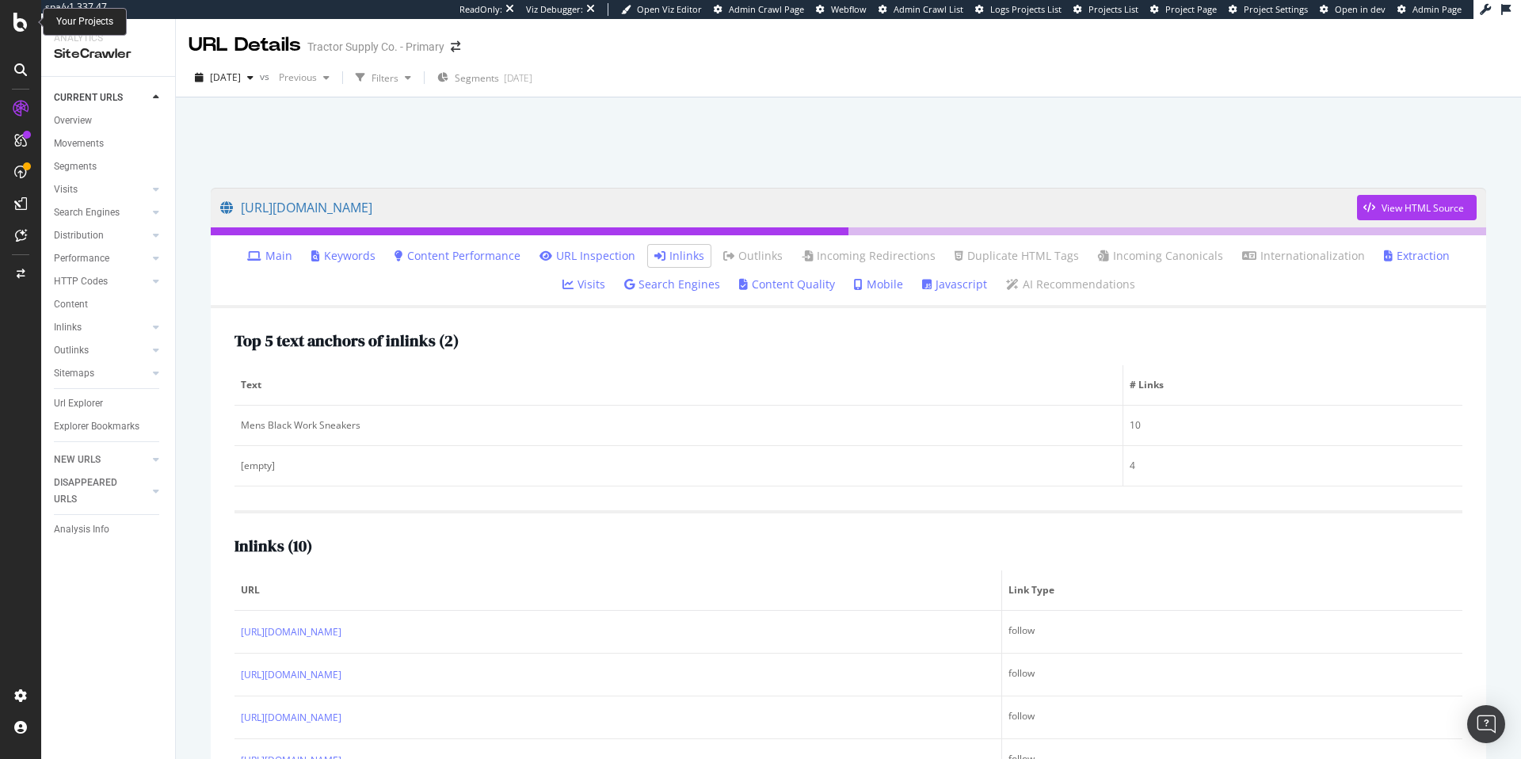
click at [14, 19] on icon at bounding box center [20, 22] width 14 height 19
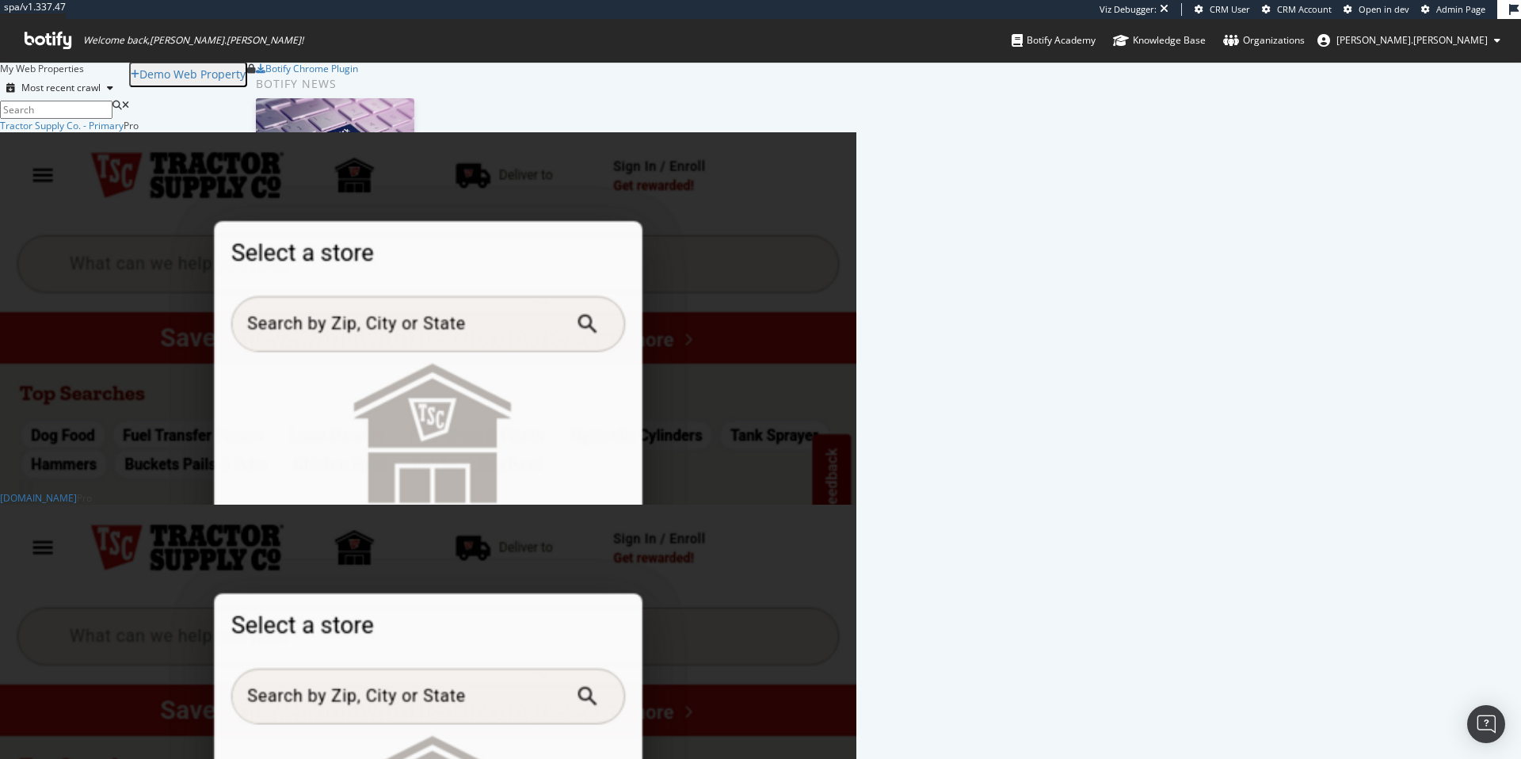
scroll to position [638, 845]
click at [124, 132] on div "Tractor Supply Co. - Primary" at bounding box center [62, 125] width 124 height 13
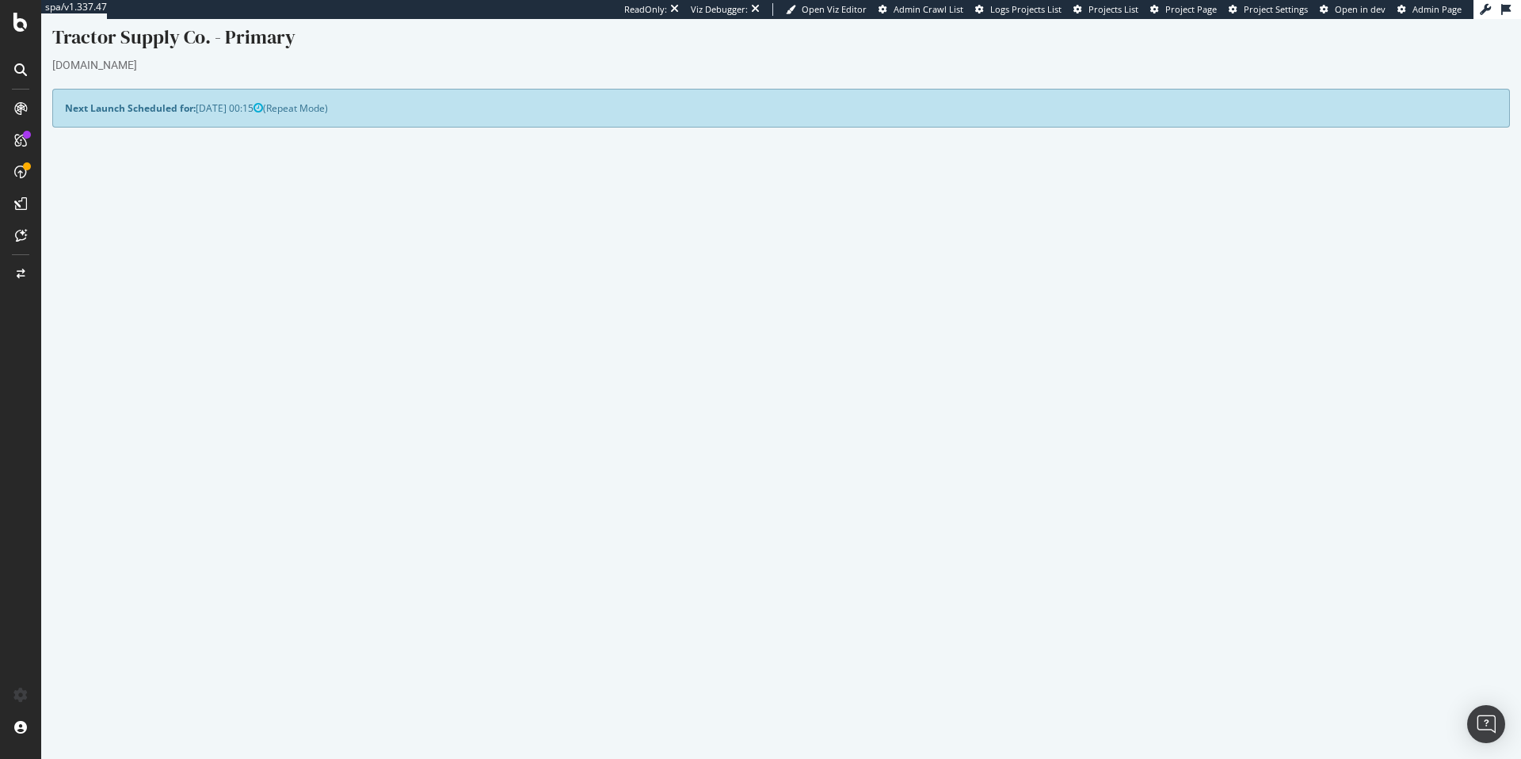
scroll to position [29, 0]
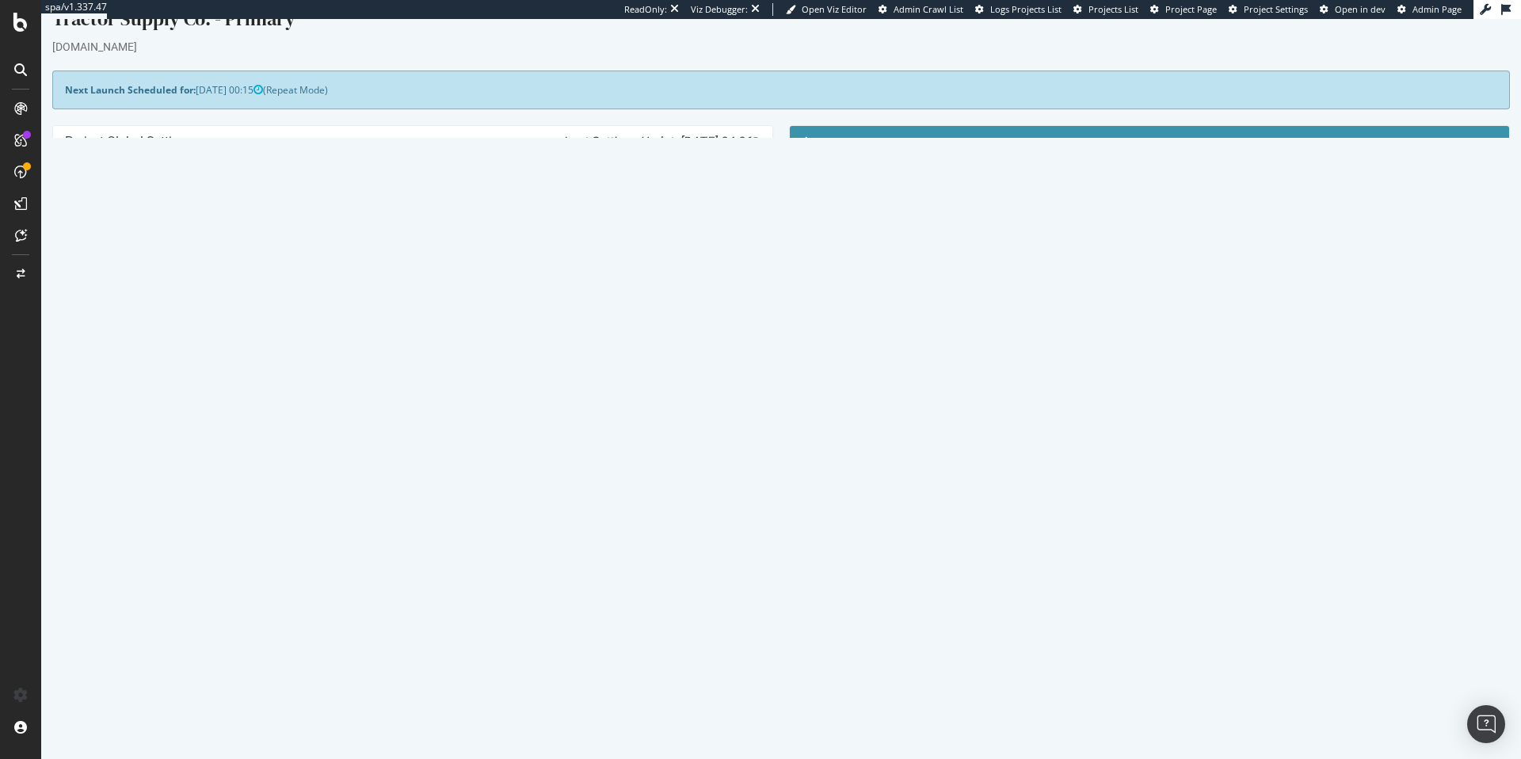
click at [1128, 367] on p "View Crawl Settings" at bounding box center [1150, 366] width 696 height 13
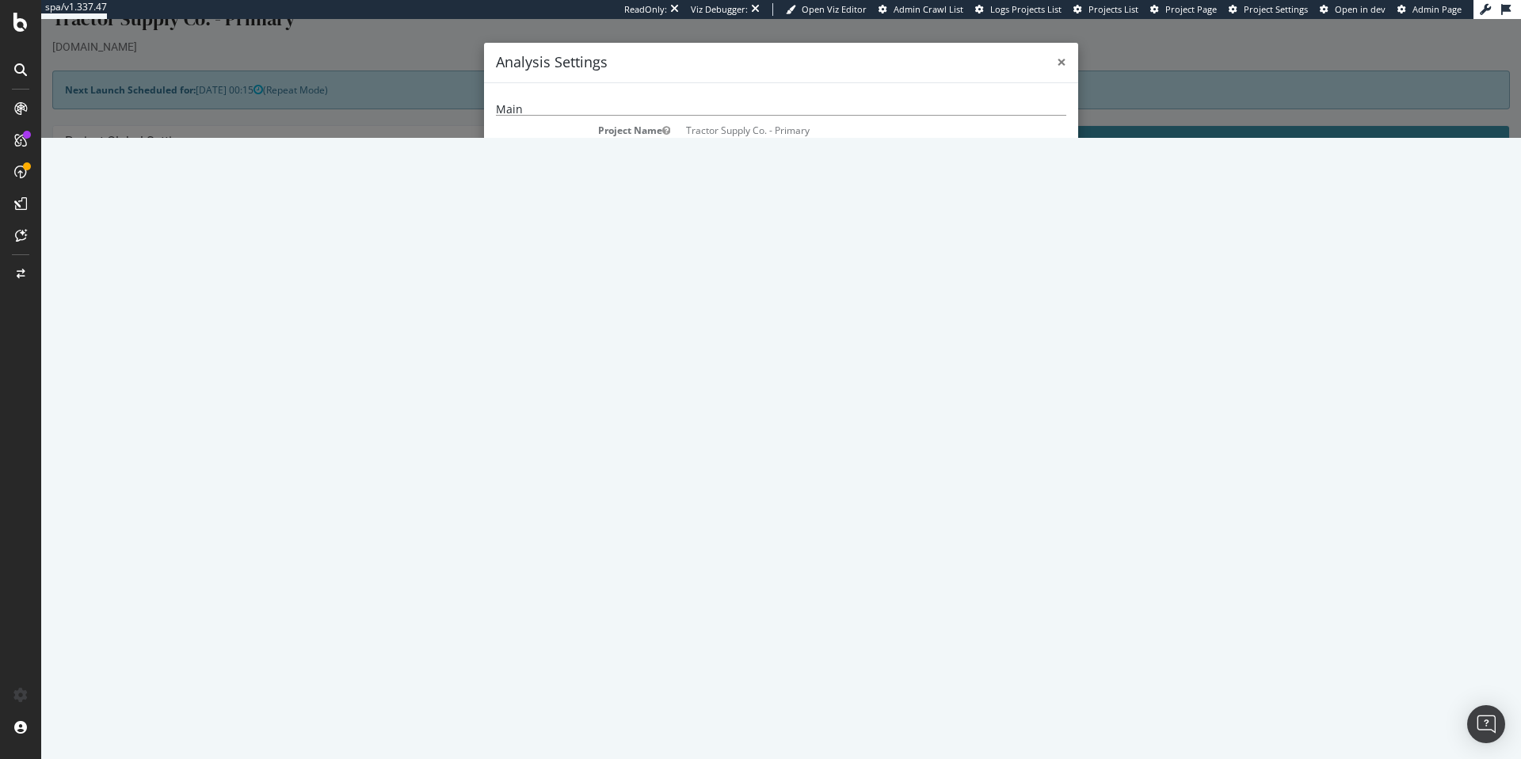
click at [1057, 60] on span "×" at bounding box center [1062, 62] width 10 height 22
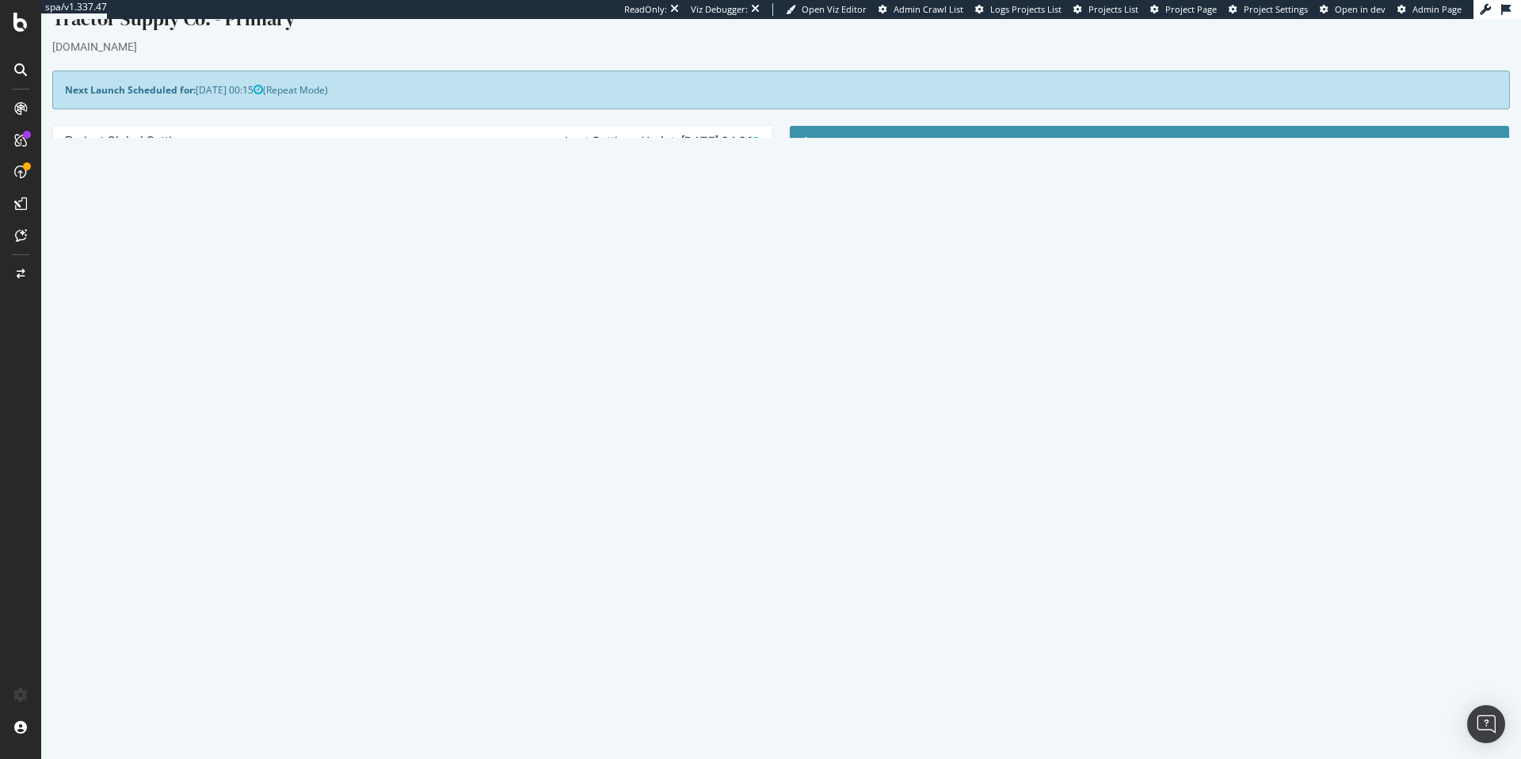
click at [1152, 400] on link "Watch Live Stats" at bounding box center [1150, 393] width 108 height 25
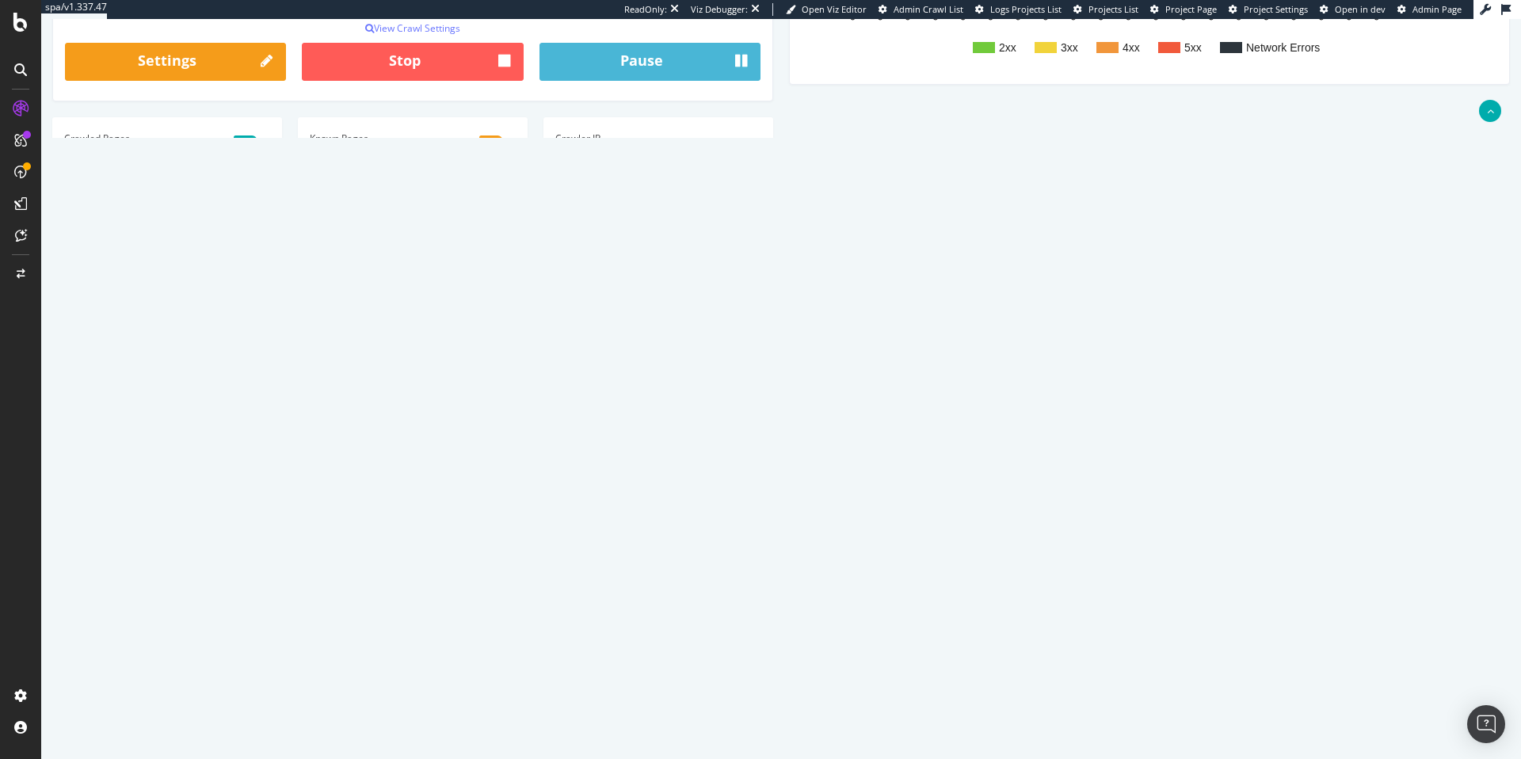
scroll to position [412, 0]
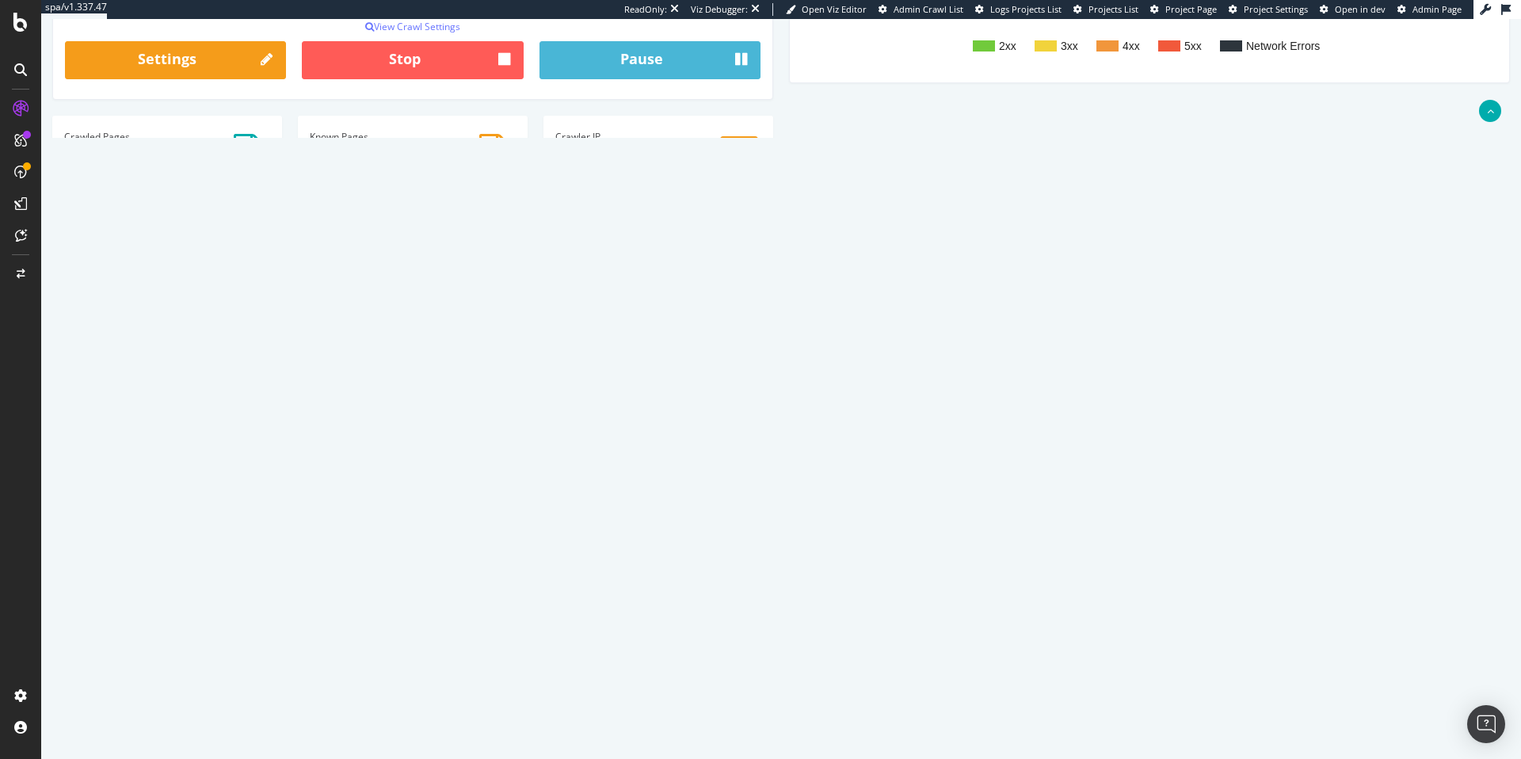
click at [910, 292] on th "Url" at bounding box center [565, 291] width 715 height 31
click at [908, 291] on th "Url" at bounding box center [565, 291] width 715 height 31
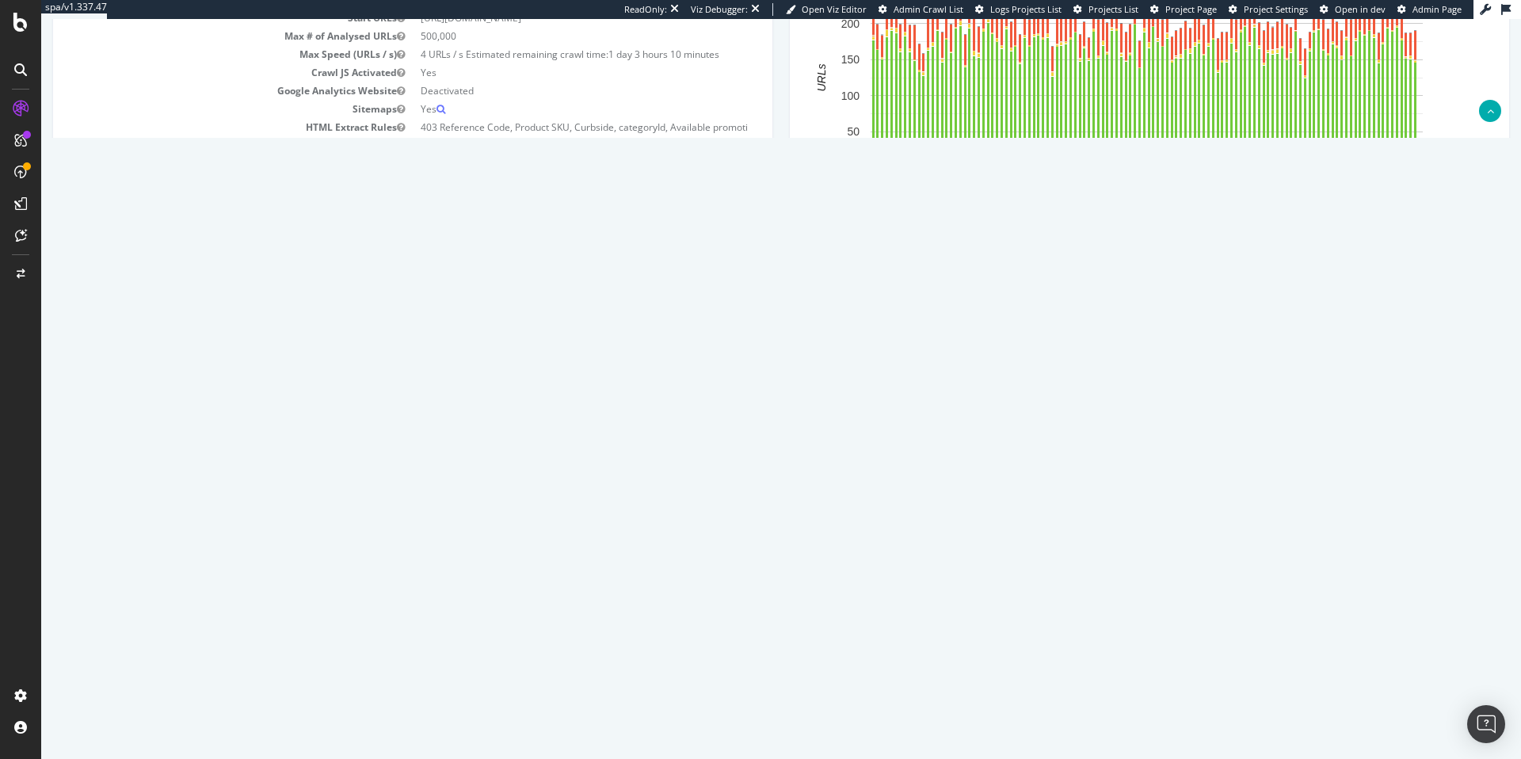
scroll to position [144, 0]
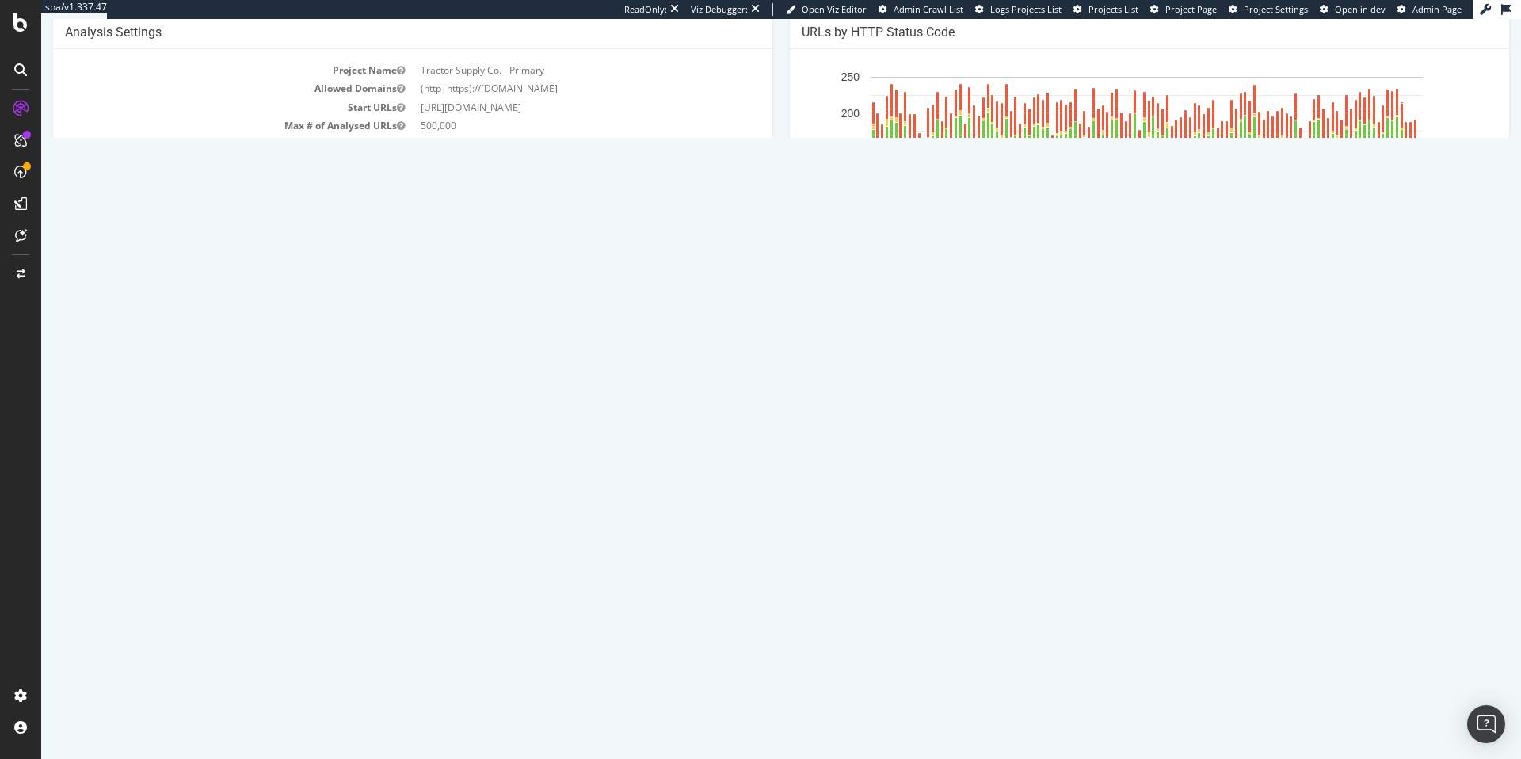
click at [235, 483] on link "Latest Errors Found" at bounding box center [225, 484] width 110 height 32
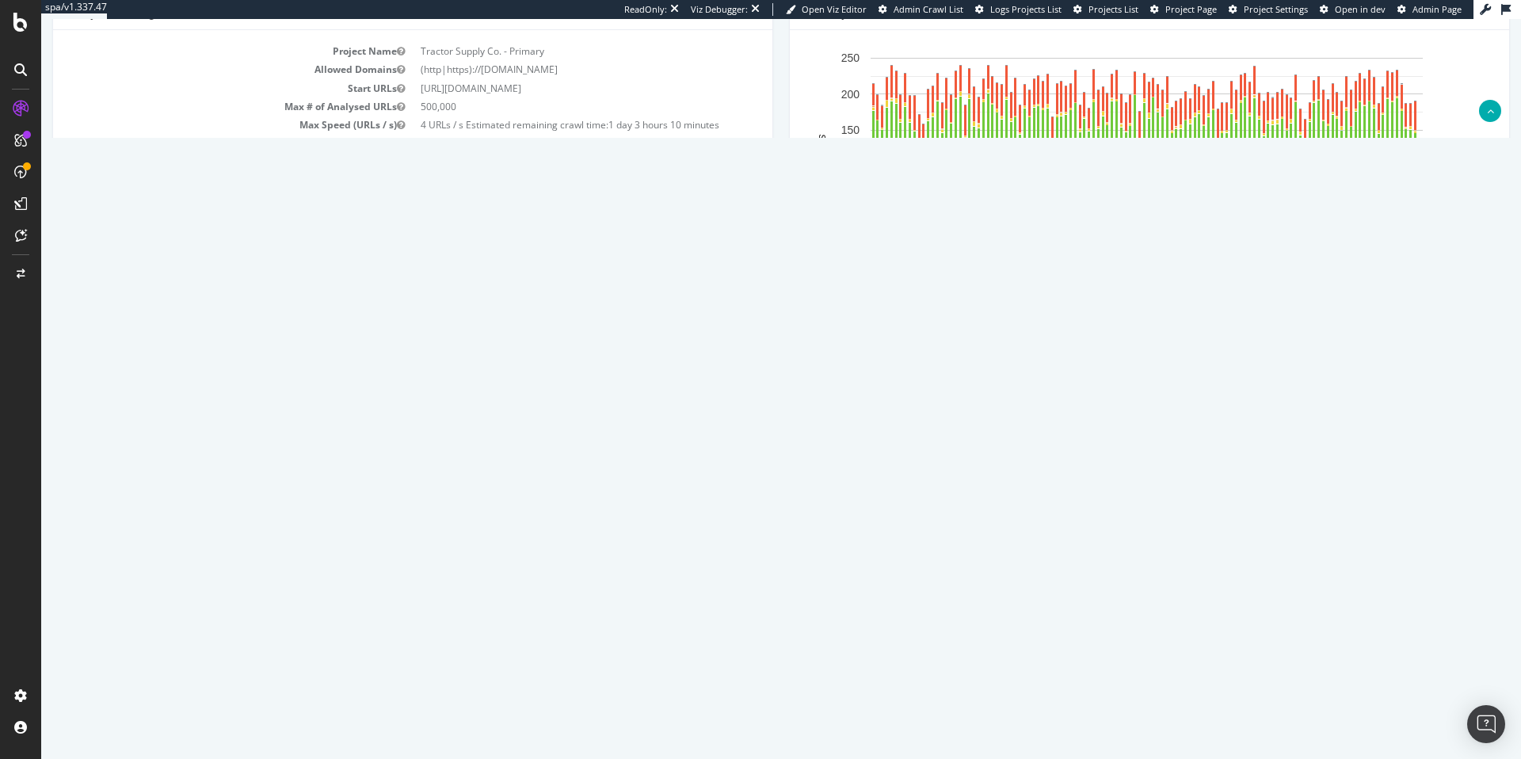
scroll to position [363, 0]
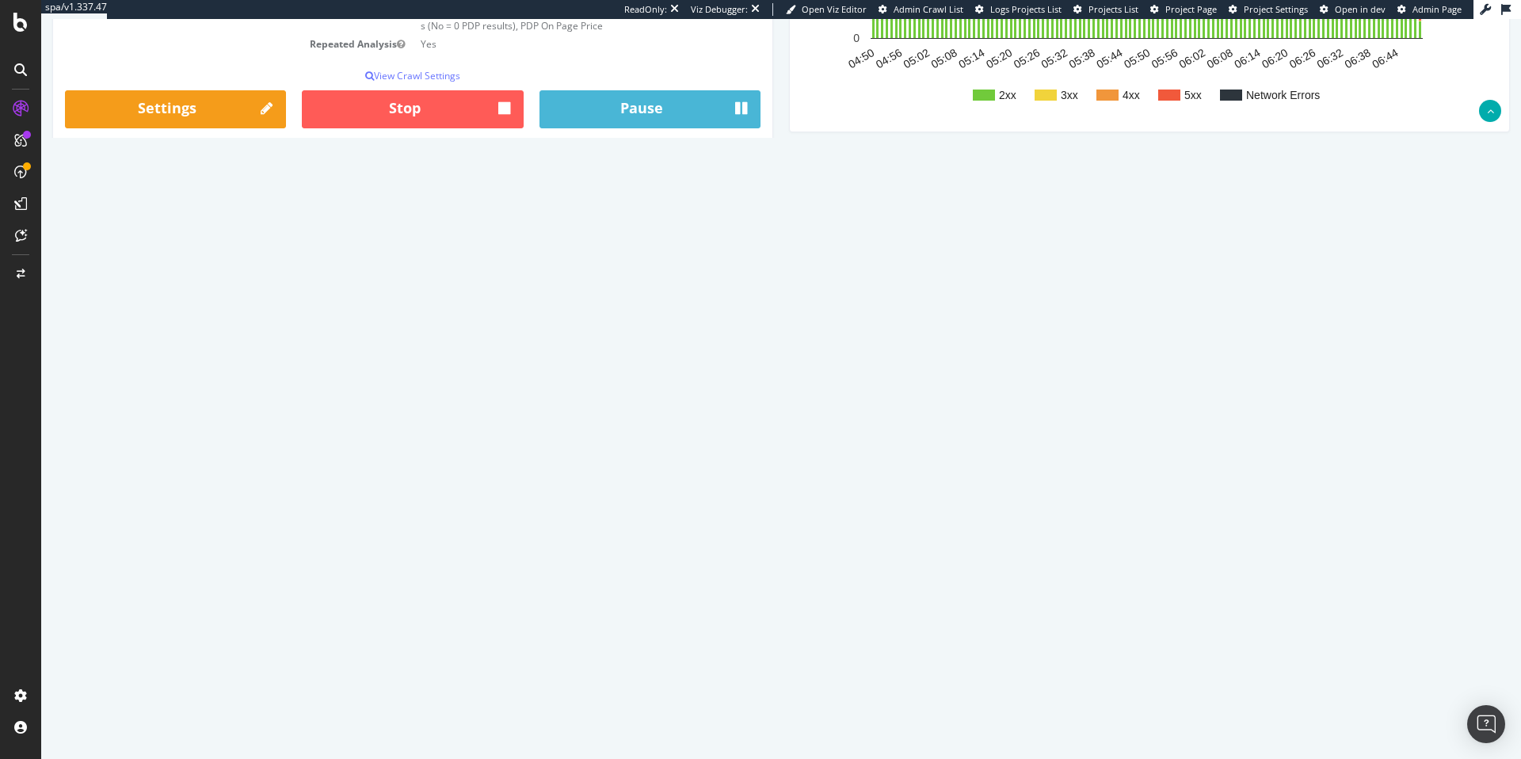
click at [136, 305] on select "10 25 50 100" at bounding box center [115, 307] width 53 height 26
select select "50"
click at [89, 294] on select "10 25 50 100" at bounding box center [115, 307] width 53 height 26
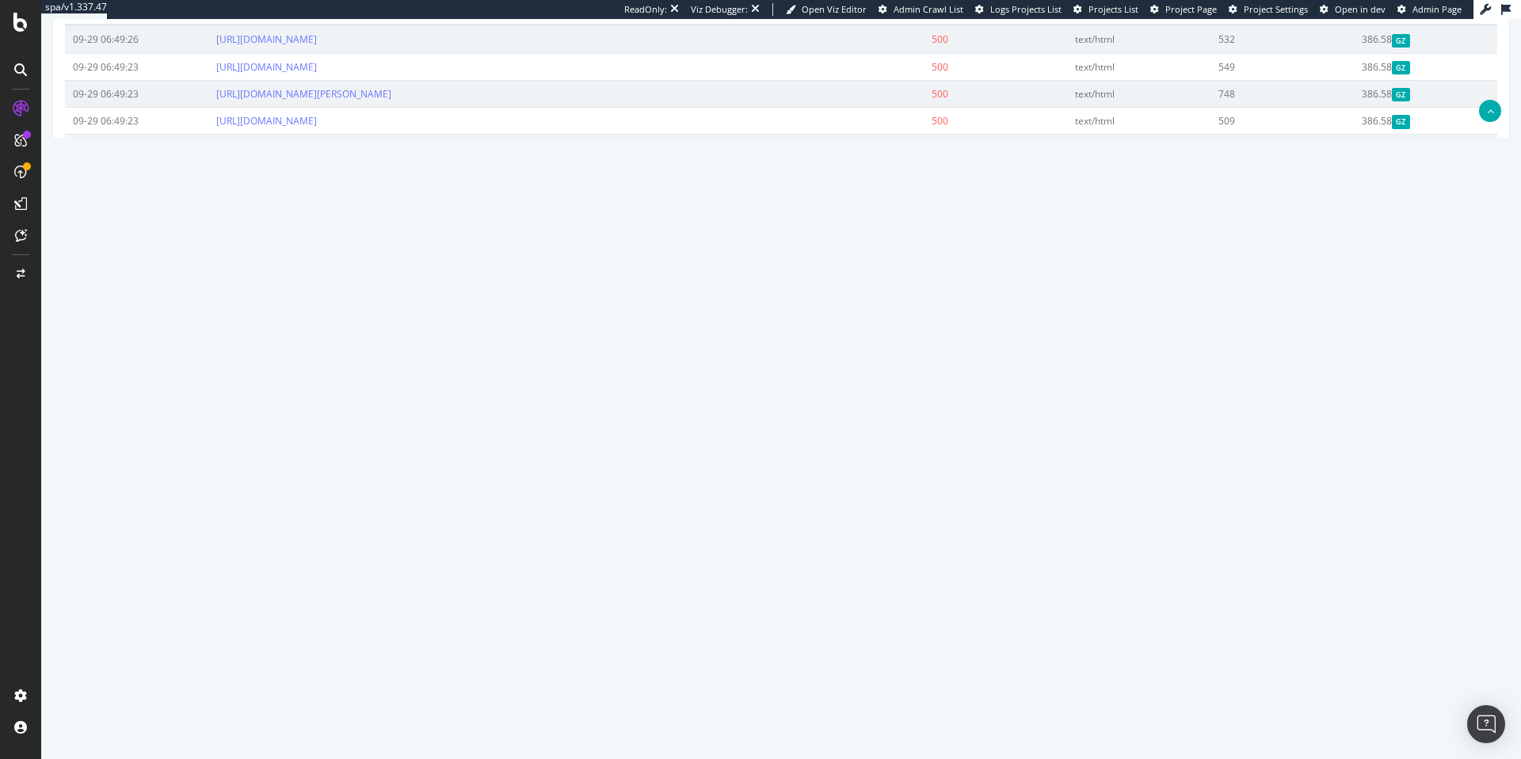
scroll to position [670, 0]
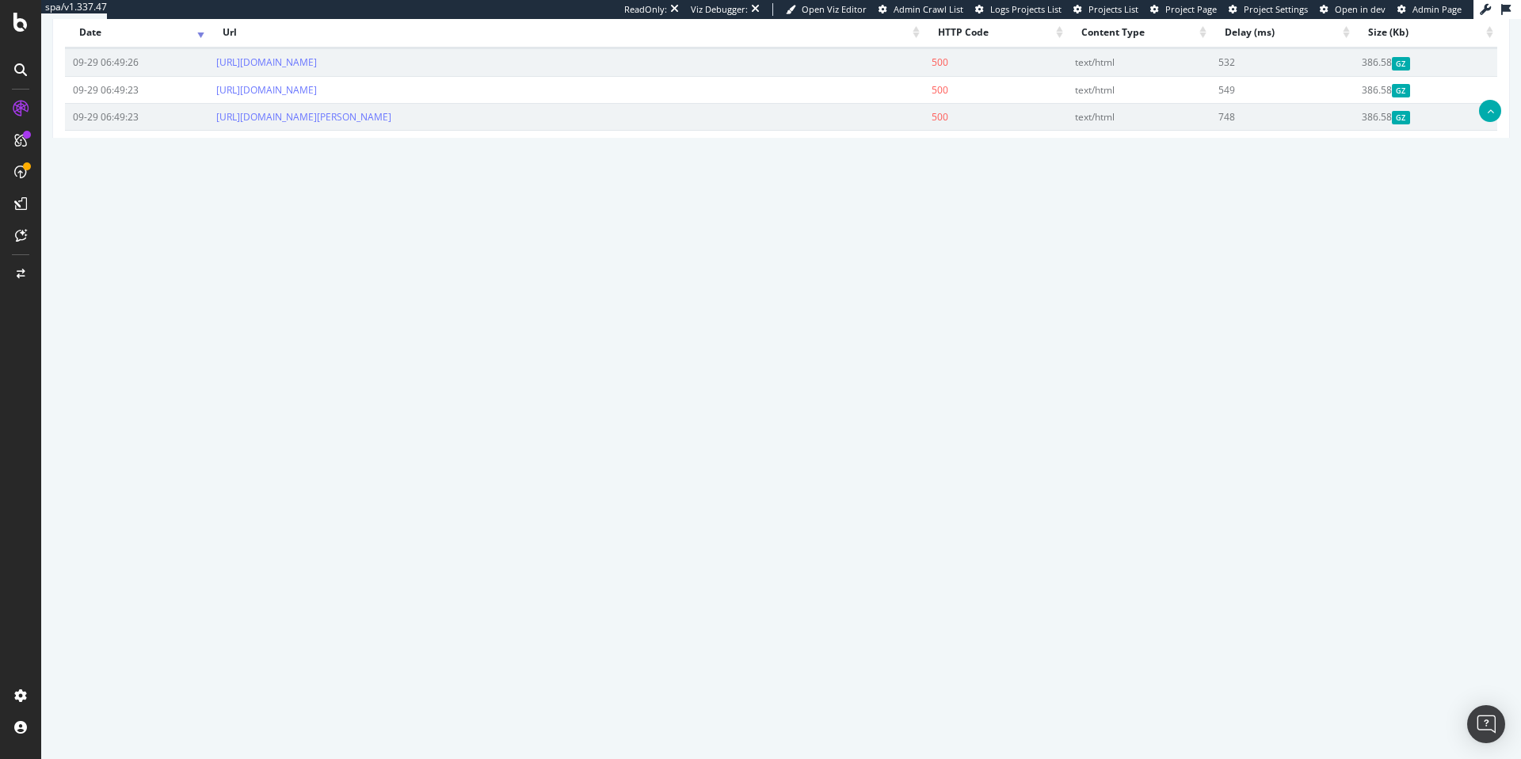
click at [317, 197] on link "https://www.tractorsupply.com/tsc/brand/inaba" at bounding box center [266, 197] width 101 height 13
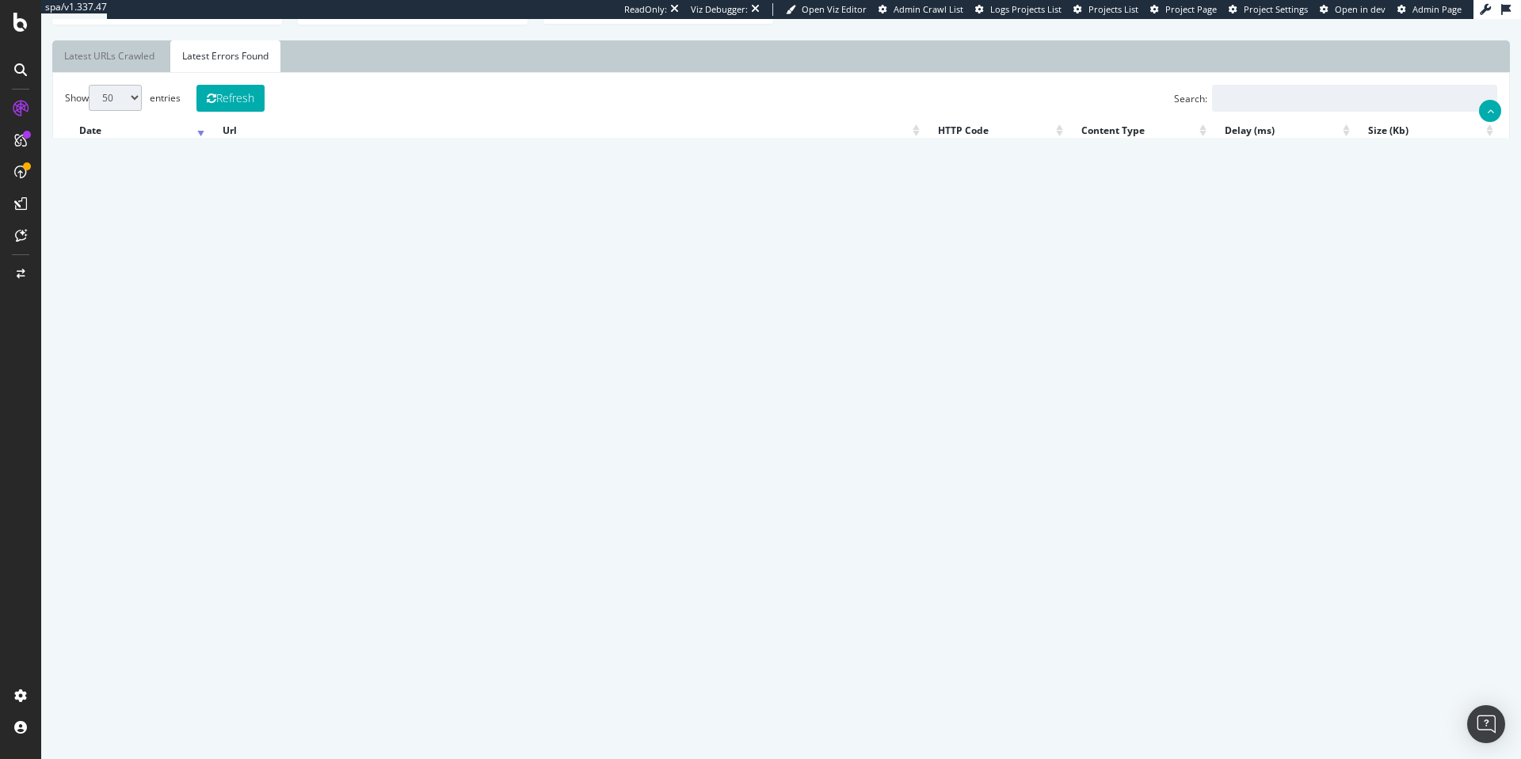
scroll to position [552, 0]
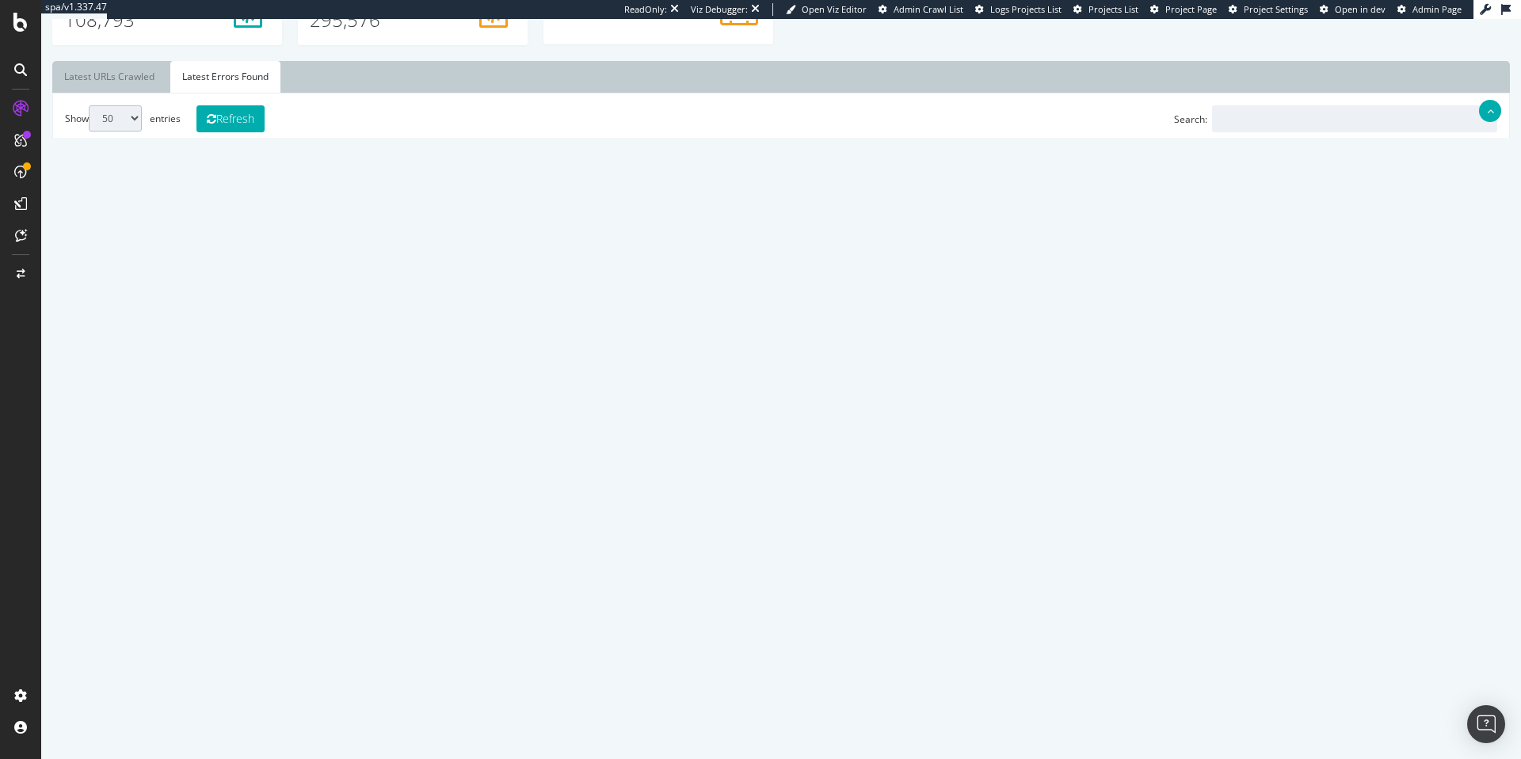
click at [279, 182] on link "https://www.tractorsupply.com/tsc/brand/KENWOOD/camping-hiking" at bounding box center [266, 180] width 101 height 13
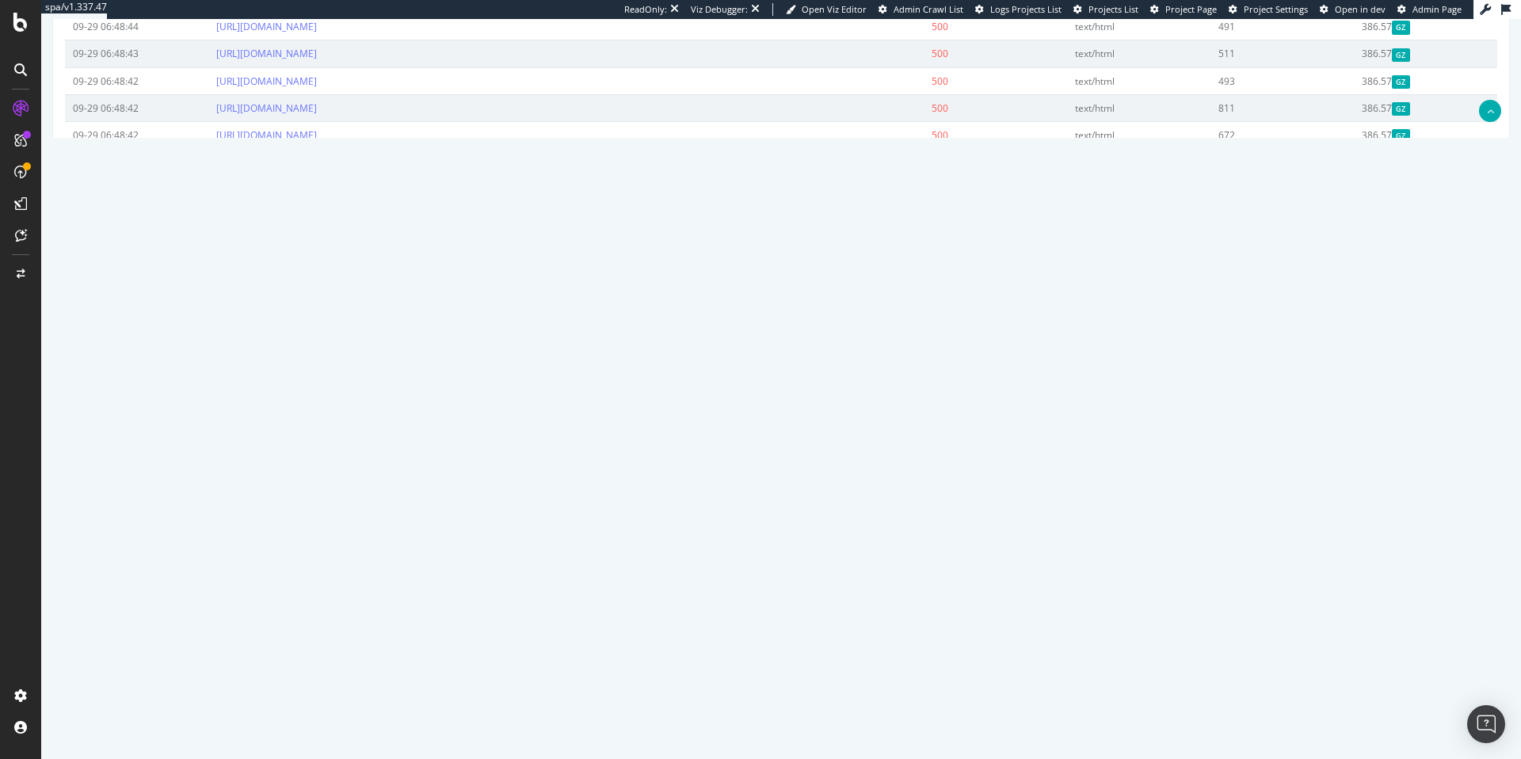
scroll to position [1438, 0]
click at [1427, 650] on link "20" at bounding box center [1439, 648] width 32 height 25
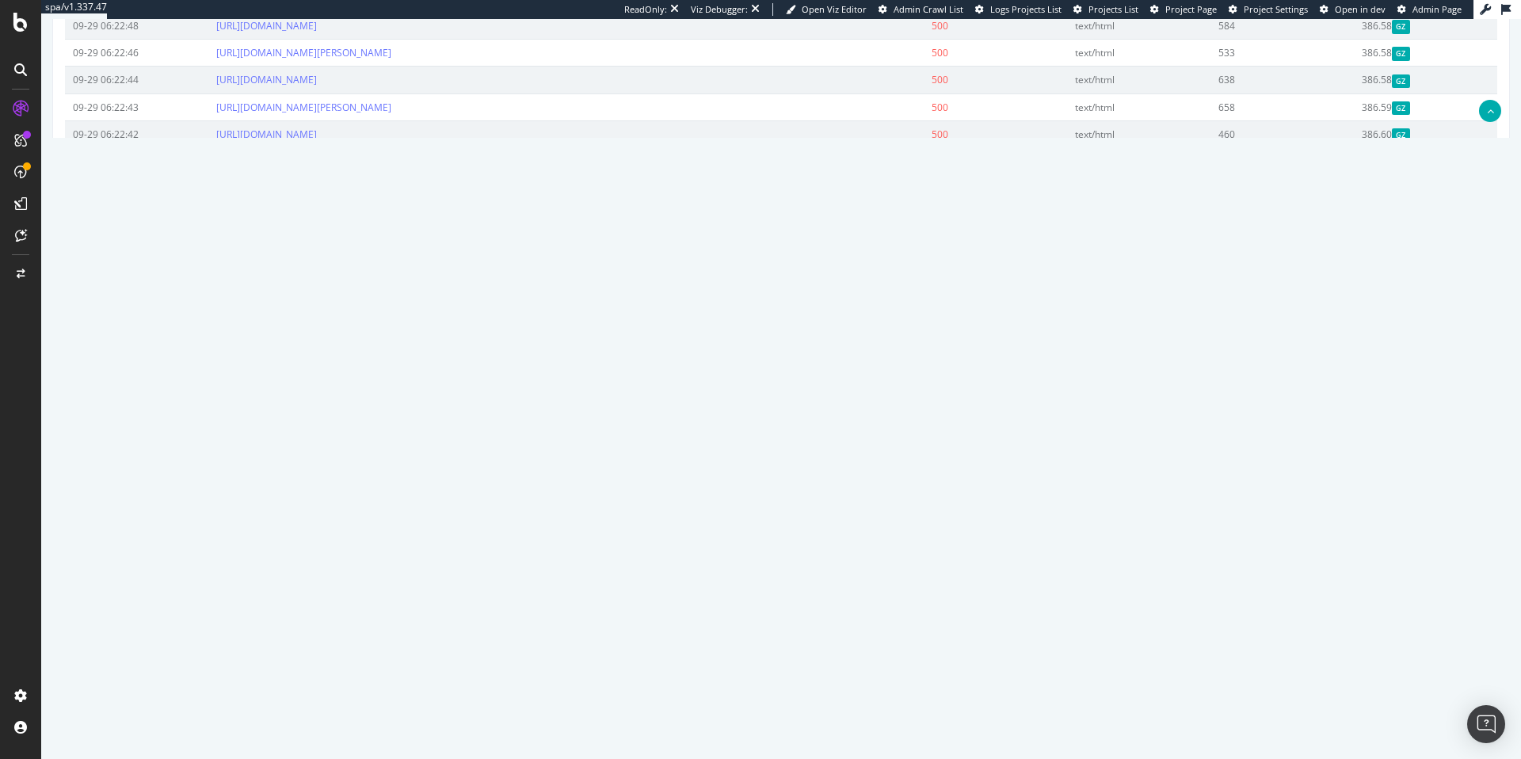
scroll to position [1405, 0]
